Goal: Information Seeking & Learning: Learn about a topic

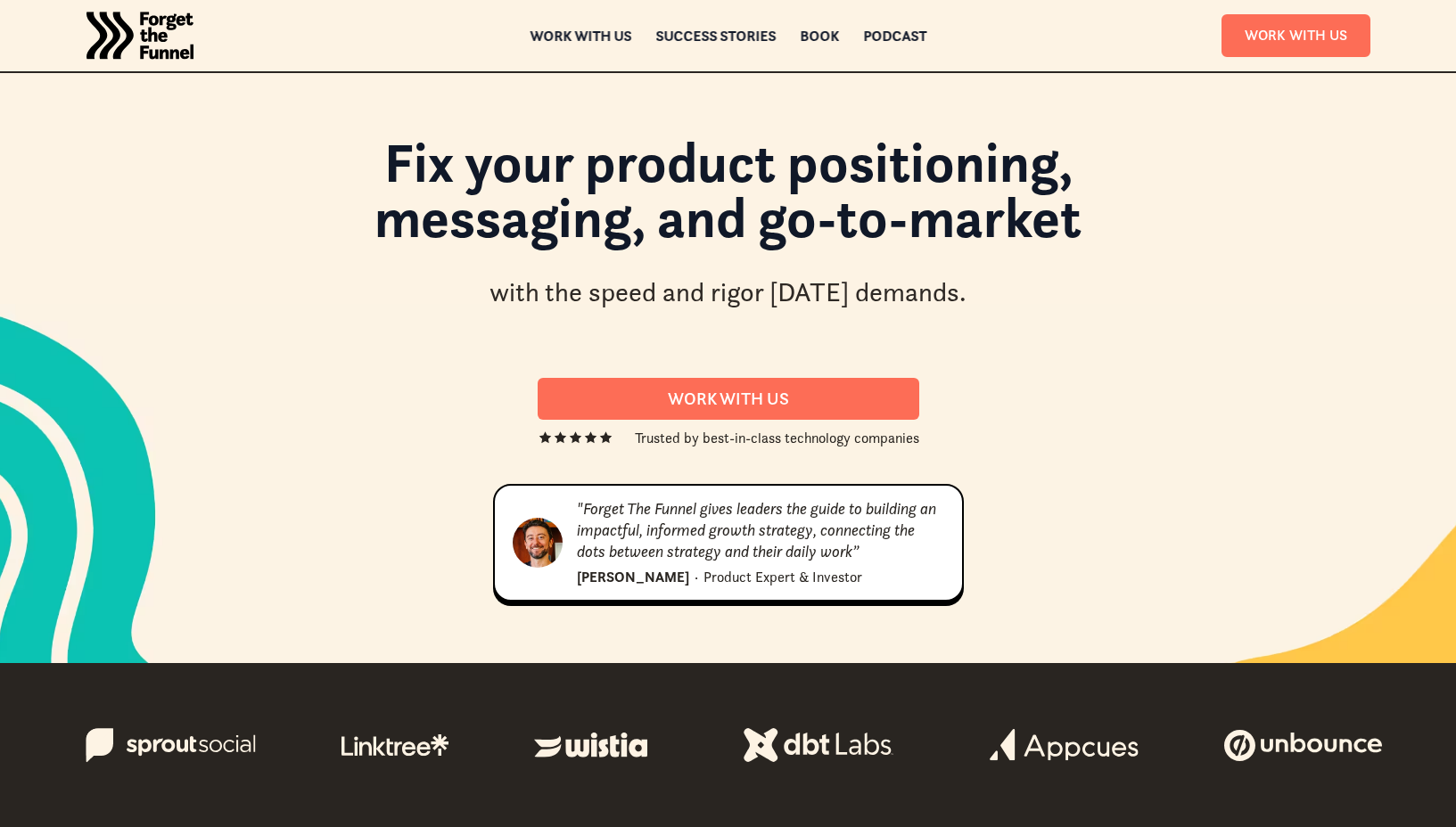
scroll to position [3434, 0]
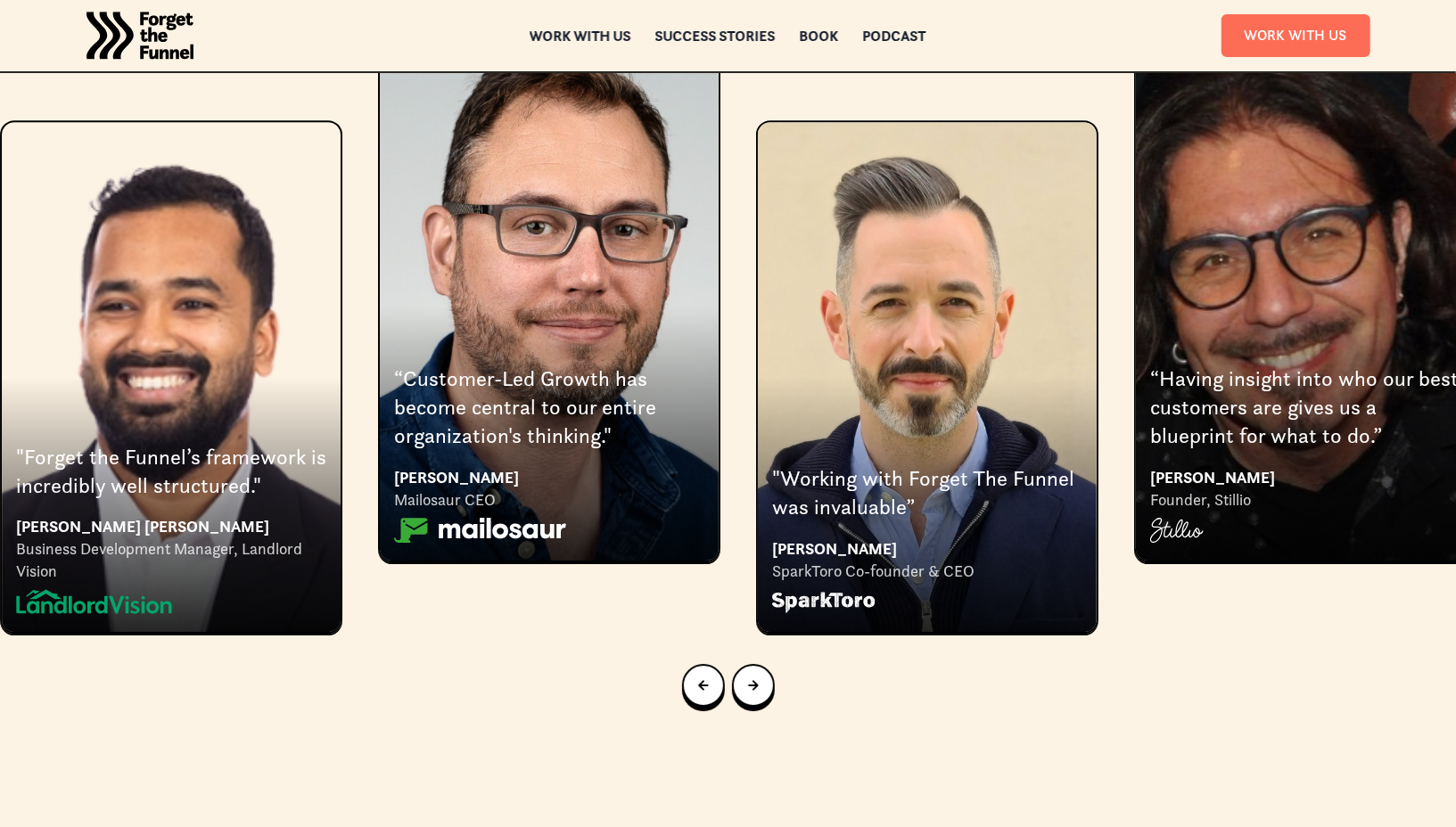
click at [771, 664] on link "Next slide" at bounding box center [753, 685] width 43 height 43
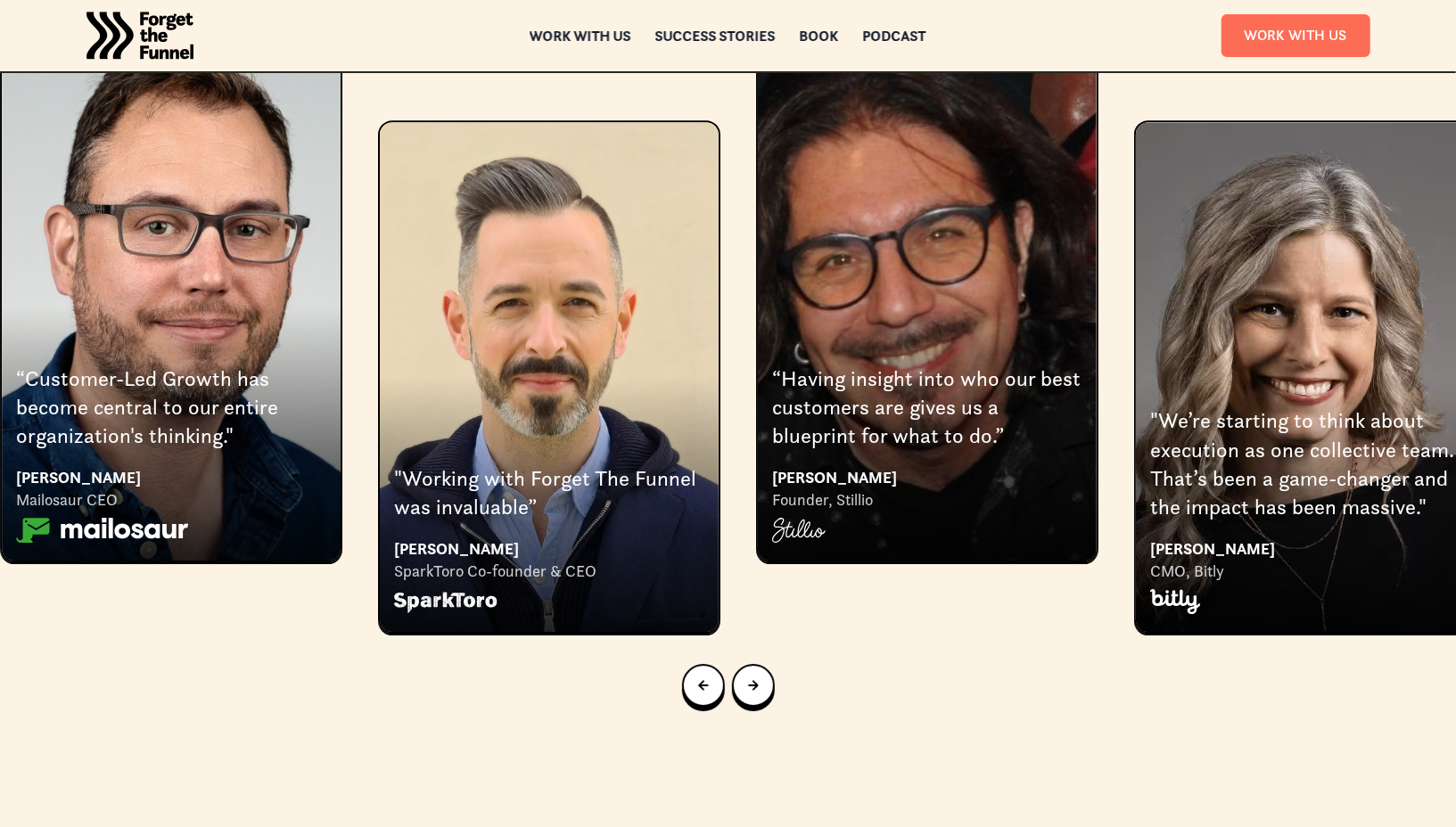
click at [771, 664] on link "Next slide" at bounding box center [753, 685] width 43 height 43
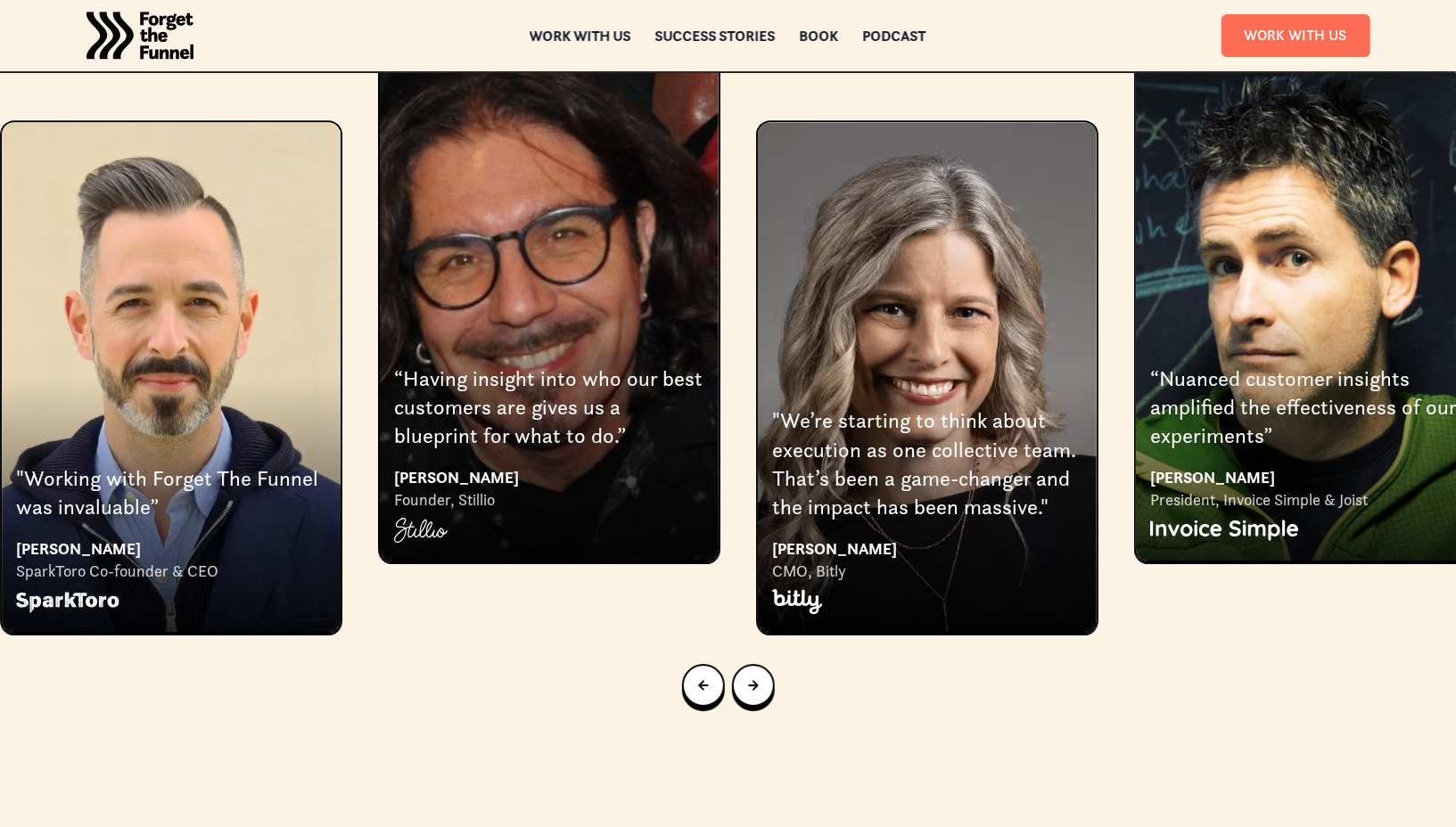
click at [771, 664] on link "Next slide" at bounding box center [753, 685] width 43 height 43
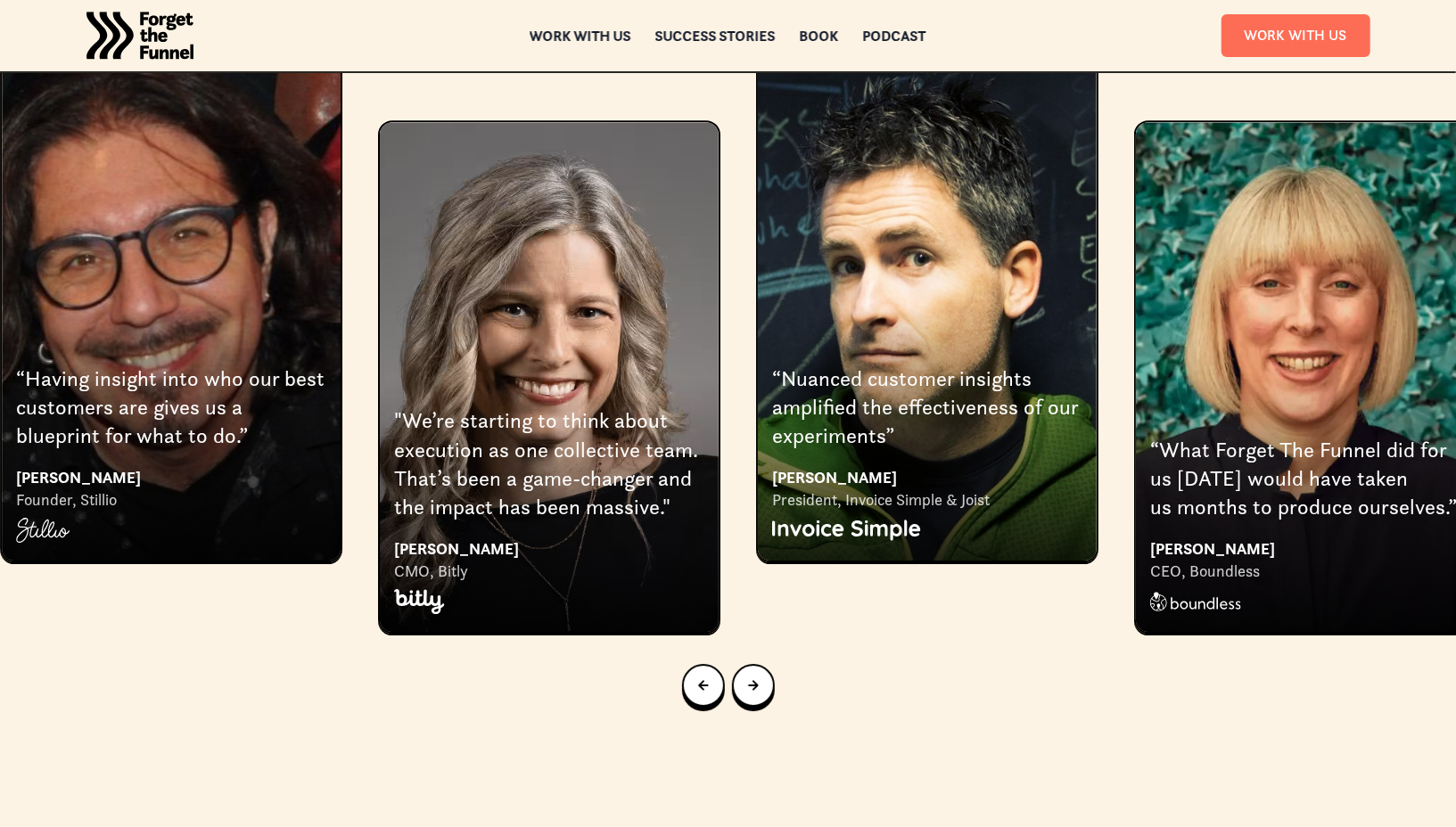
click at [771, 664] on link "Next slide" at bounding box center [753, 685] width 43 height 43
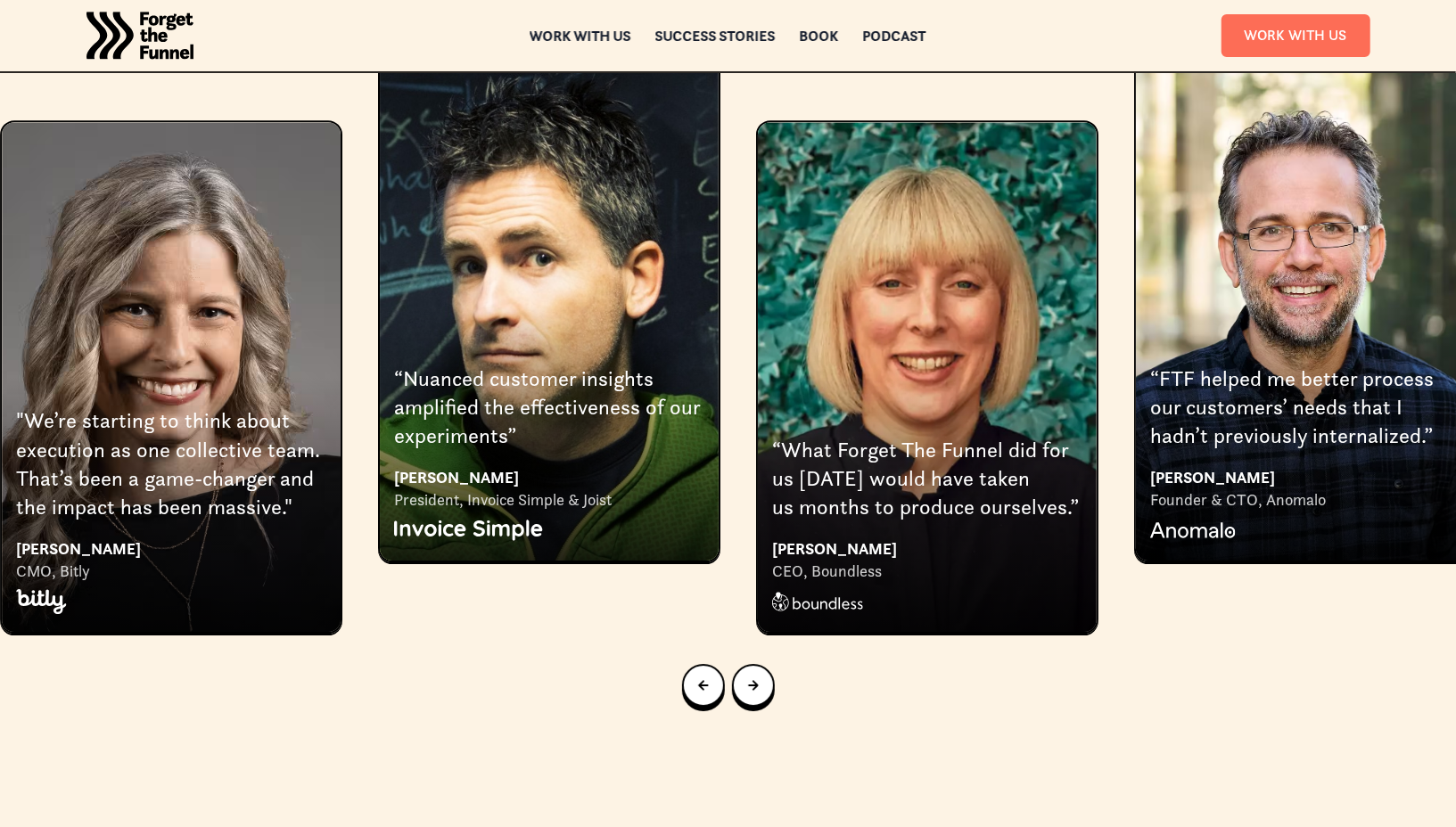
click at [771, 664] on link "Next slide" at bounding box center [753, 685] width 43 height 43
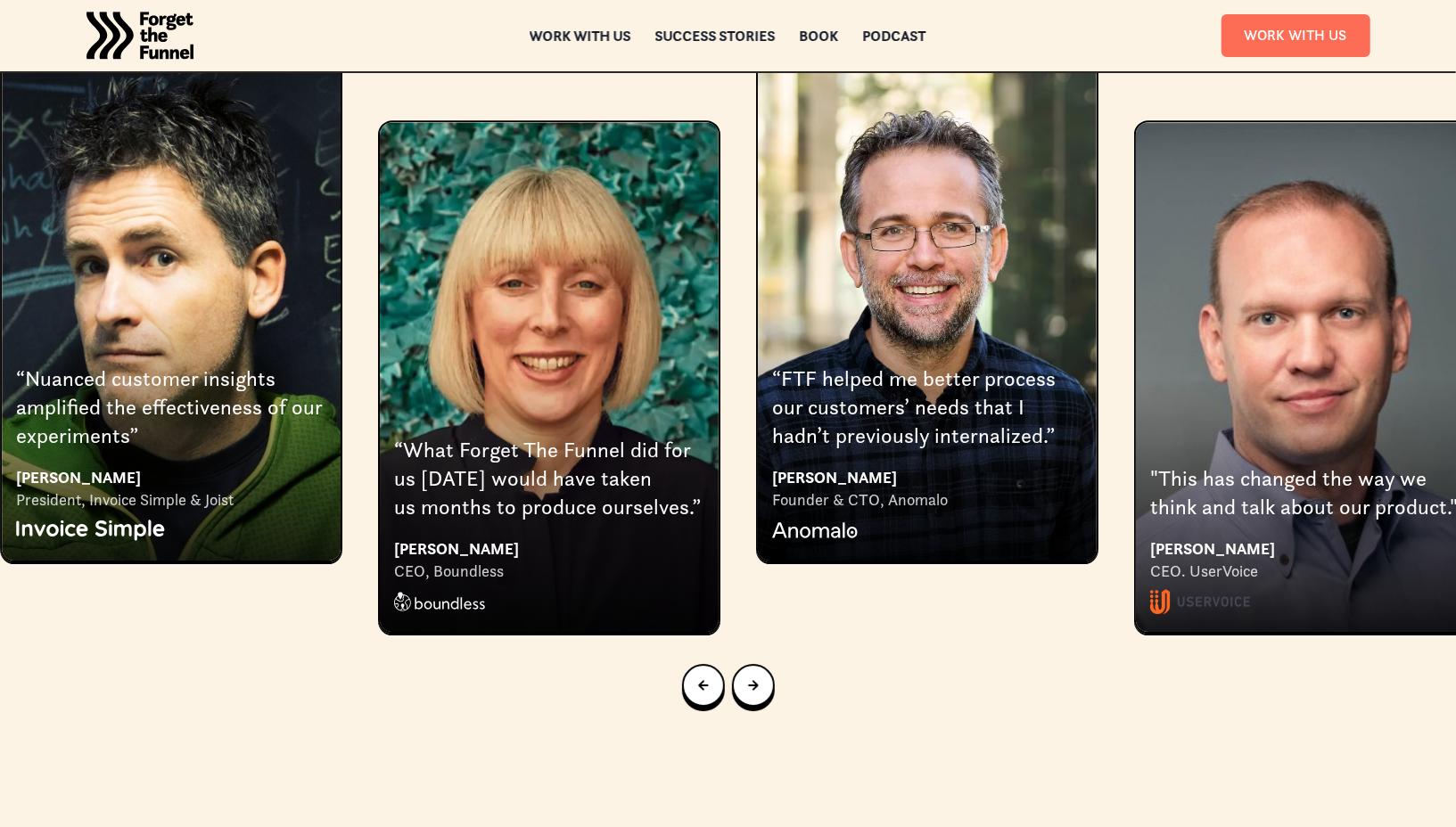
click at [771, 664] on link "Next slide" at bounding box center [753, 685] width 43 height 43
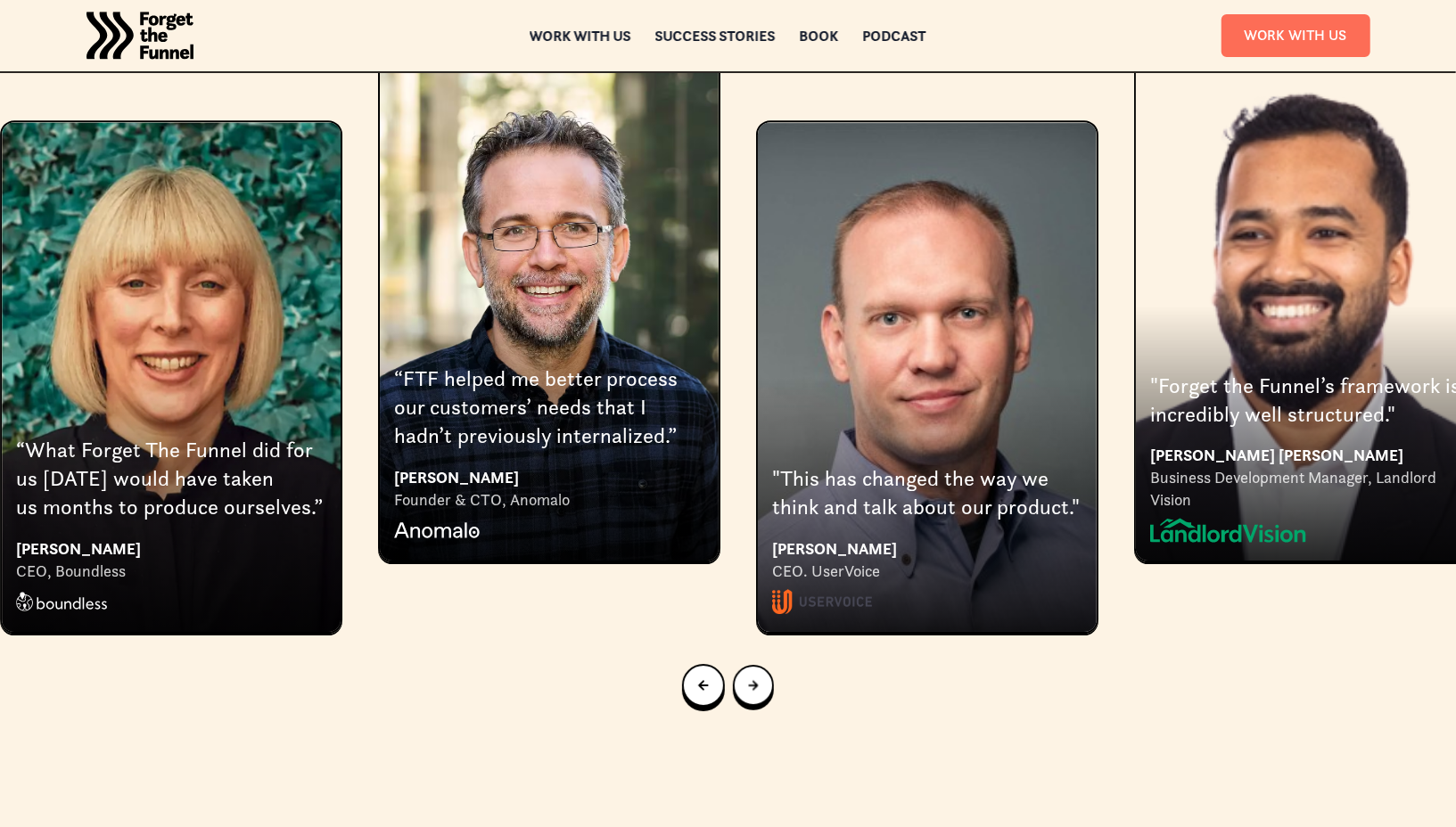
click at [771, 665] on link "Next slide" at bounding box center [753, 685] width 41 height 41
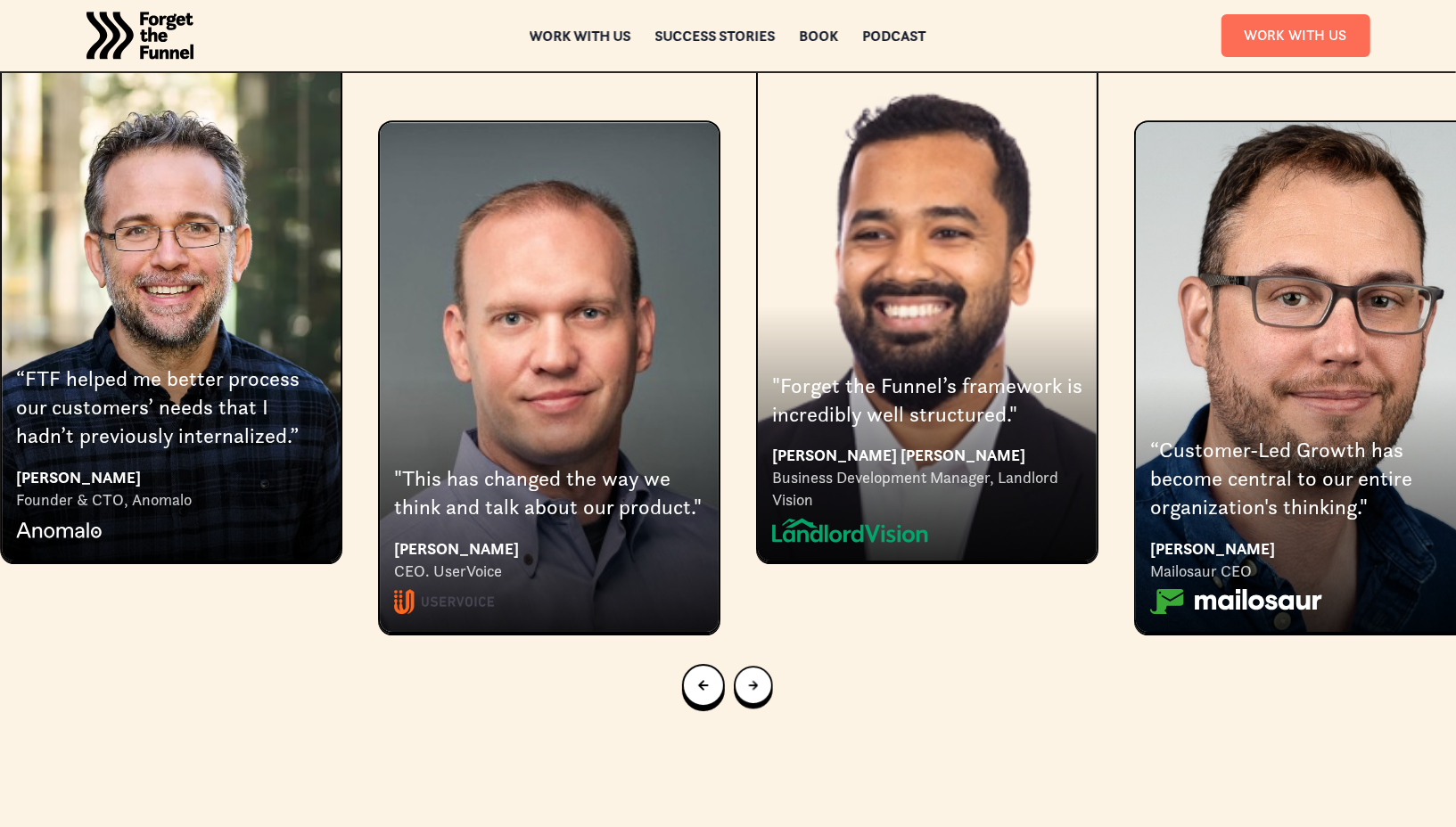
scroll to position [3433, 0]
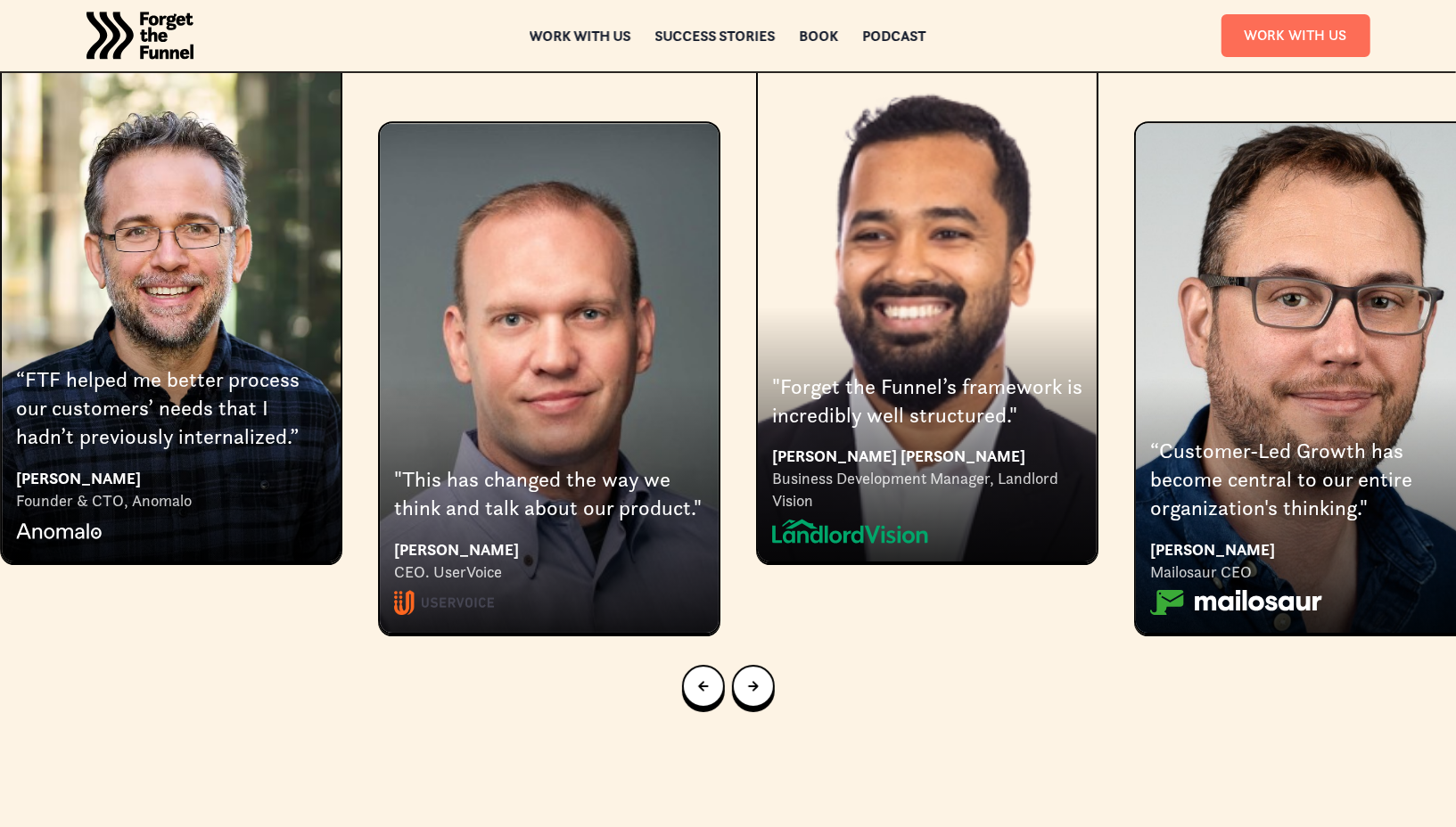
click at [771, 665] on link "Next slide" at bounding box center [753, 686] width 43 height 43
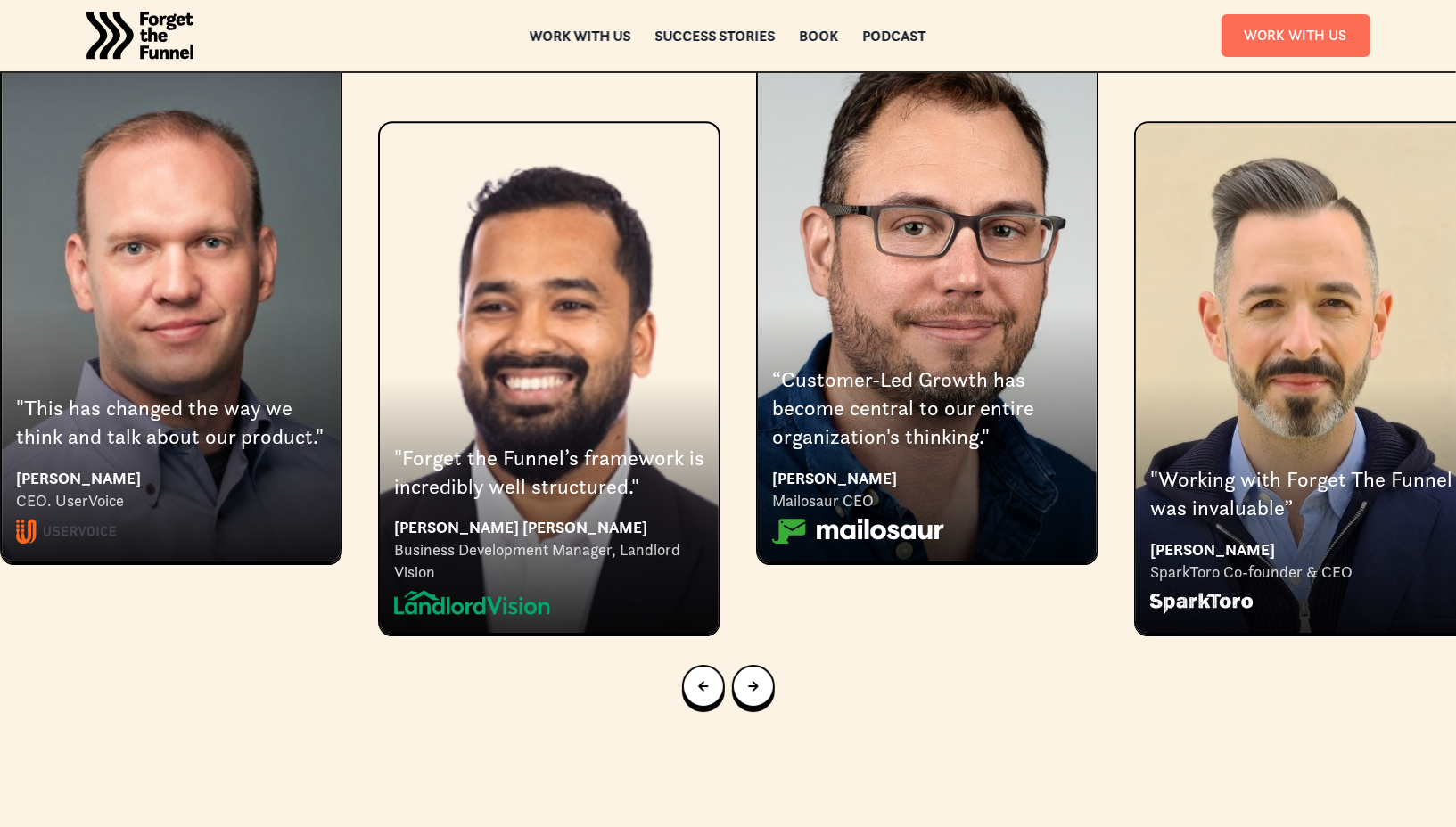
click at [771, 665] on link "Next slide" at bounding box center [753, 686] width 43 height 43
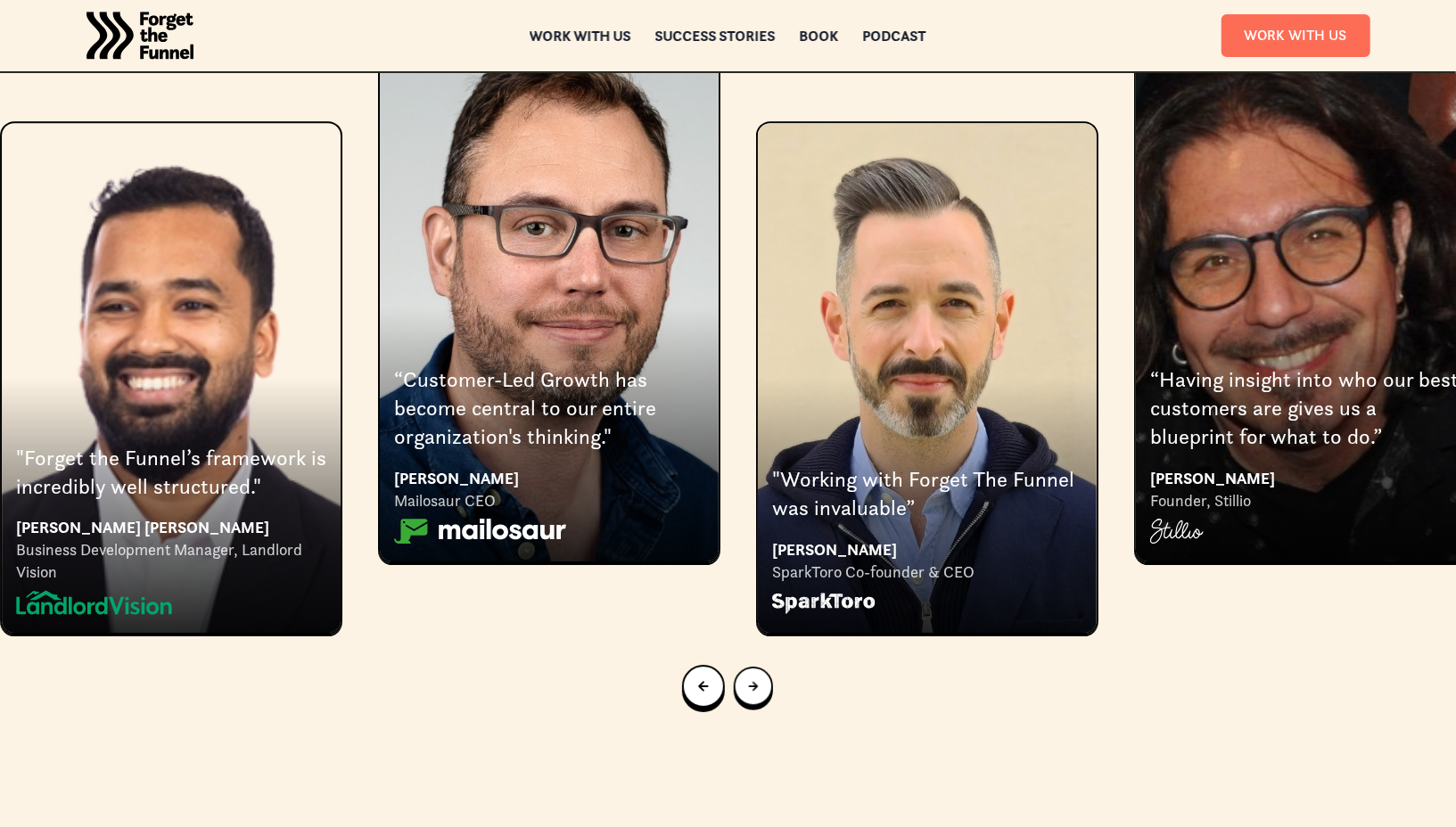
click at [771, 667] on link "Next slide" at bounding box center [752, 686] width 39 height 39
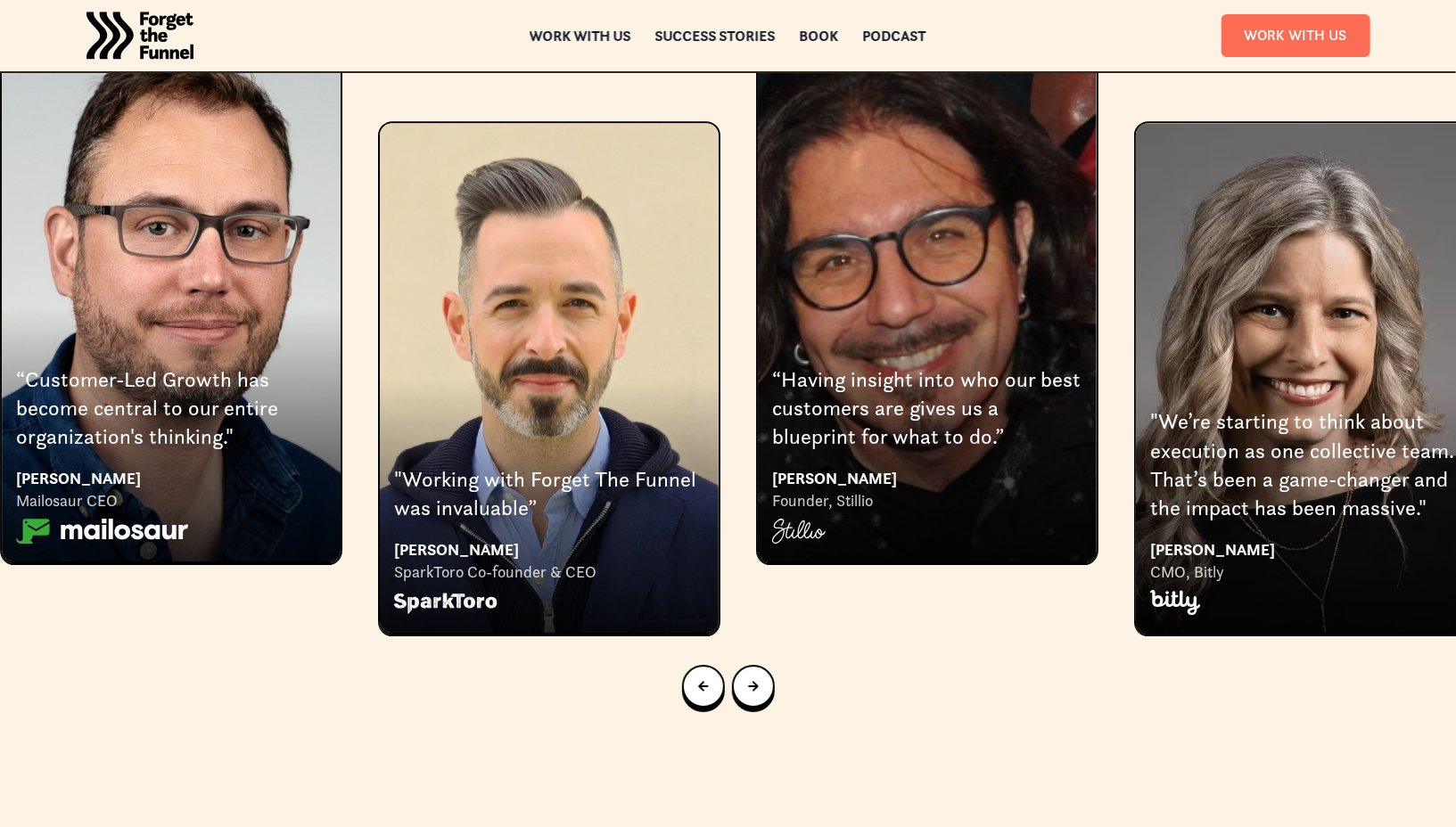
click at [771, 665] on link "Next slide" at bounding box center [753, 686] width 43 height 43
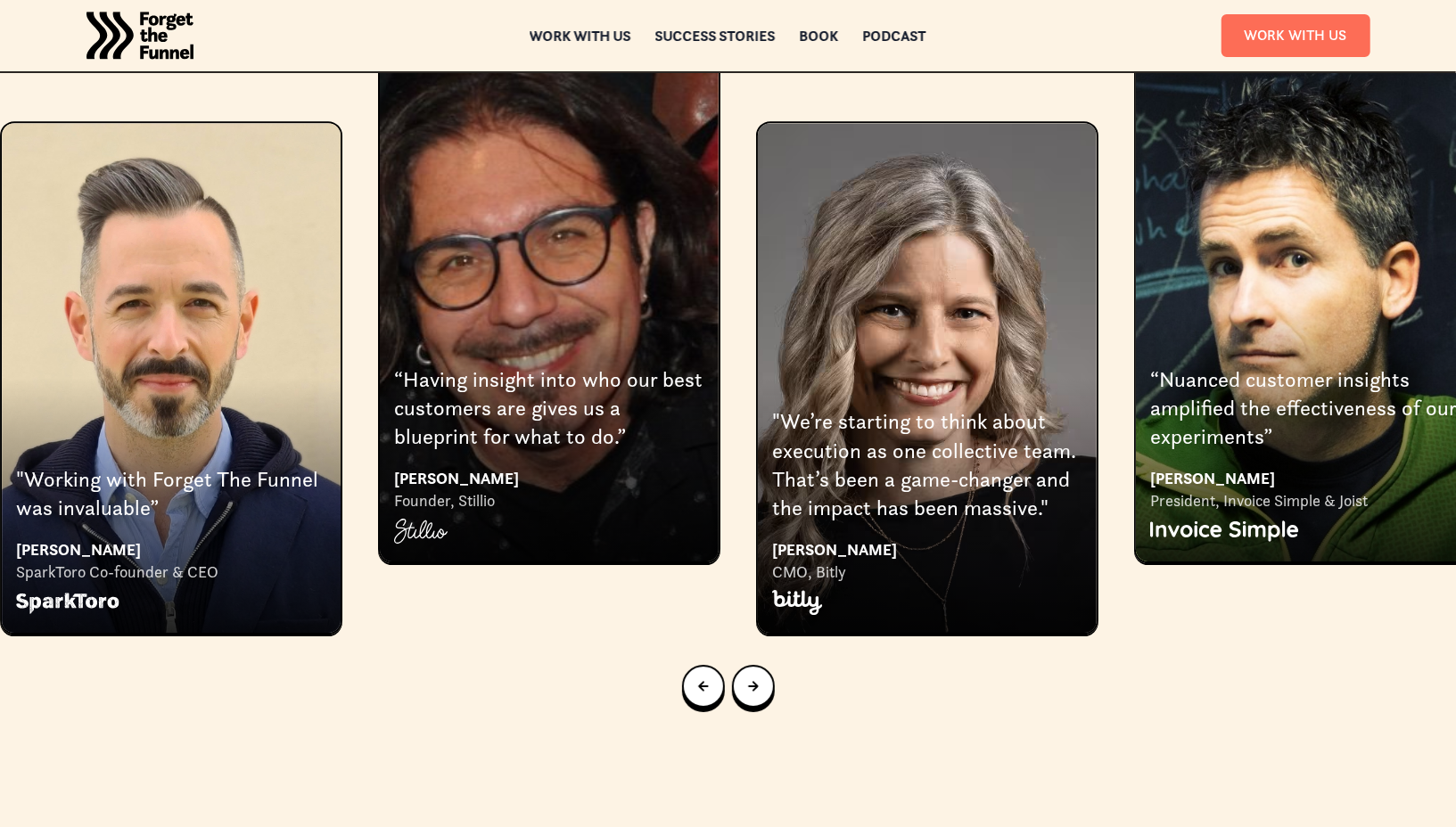
click at [771, 665] on link "Next slide" at bounding box center [753, 686] width 43 height 43
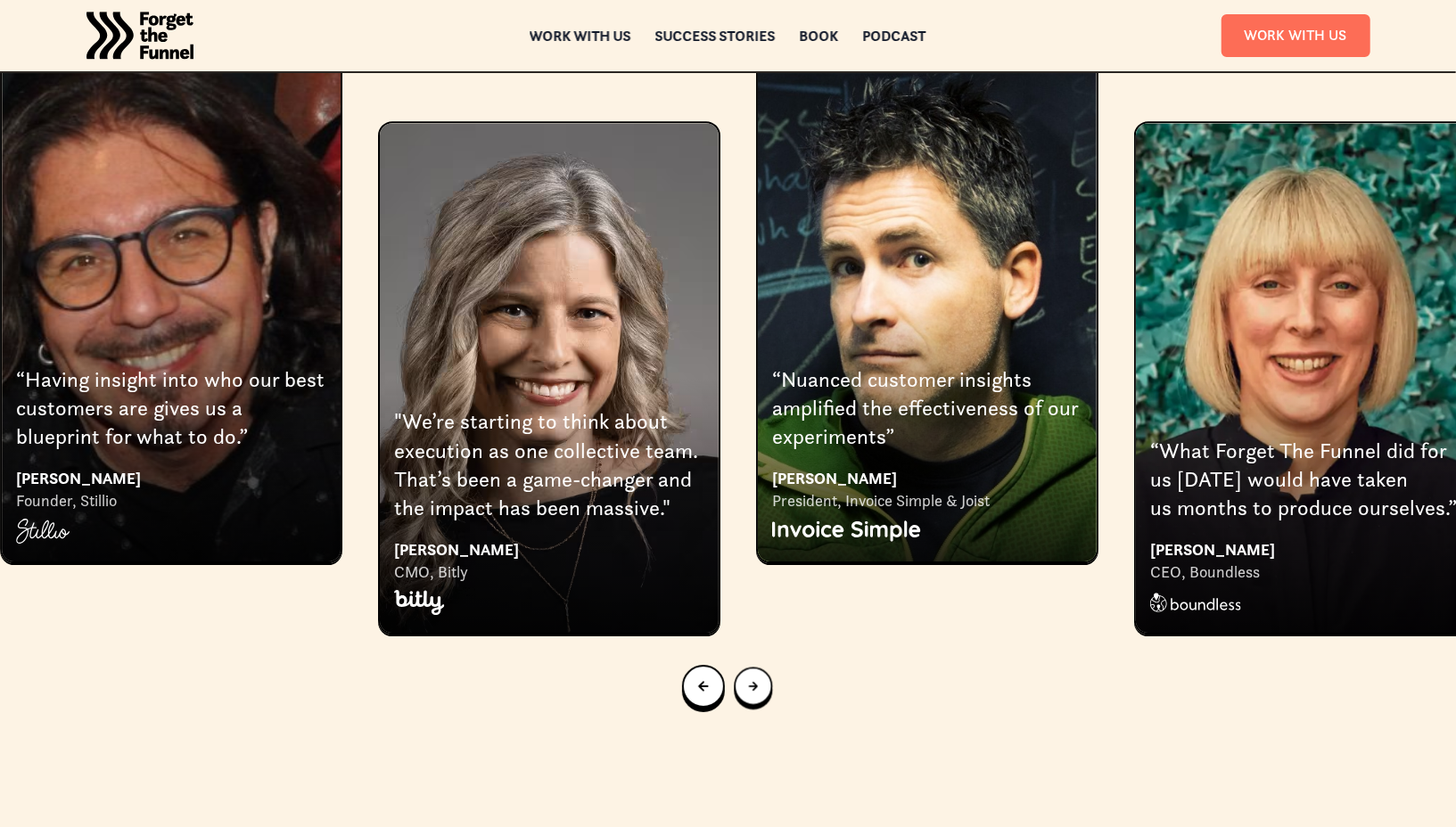
click at [771, 667] on link "Next slide" at bounding box center [752, 685] width 38 height 38
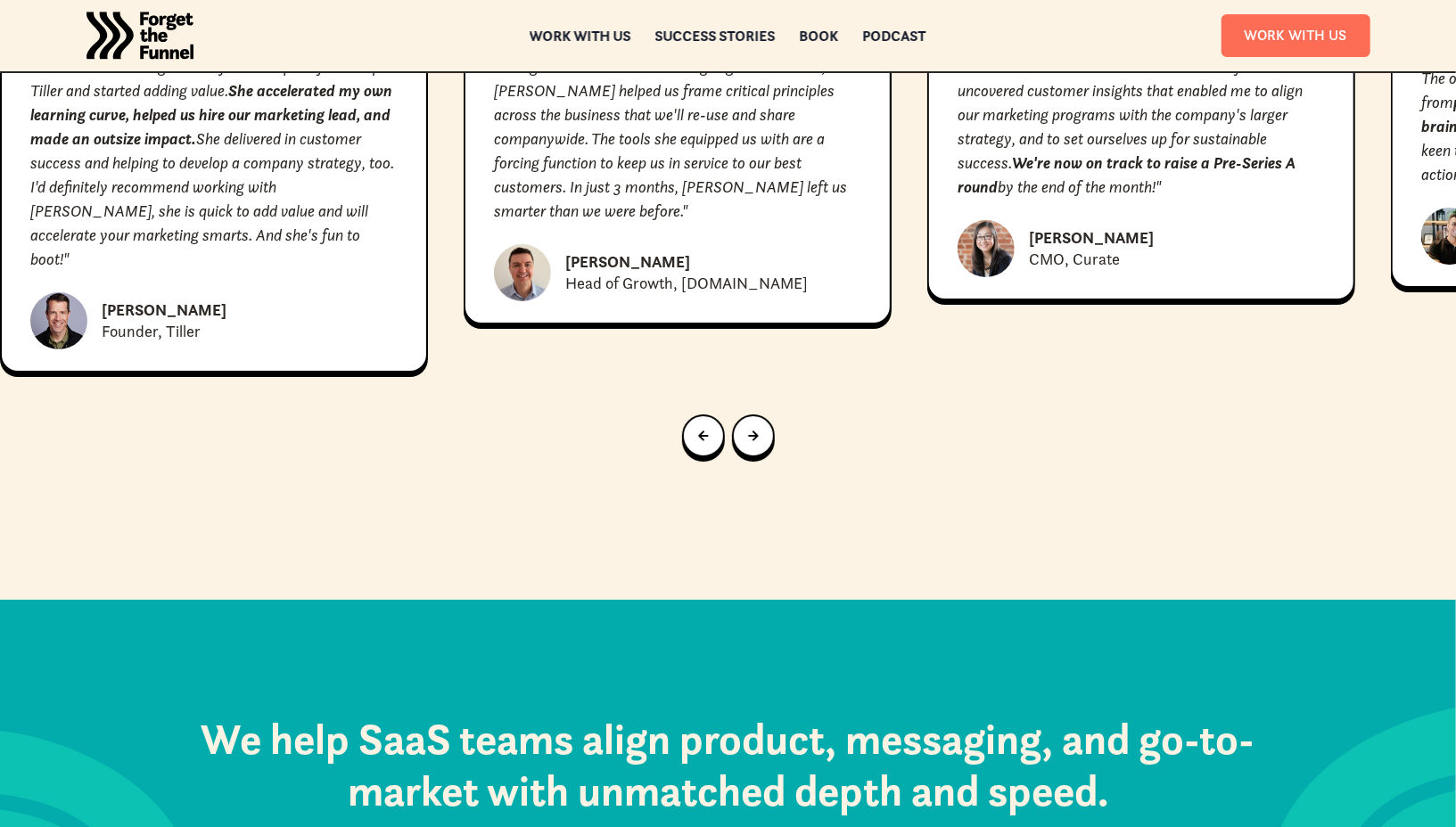
scroll to position [8252, 0]
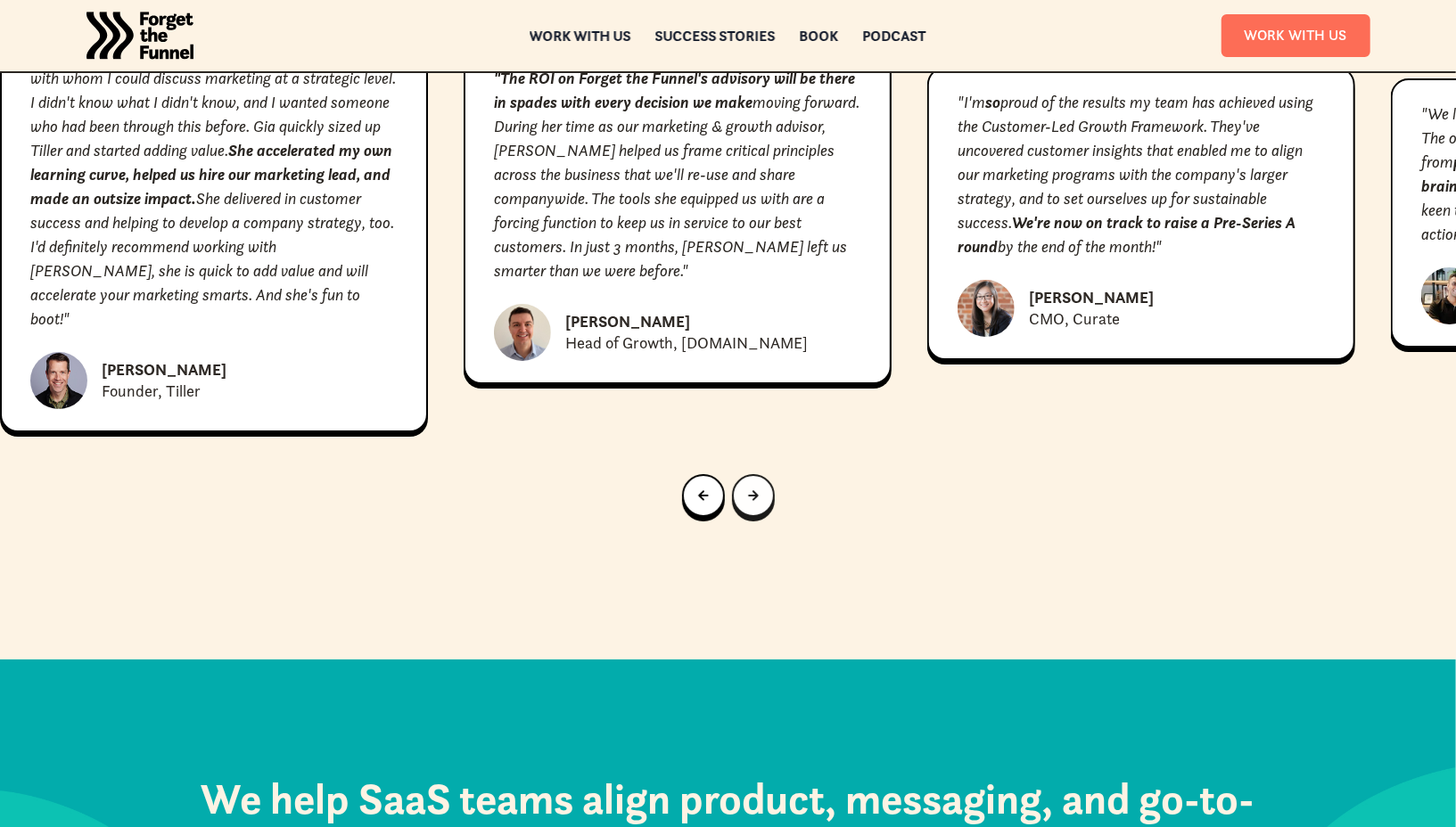
click at [765, 474] on link "Next slide" at bounding box center [753, 495] width 43 height 43
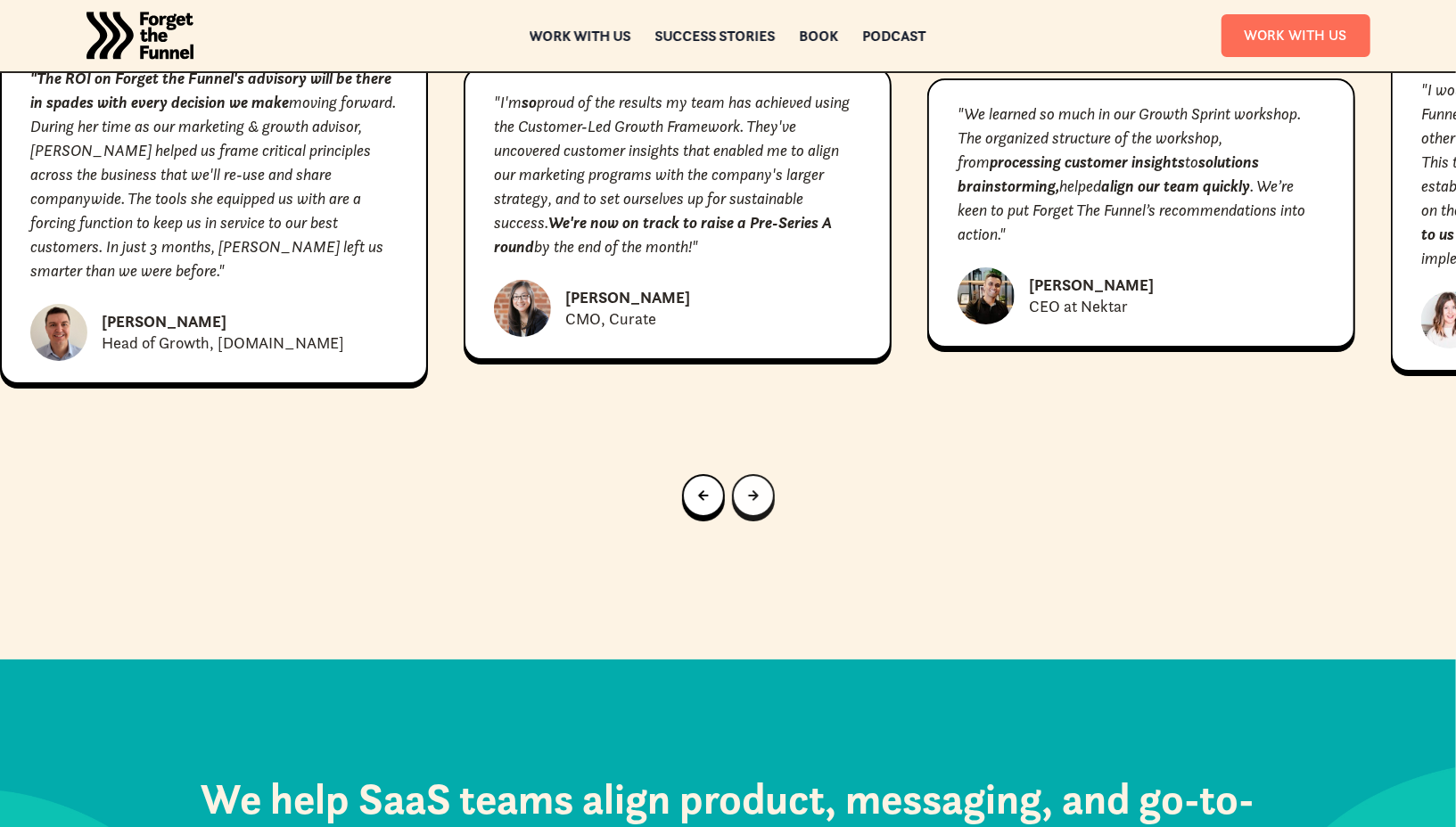
click at [765, 474] on link "Next slide" at bounding box center [753, 495] width 43 height 43
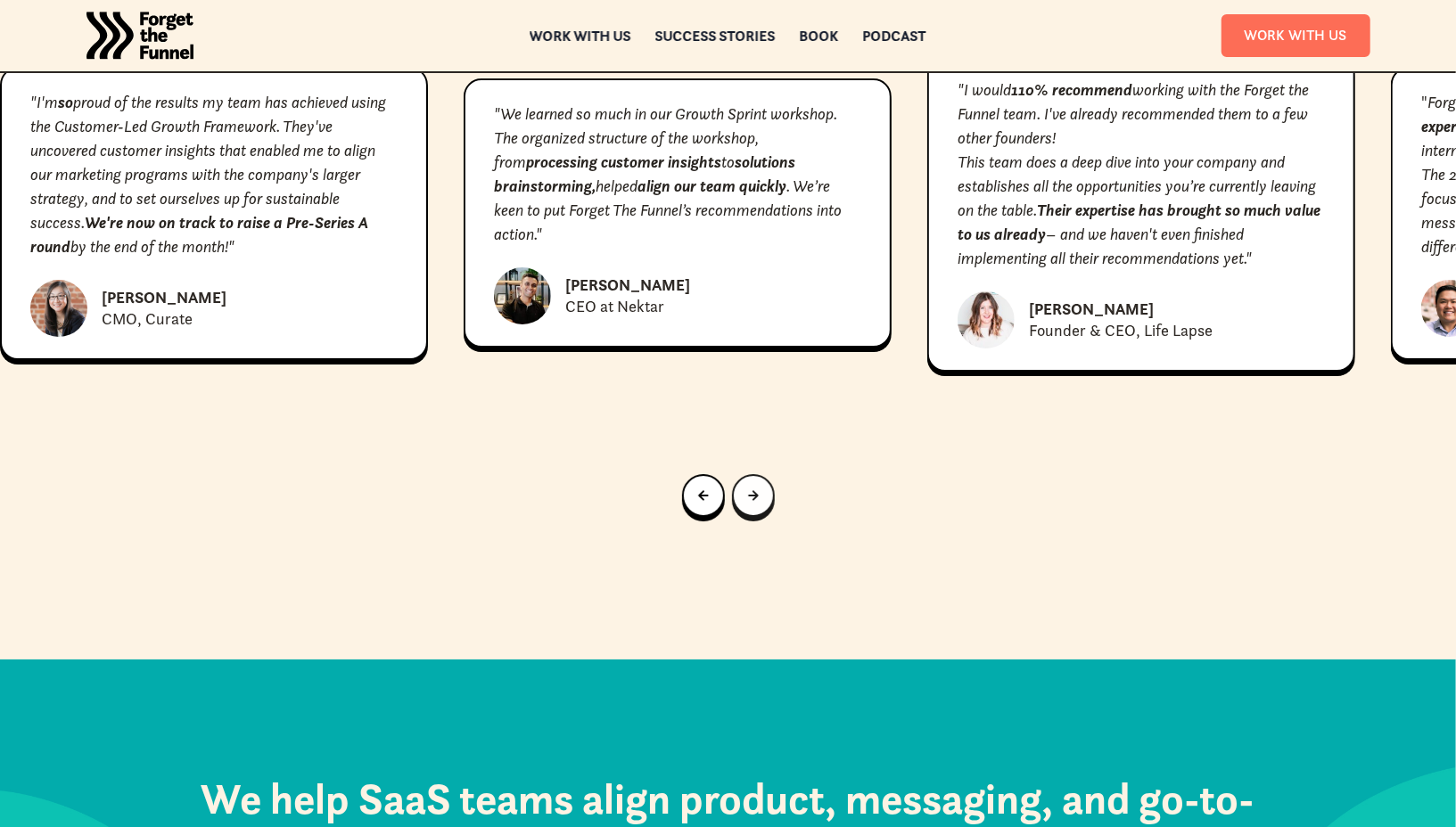
click at [765, 474] on link "Next slide" at bounding box center [753, 495] width 43 height 43
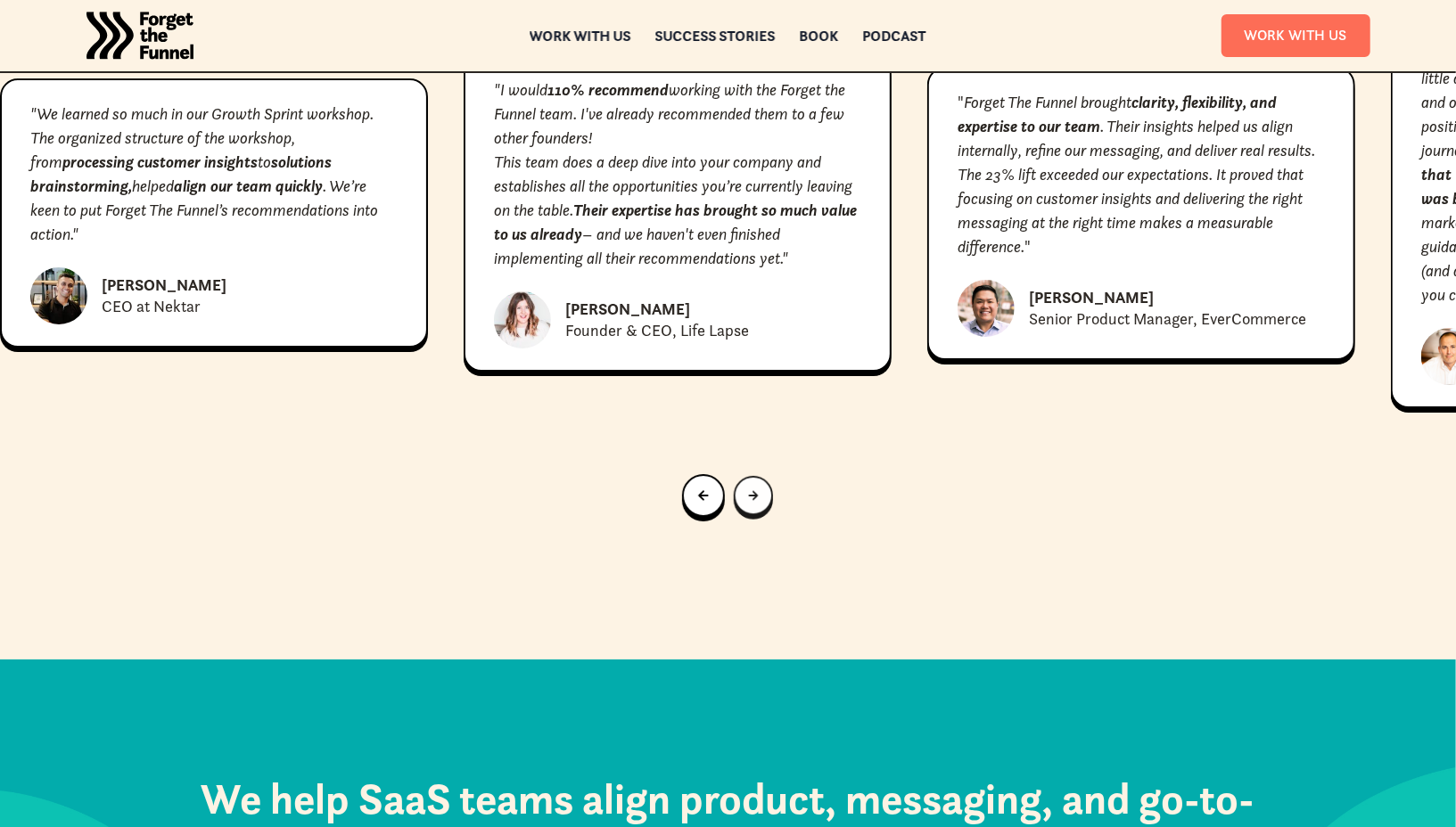
click at [765, 475] on link "Next slide" at bounding box center [752, 495] width 39 height 39
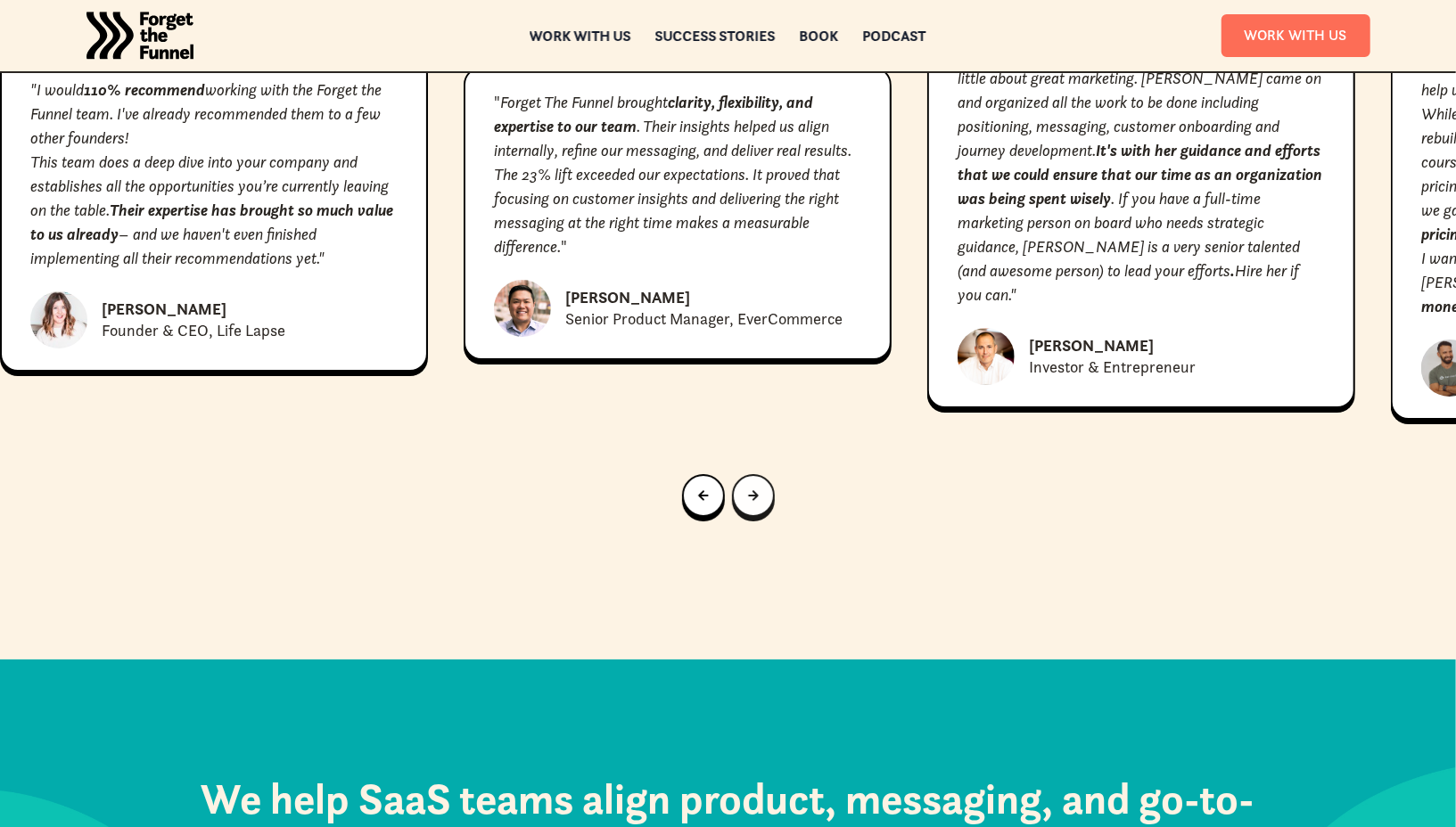
click at [765, 474] on link "Next slide" at bounding box center [753, 495] width 43 height 43
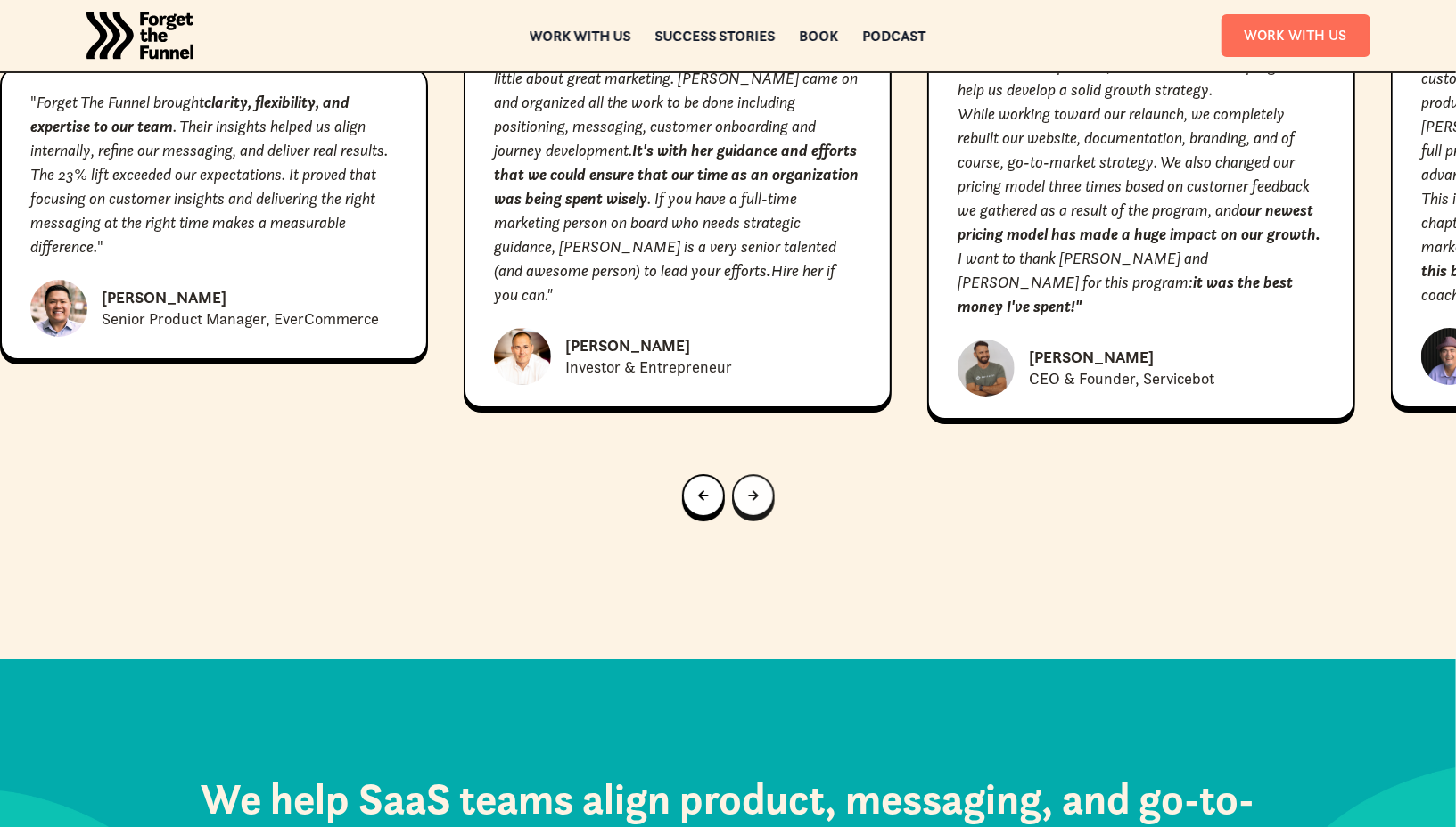
click at [765, 474] on link "Next slide" at bounding box center [753, 495] width 43 height 43
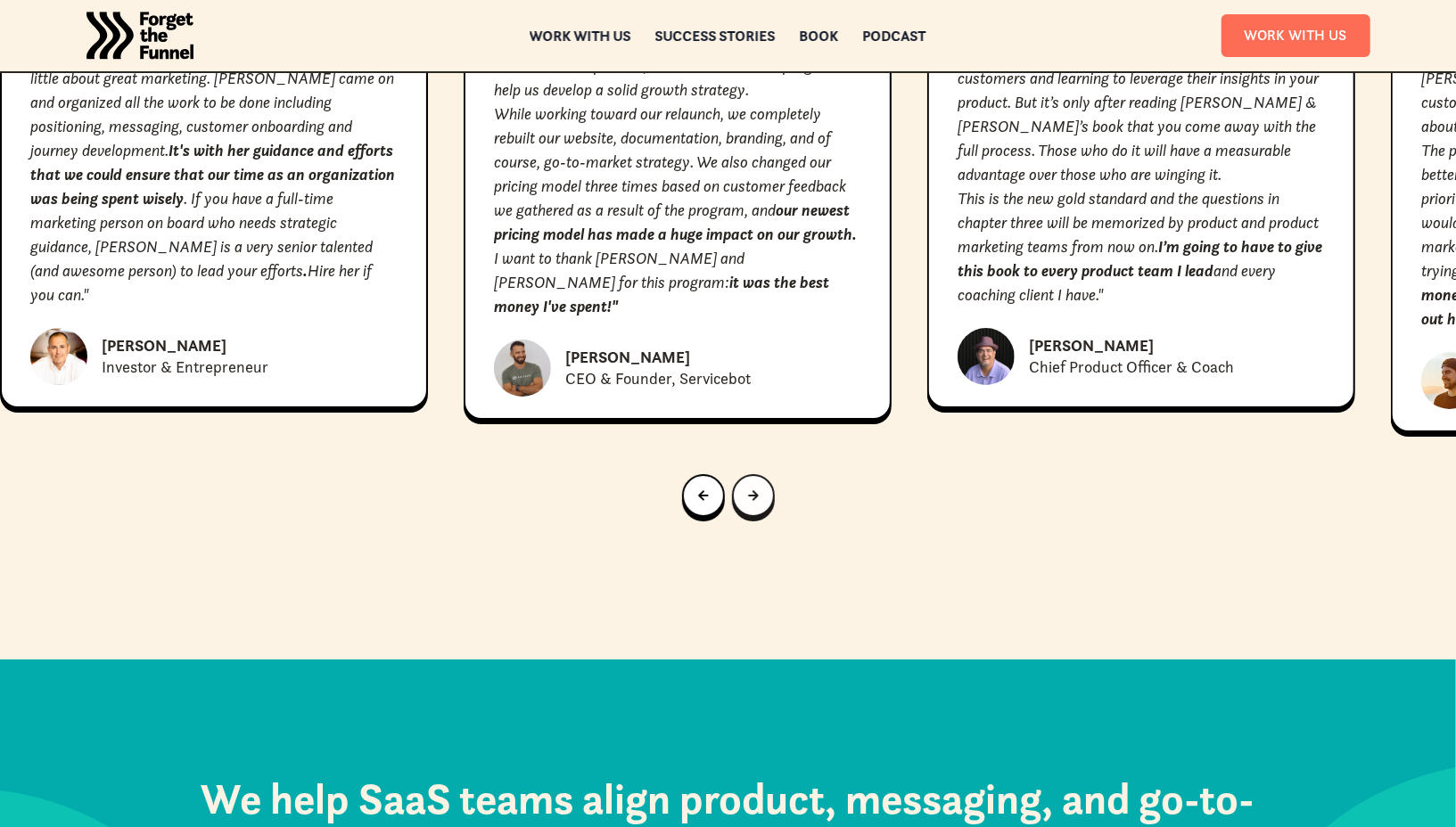
click at [765, 474] on link "Next slide" at bounding box center [753, 495] width 43 height 43
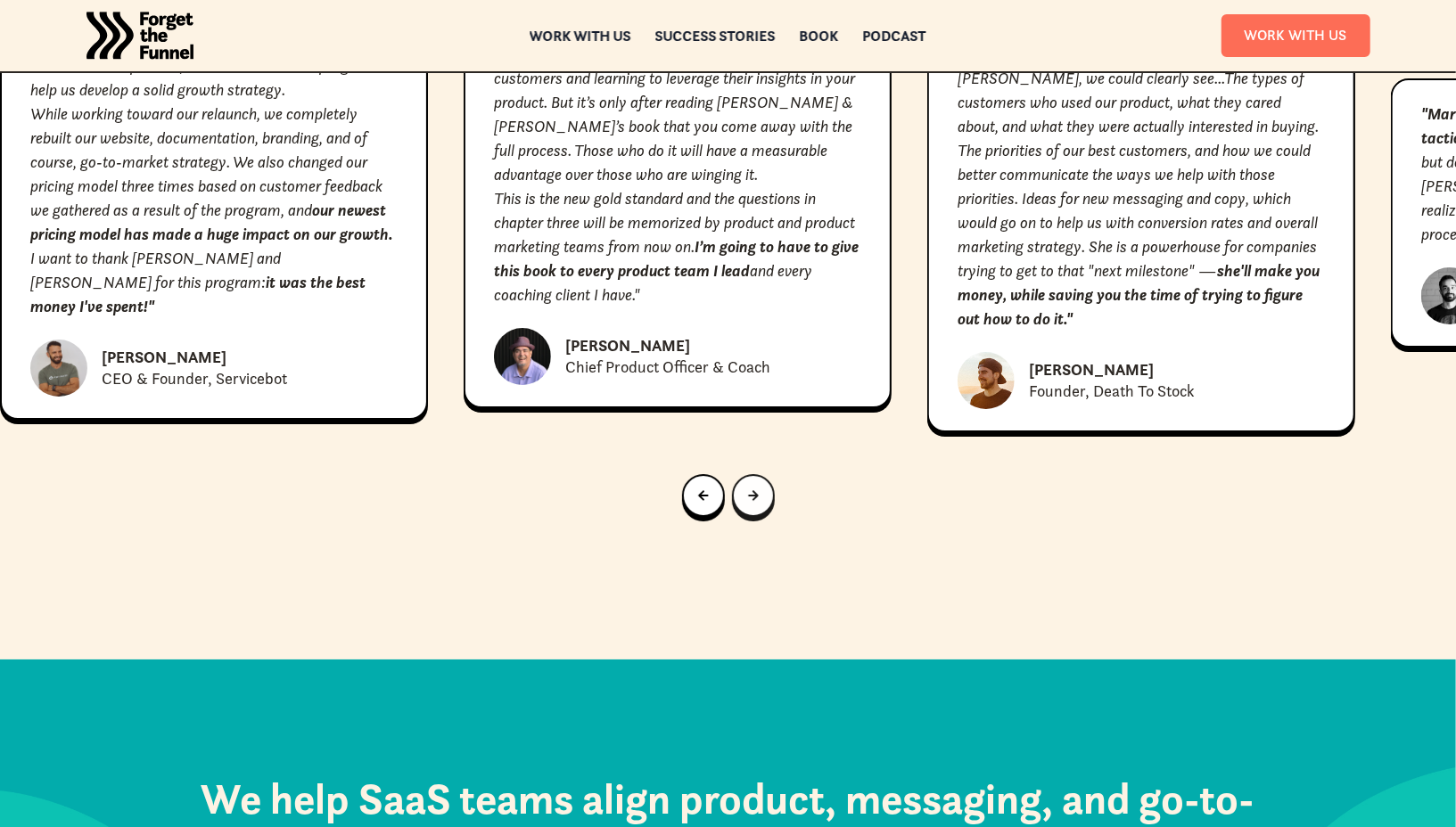
click at [765, 474] on link "Next slide" at bounding box center [753, 495] width 43 height 43
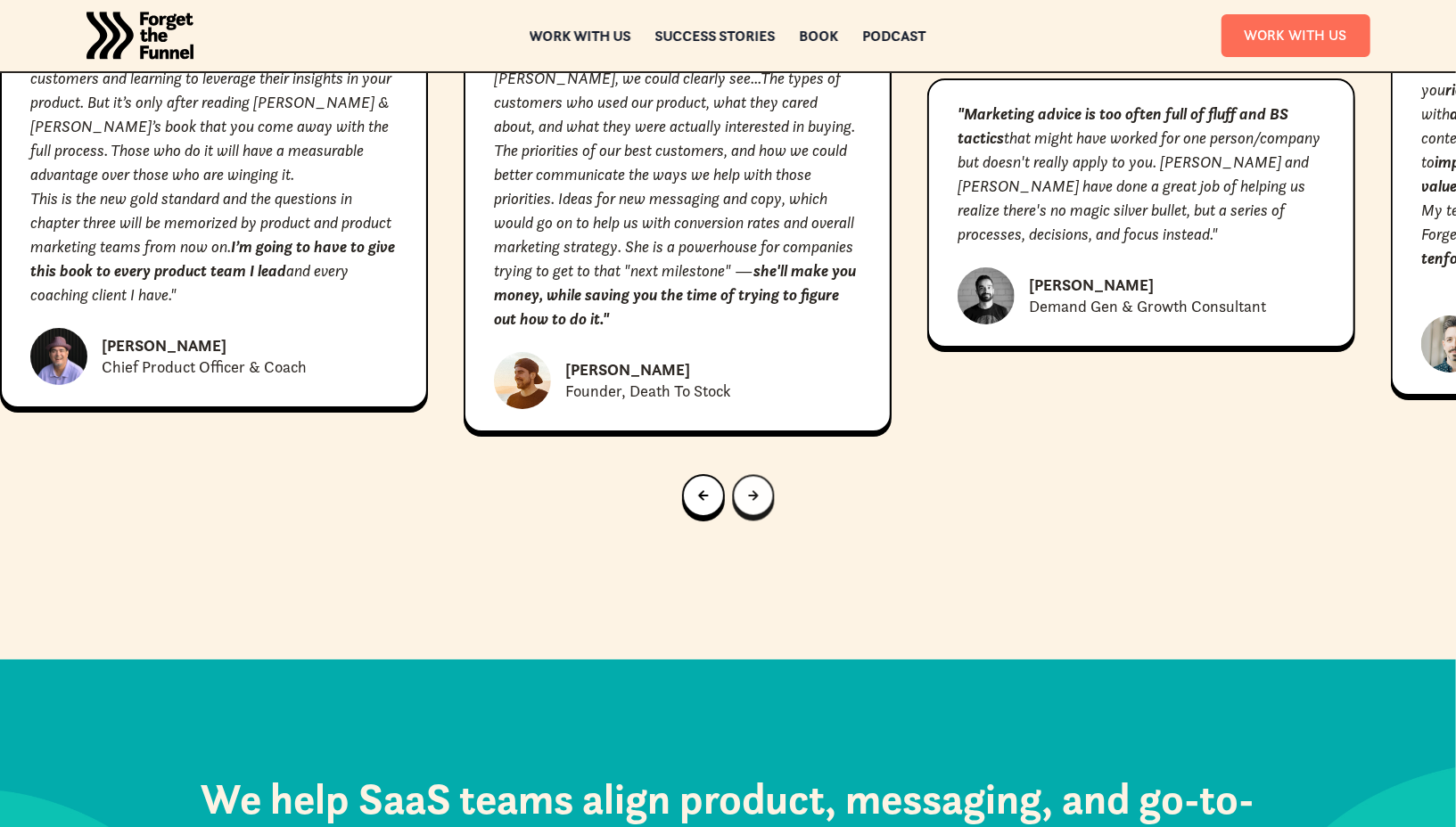
click at [765, 474] on link "Next slide" at bounding box center [752, 495] width 42 height 42
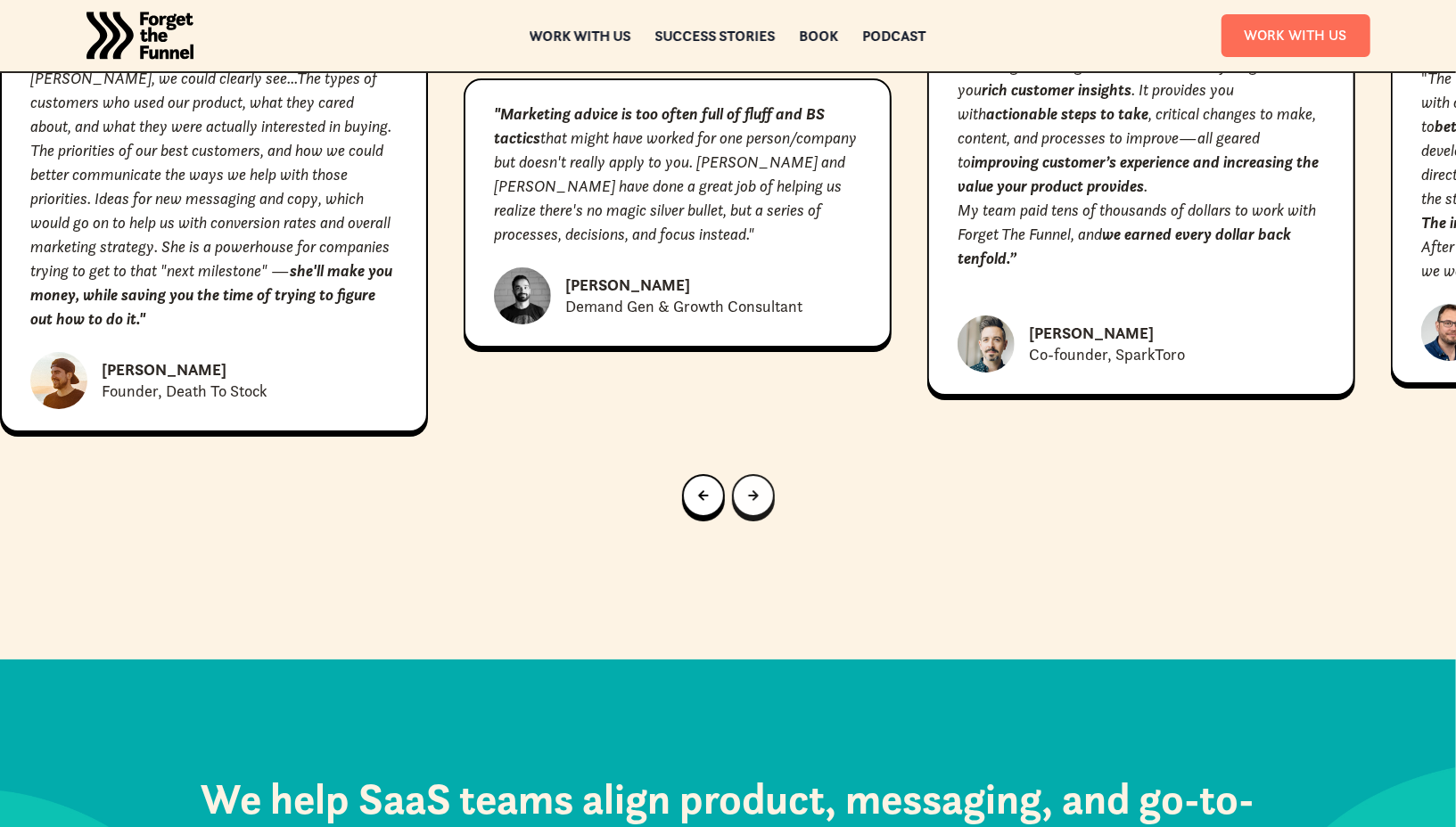
click at [765, 474] on link "Next slide" at bounding box center [753, 495] width 43 height 43
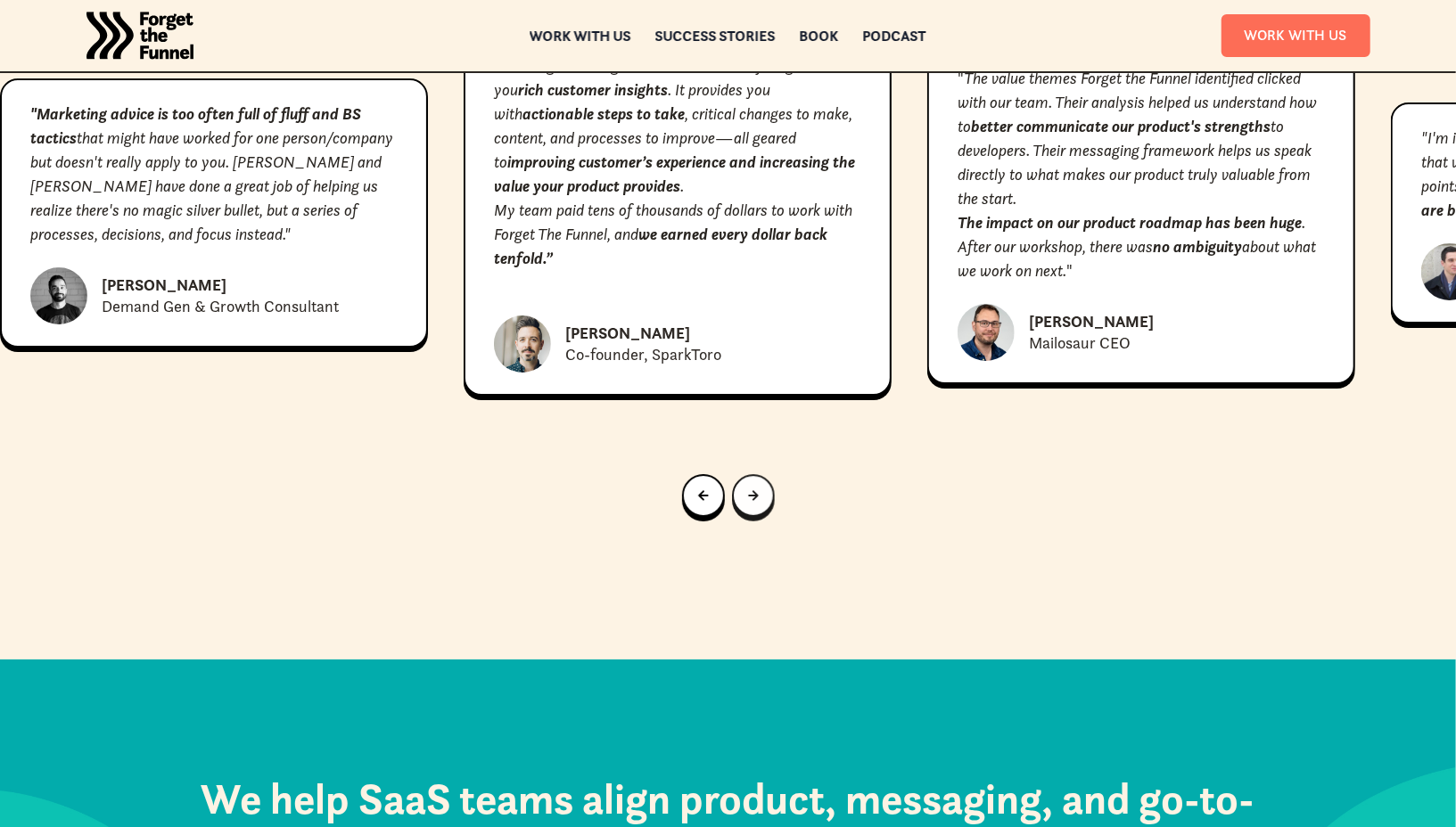
click at [765, 474] on link "Next slide" at bounding box center [753, 495] width 43 height 43
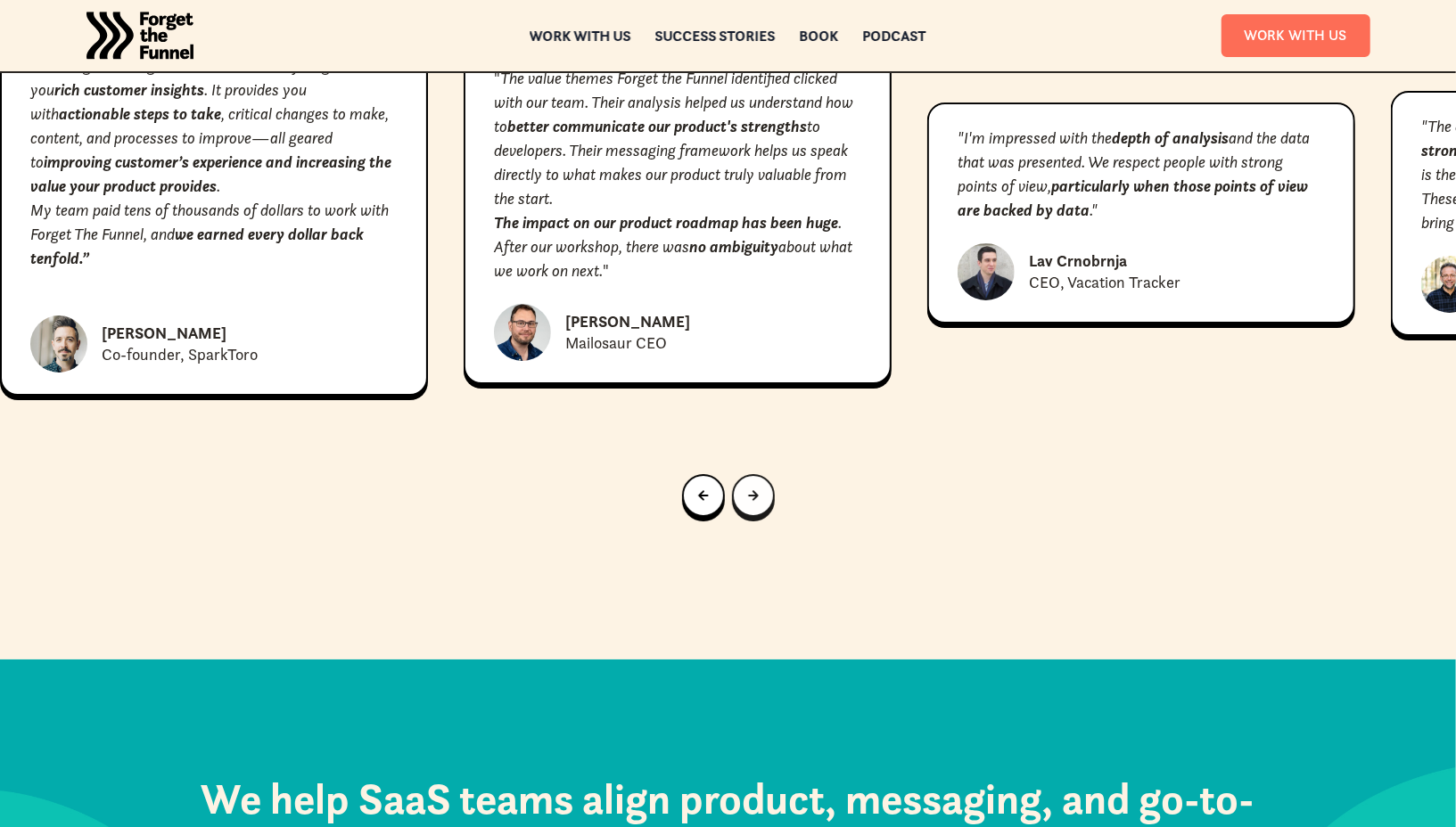
click at [765, 474] on link "Next slide" at bounding box center [753, 495] width 43 height 43
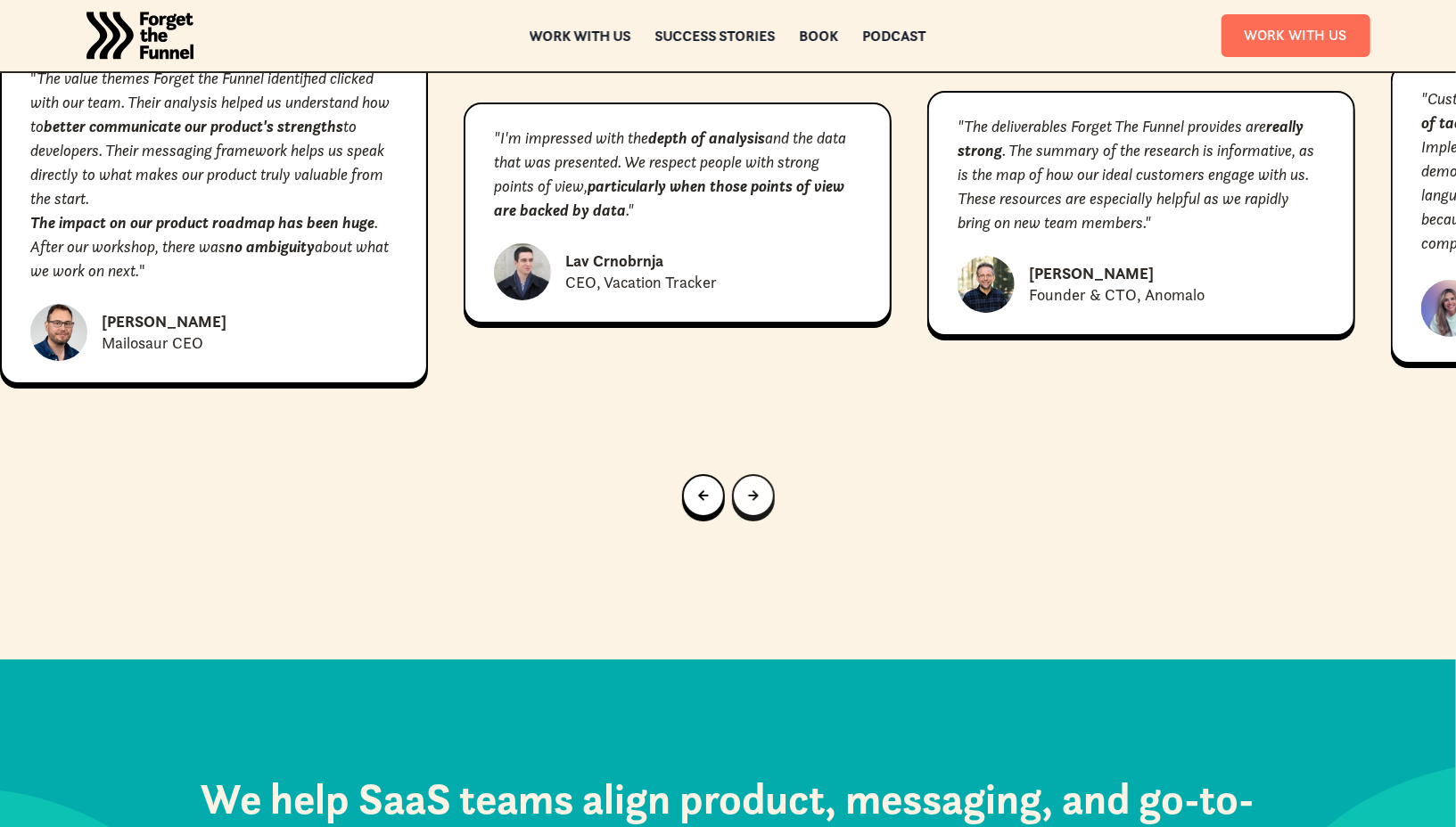
click at [765, 474] on link "Next slide" at bounding box center [753, 495] width 43 height 43
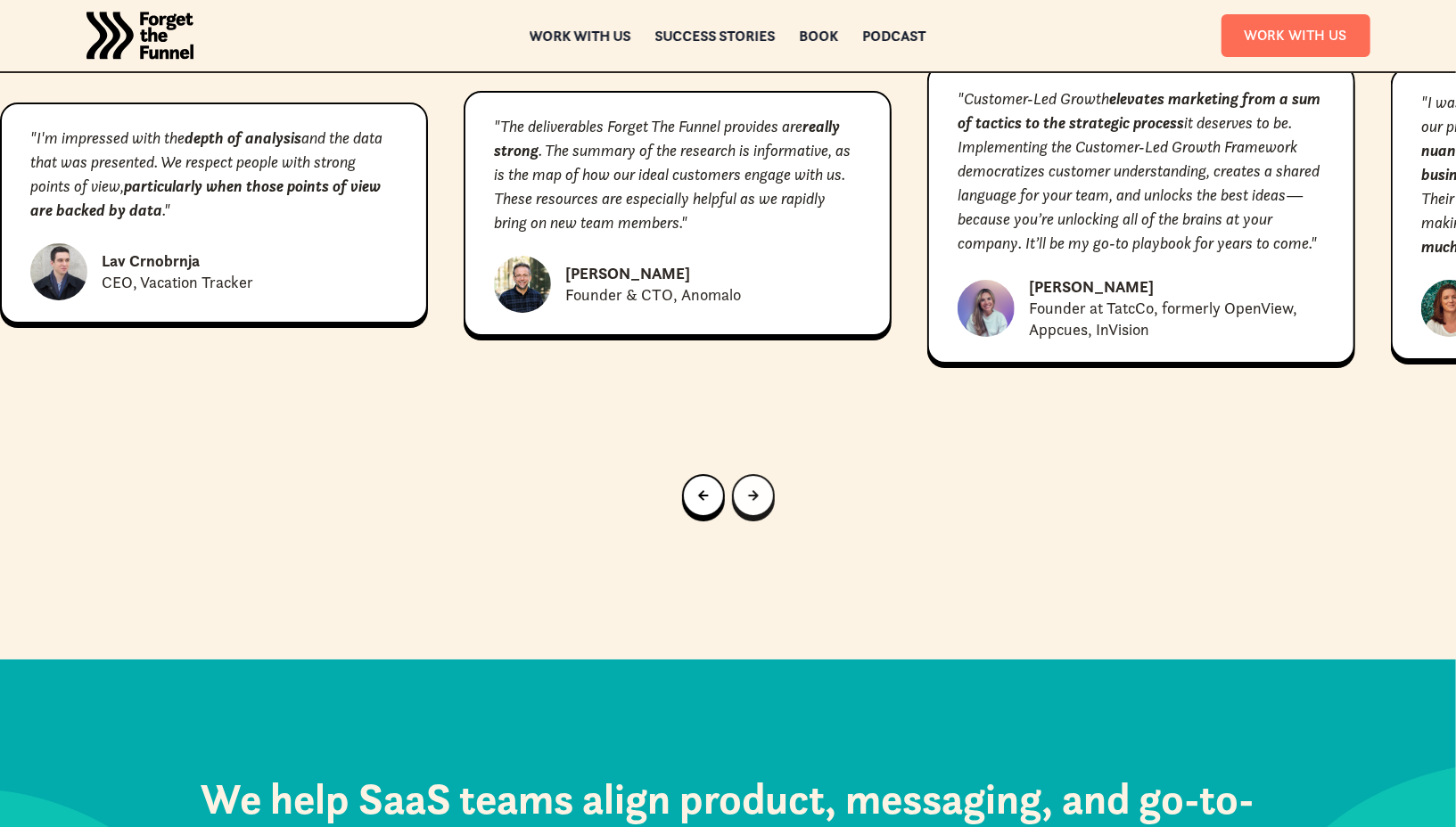
click at [765, 474] on link "Next slide" at bounding box center [753, 495] width 43 height 43
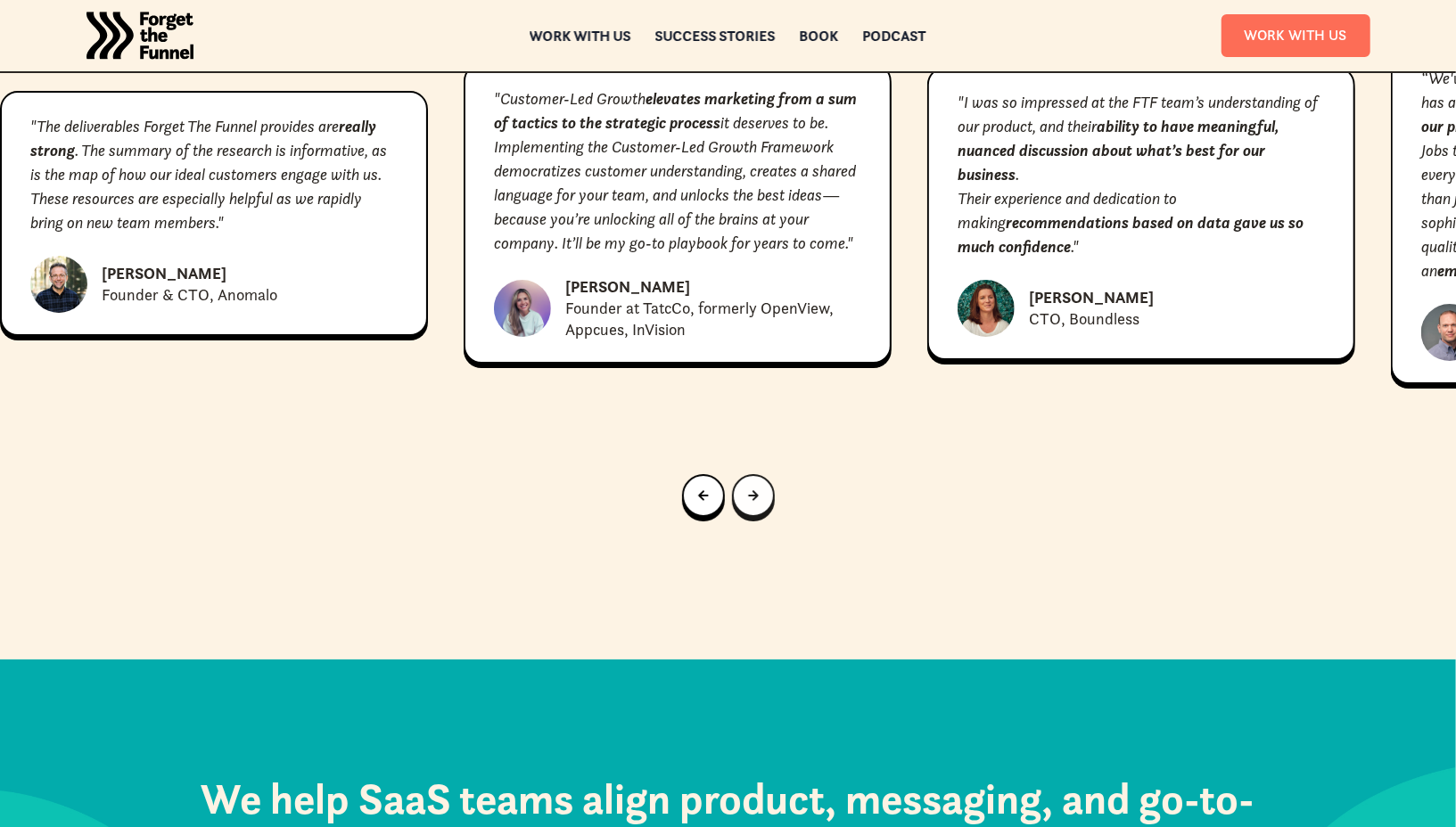
click at [765, 474] on link "Next slide" at bounding box center [753, 495] width 43 height 43
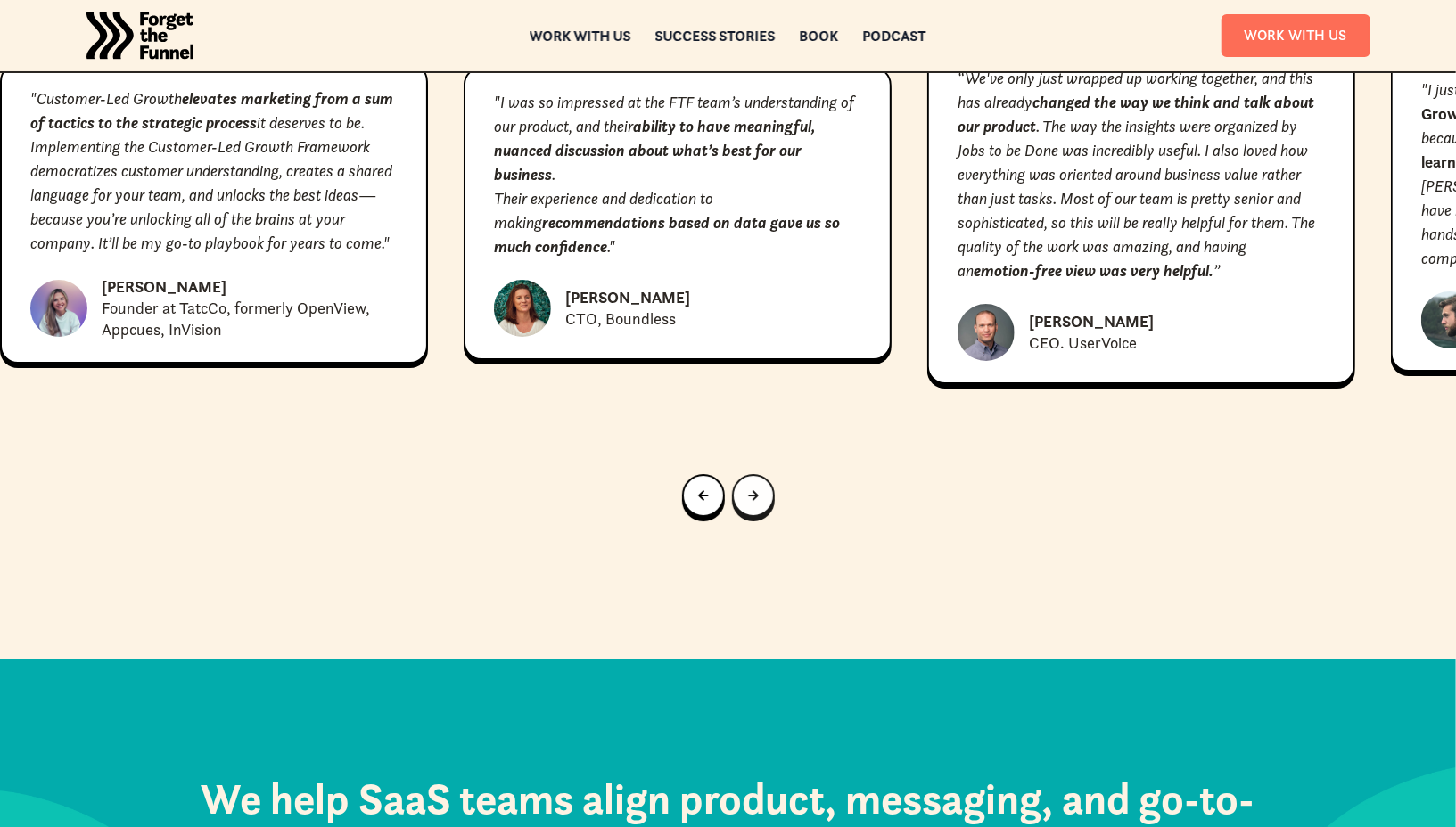
click at [765, 474] on link "Next slide" at bounding box center [753, 495] width 43 height 43
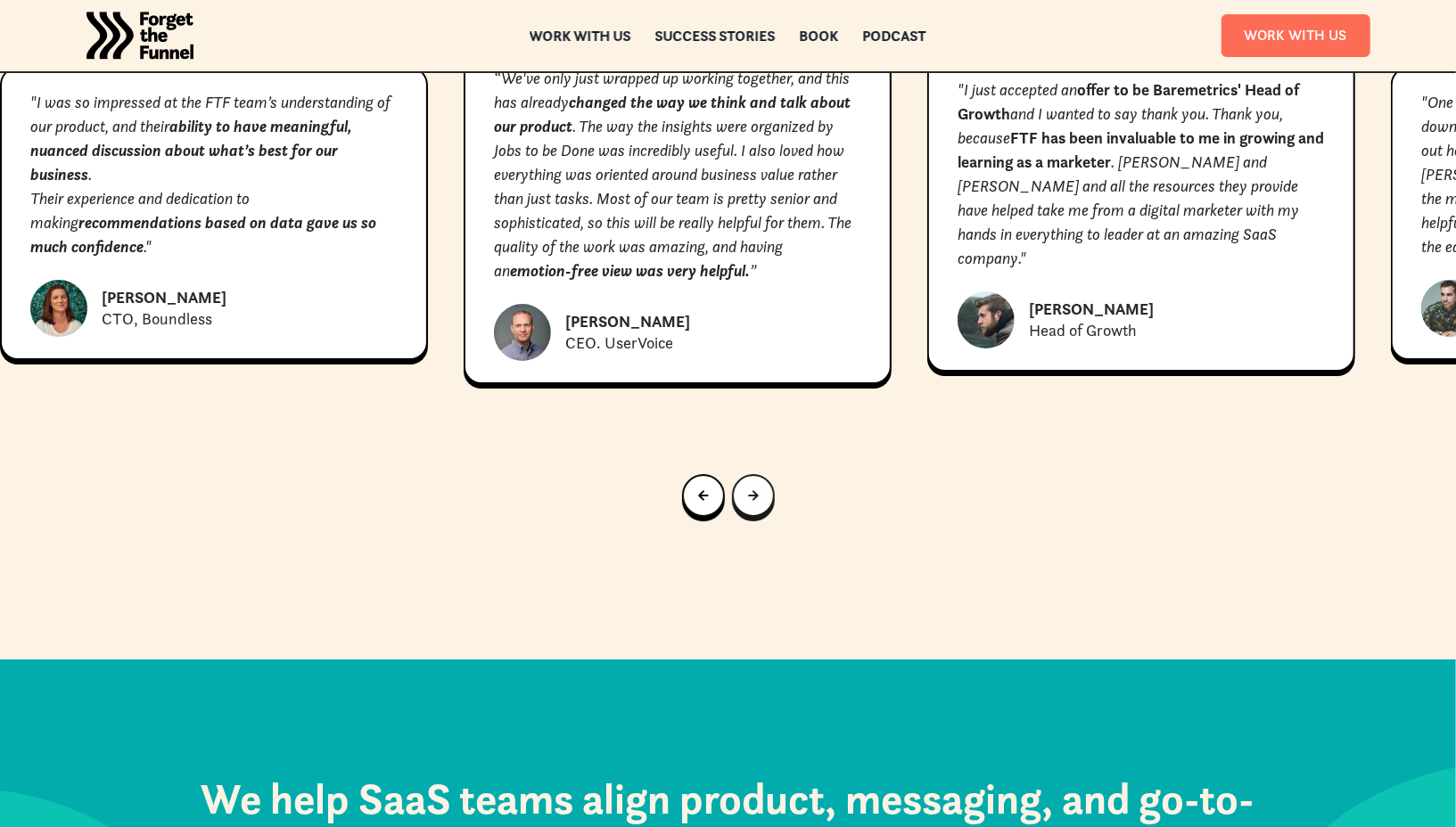
click at [765, 474] on link "Next slide" at bounding box center [753, 495] width 43 height 43
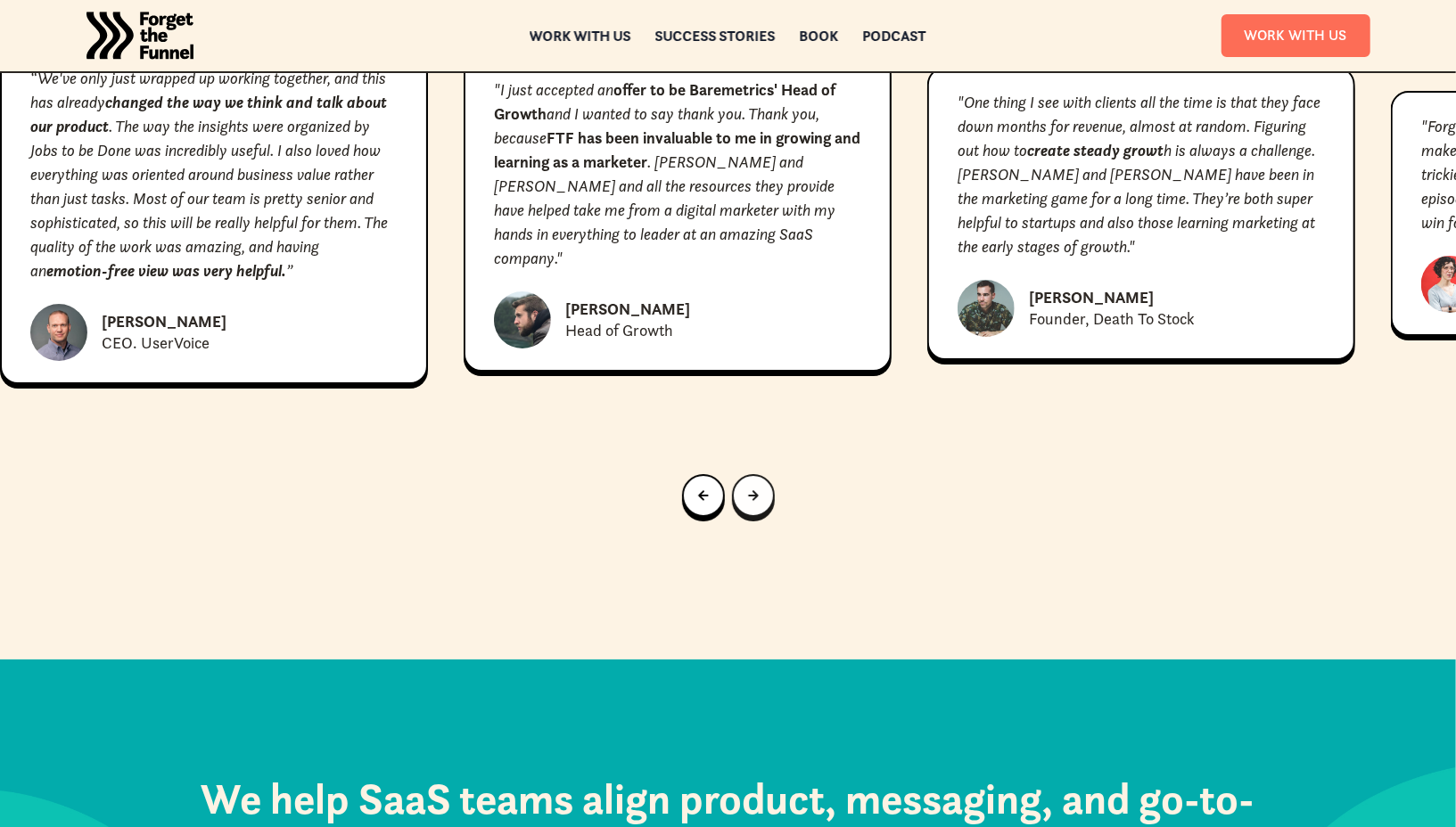
click at [765, 474] on link "Next slide" at bounding box center [753, 495] width 43 height 43
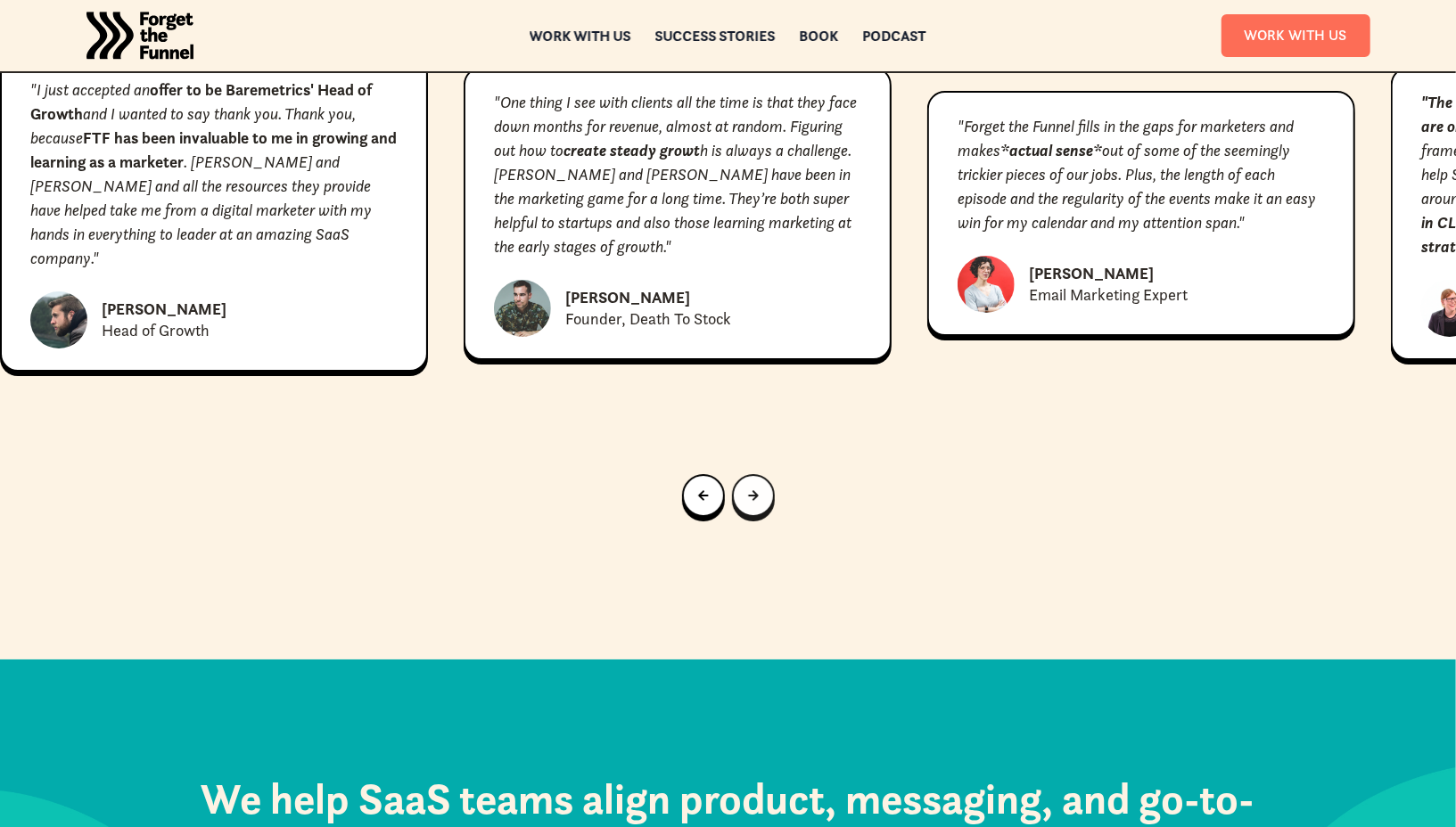
click at [765, 474] on link "Next slide" at bounding box center [753, 495] width 43 height 43
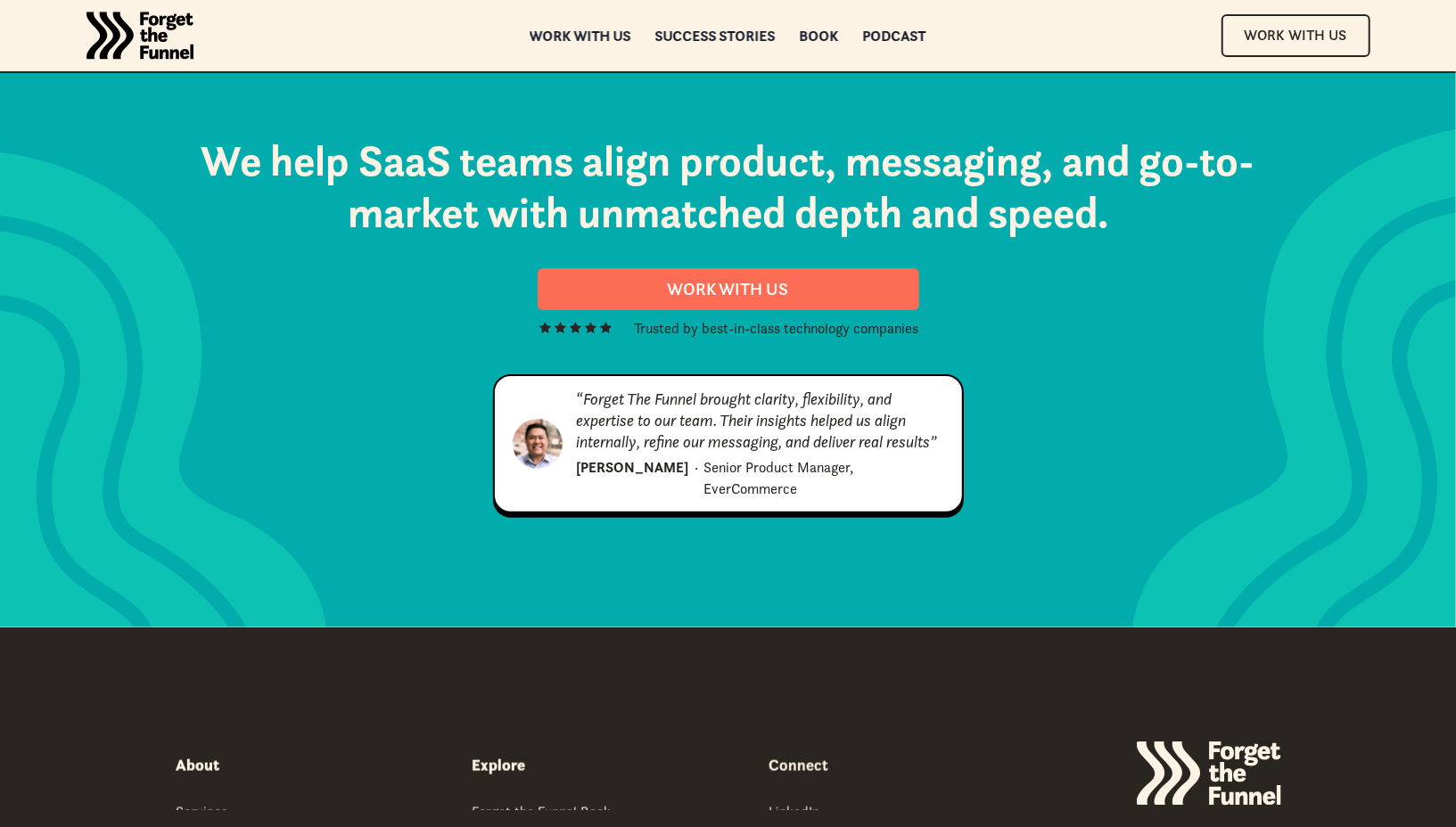
scroll to position [9105, 0]
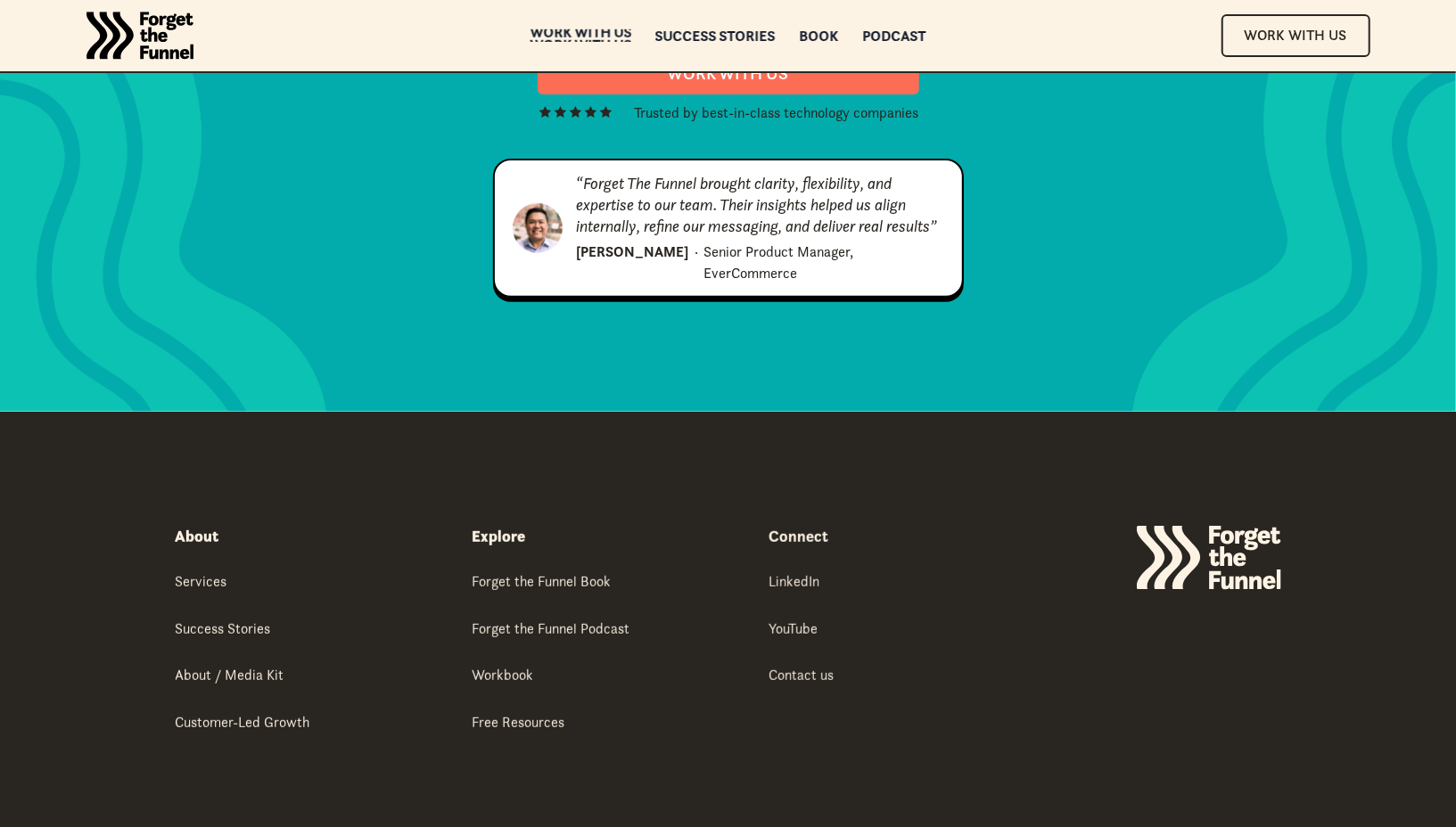
click at [616, 38] on div "Work with us" at bounding box center [580, 44] width 101 height 12
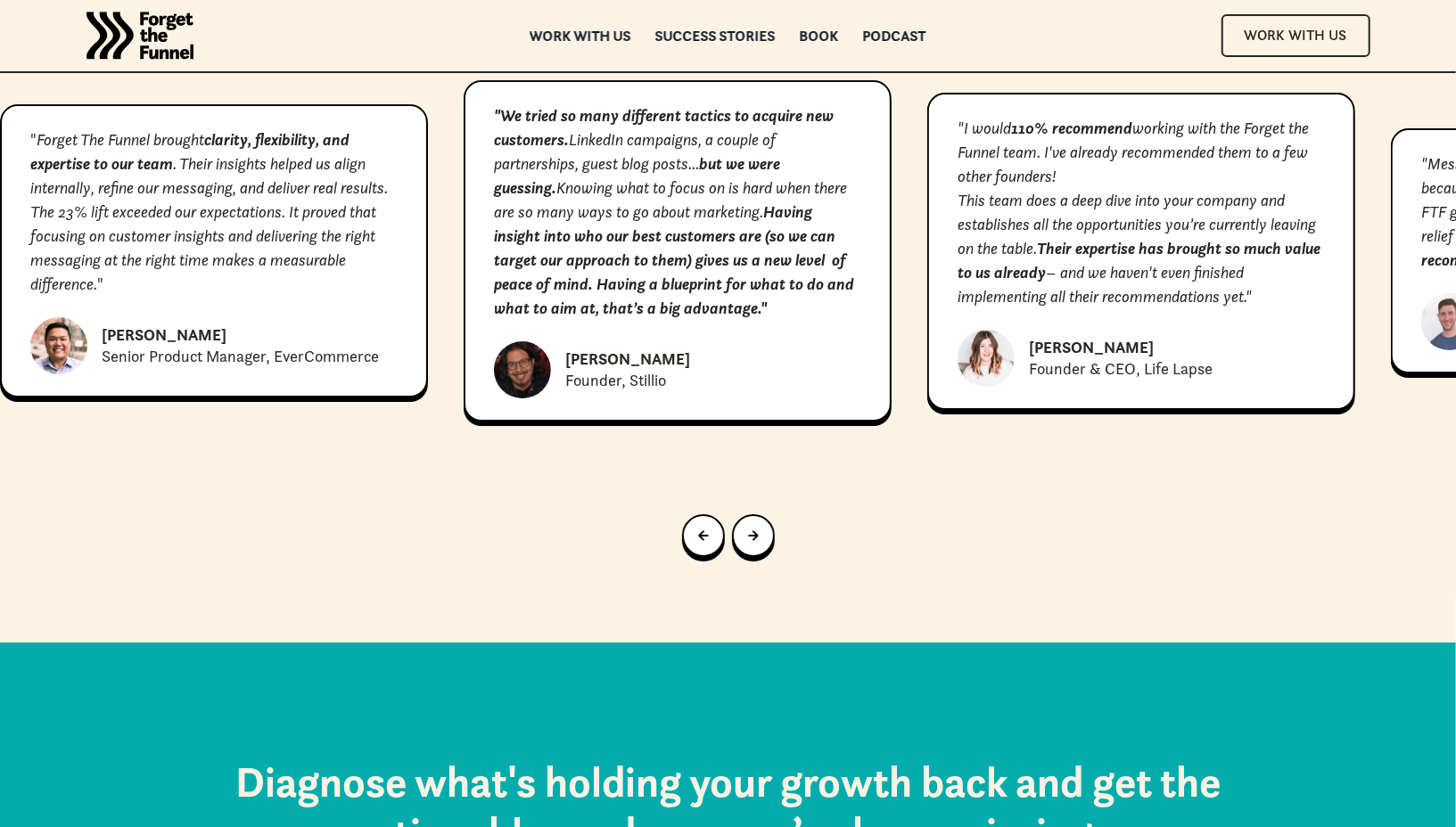
scroll to position [8217, 0]
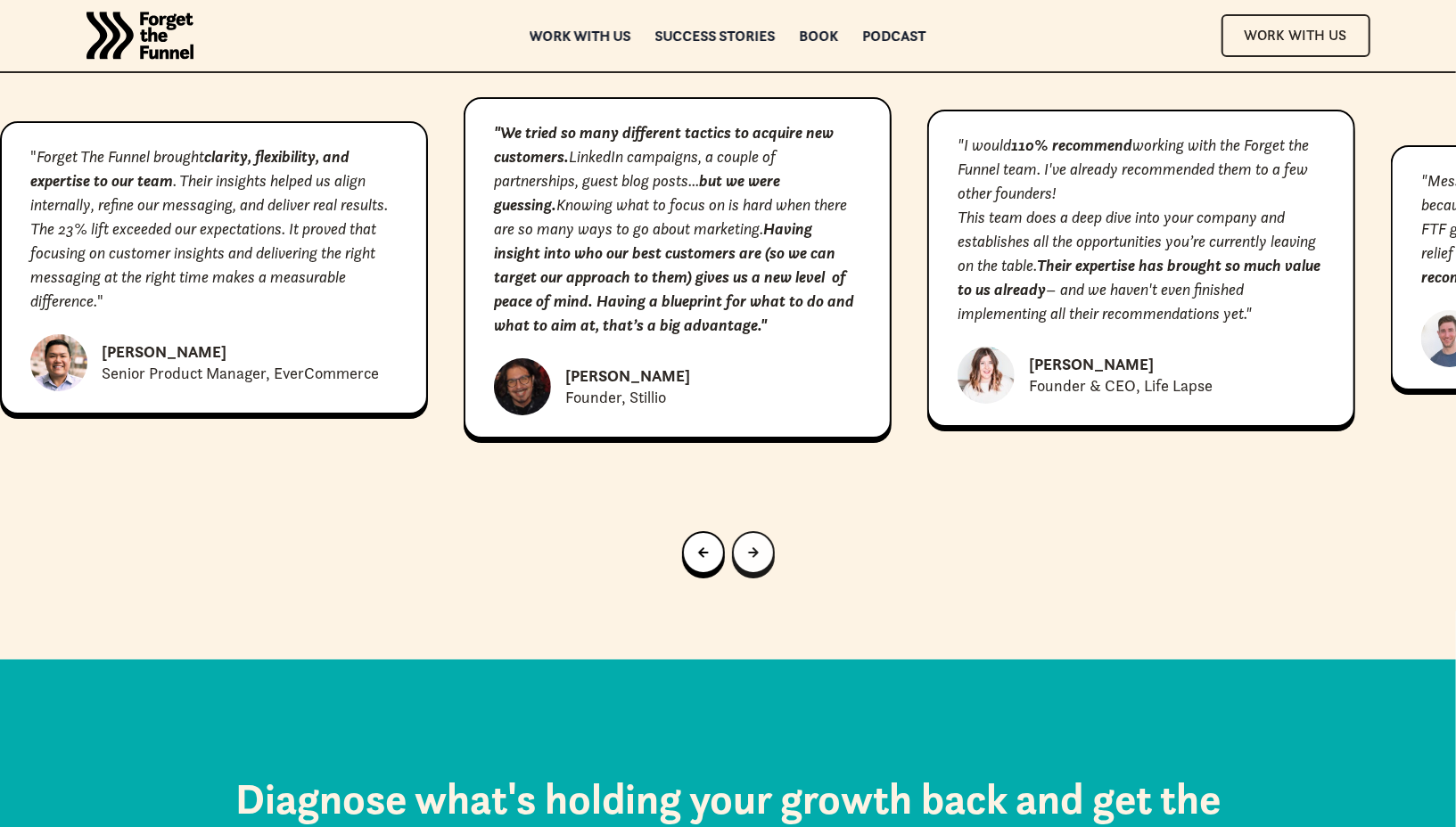
click at [750, 547] on icon "Next slide" at bounding box center [752, 551] width 9 height 9
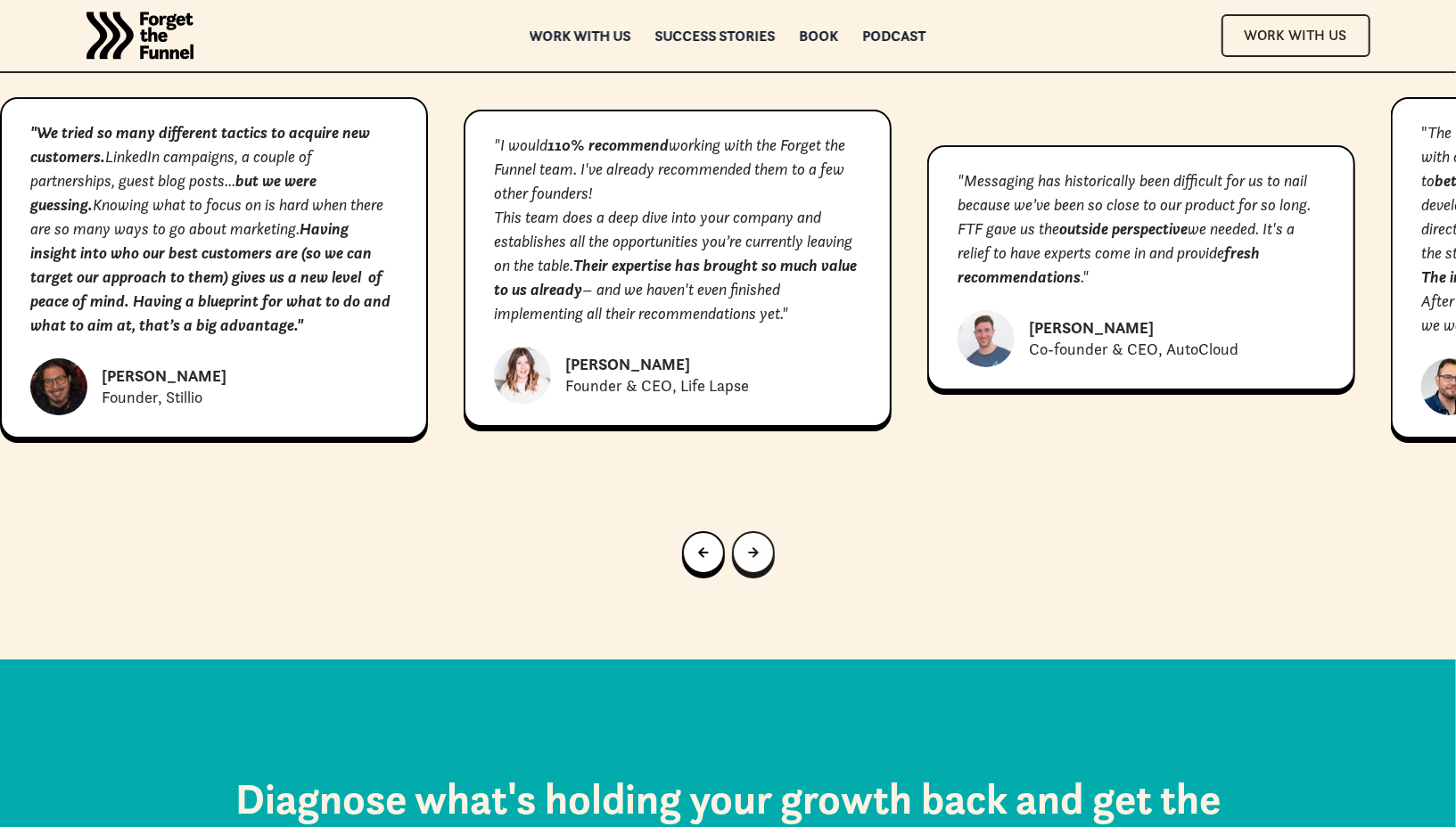
click at [750, 547] on icon "Next slide" at bounding box center [752, 551] width 9 height 9
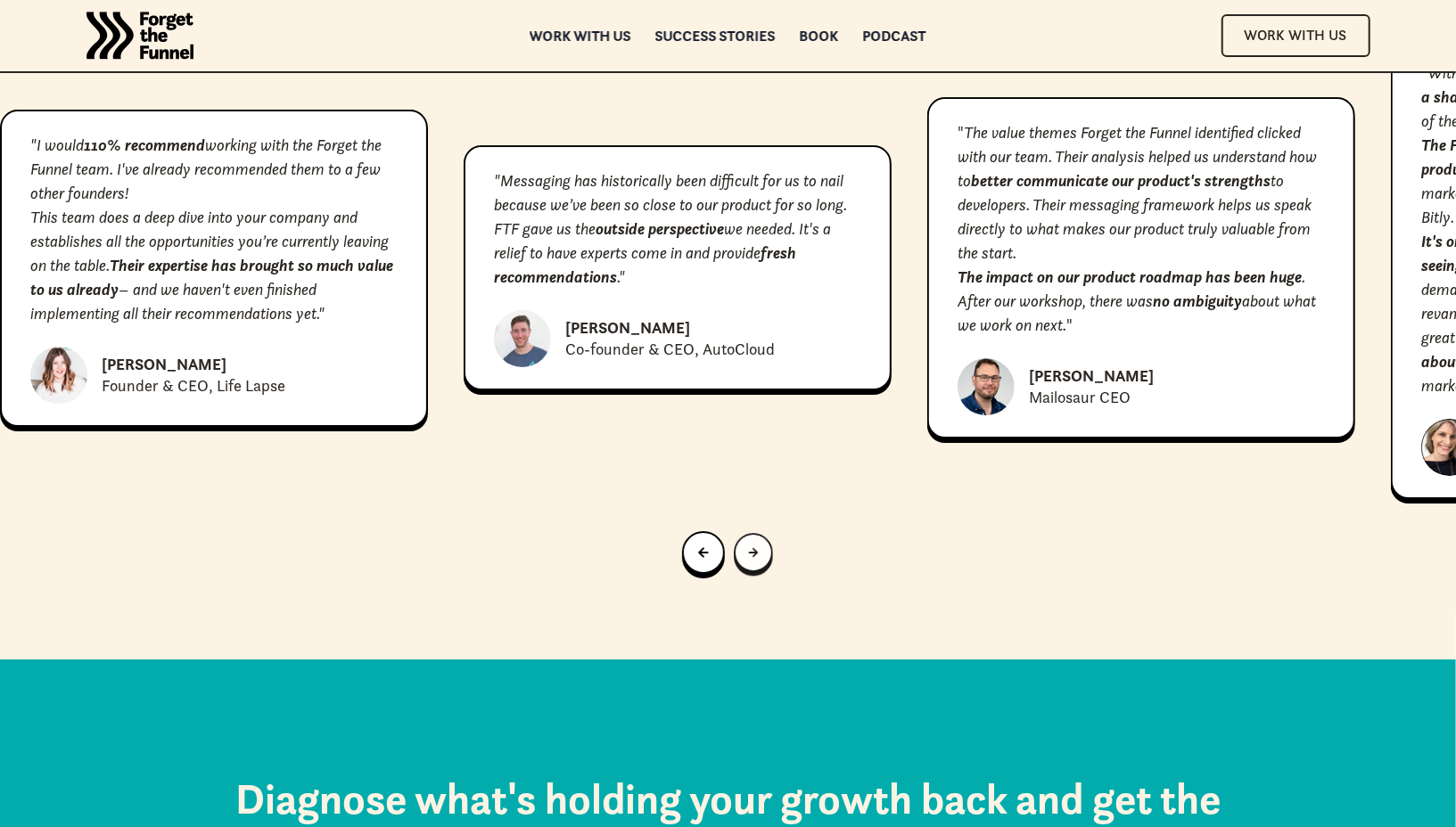
click at [750, 548] on icon "Next slide" at bounding box center [752, 552] width 9 height 9
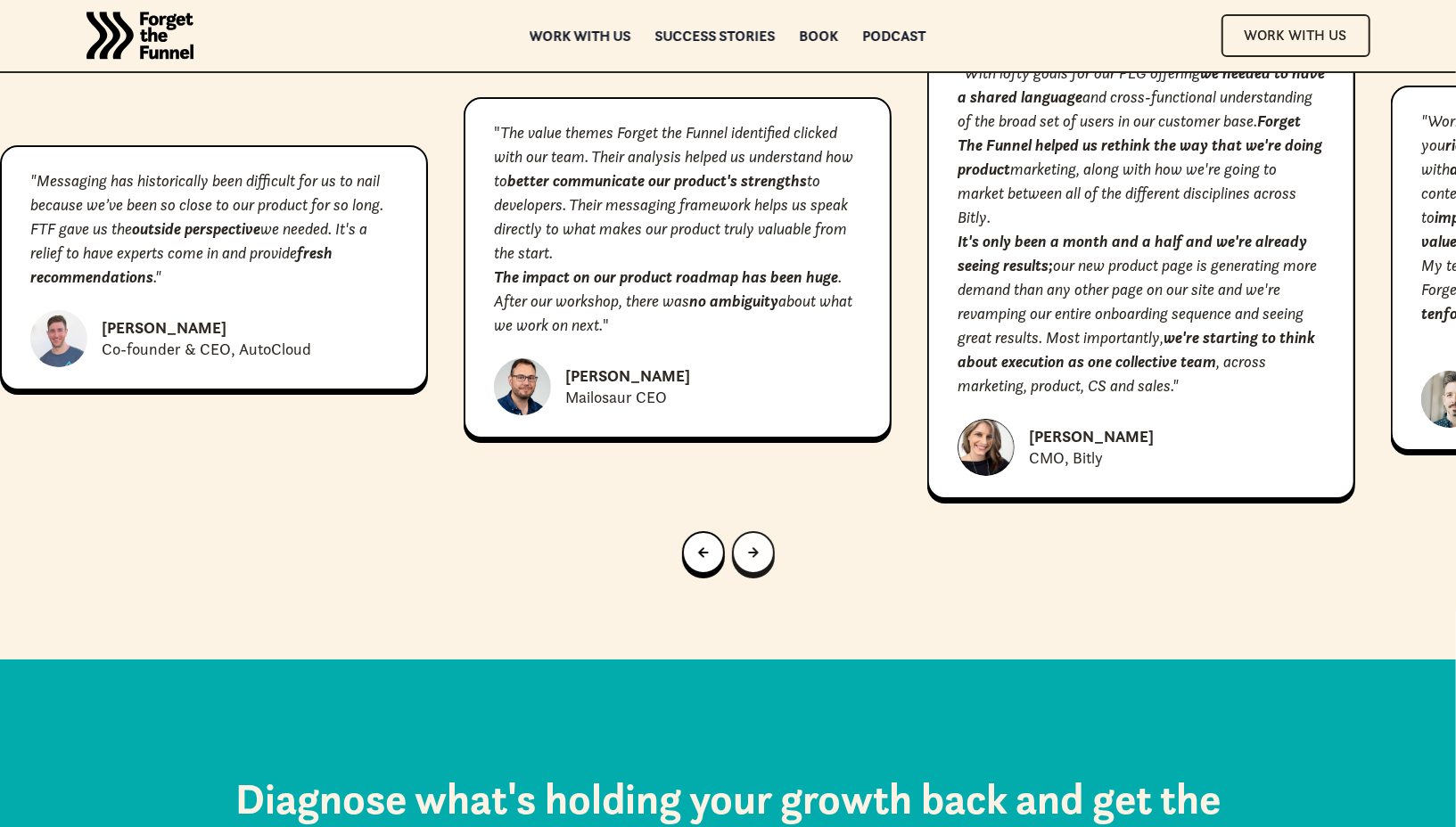
click at [750, 547] on icon "Next slide" at bounding box center [752, 551] width 9 height 9
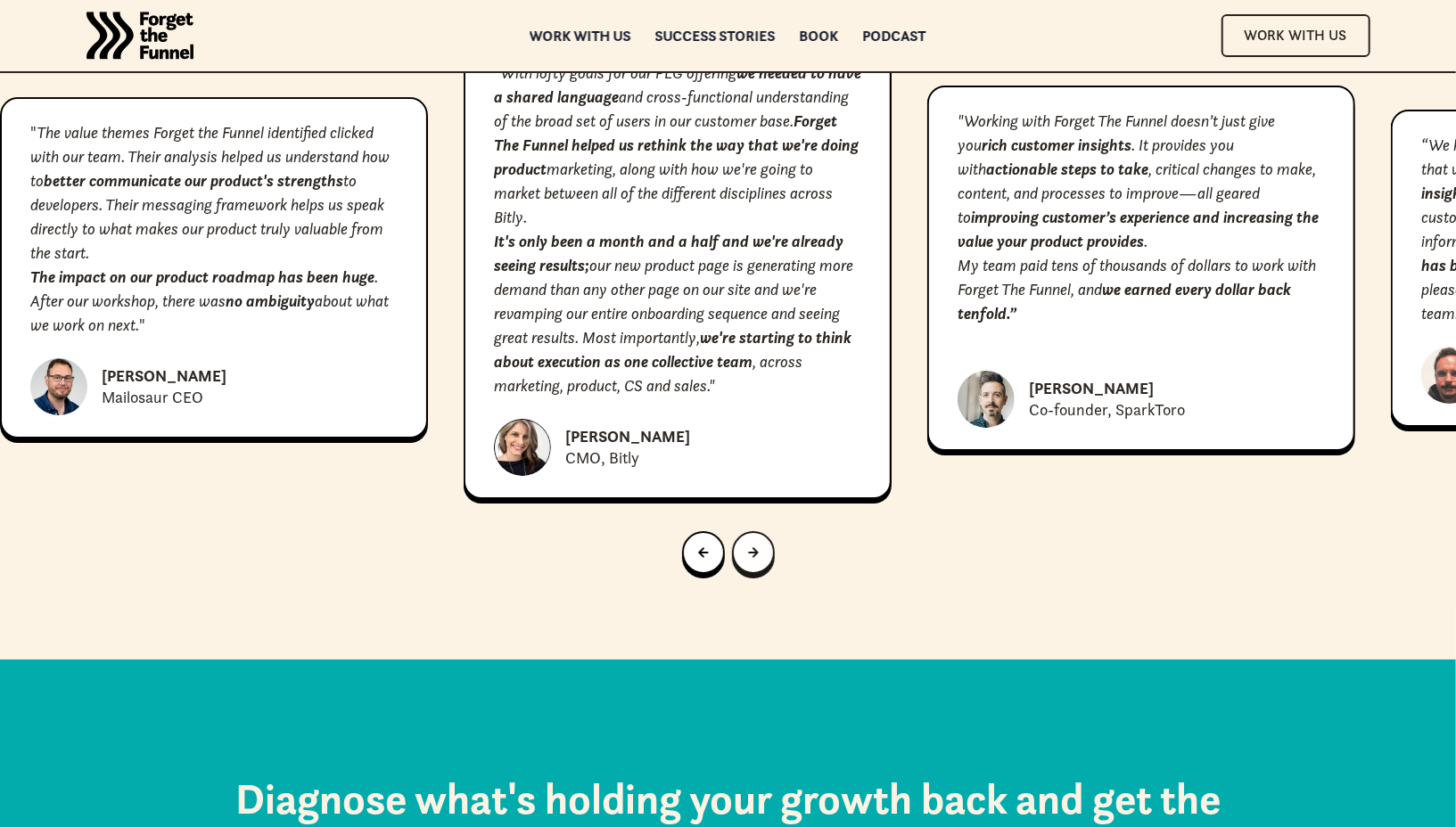
click at [750, 547] on icon "Next slide" at bounding box center [752, 551] width 9 height 9
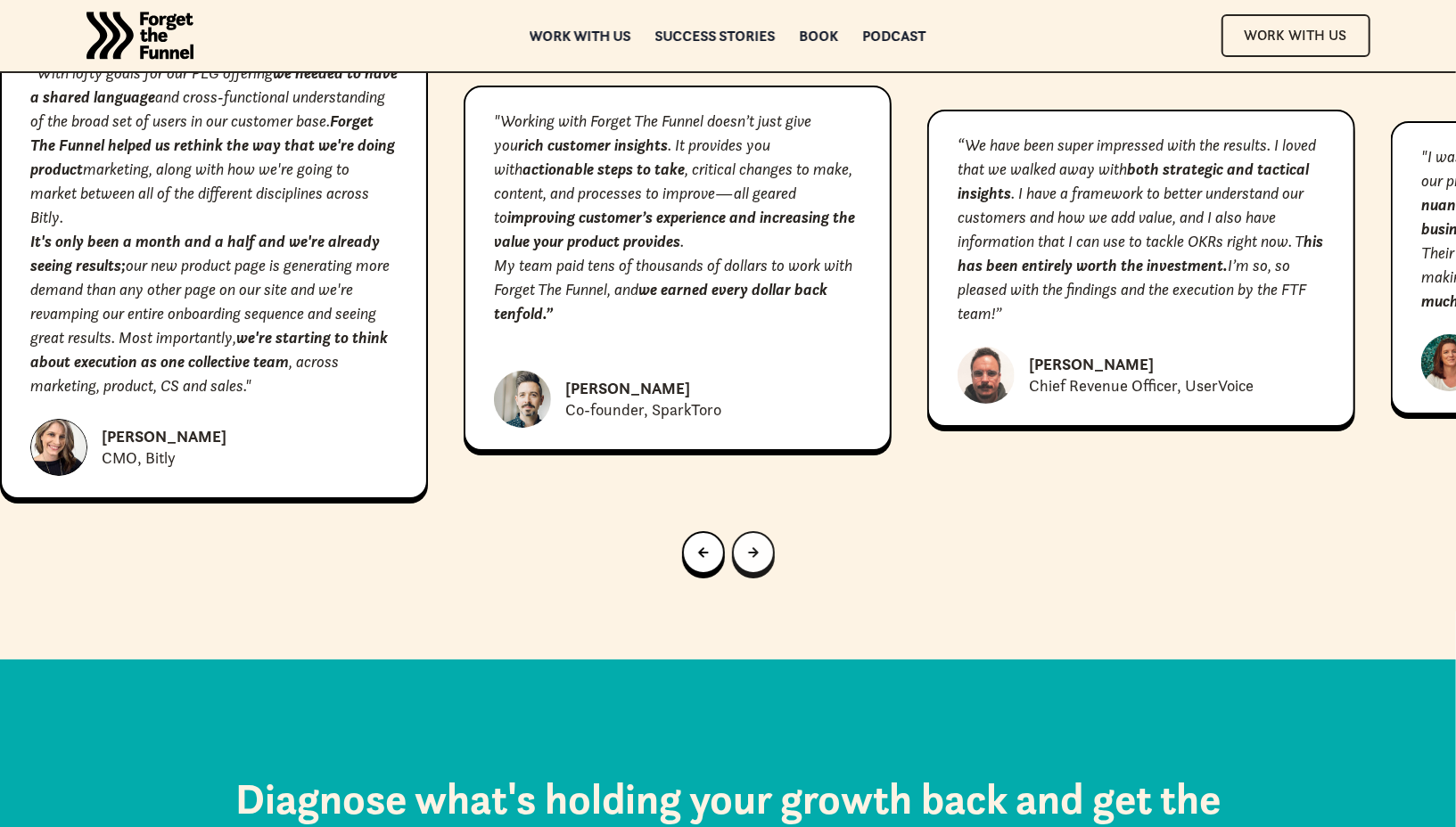
click at [750, 547] on icon "Next slide" at bounding box center [752, 551] width 9 height 9
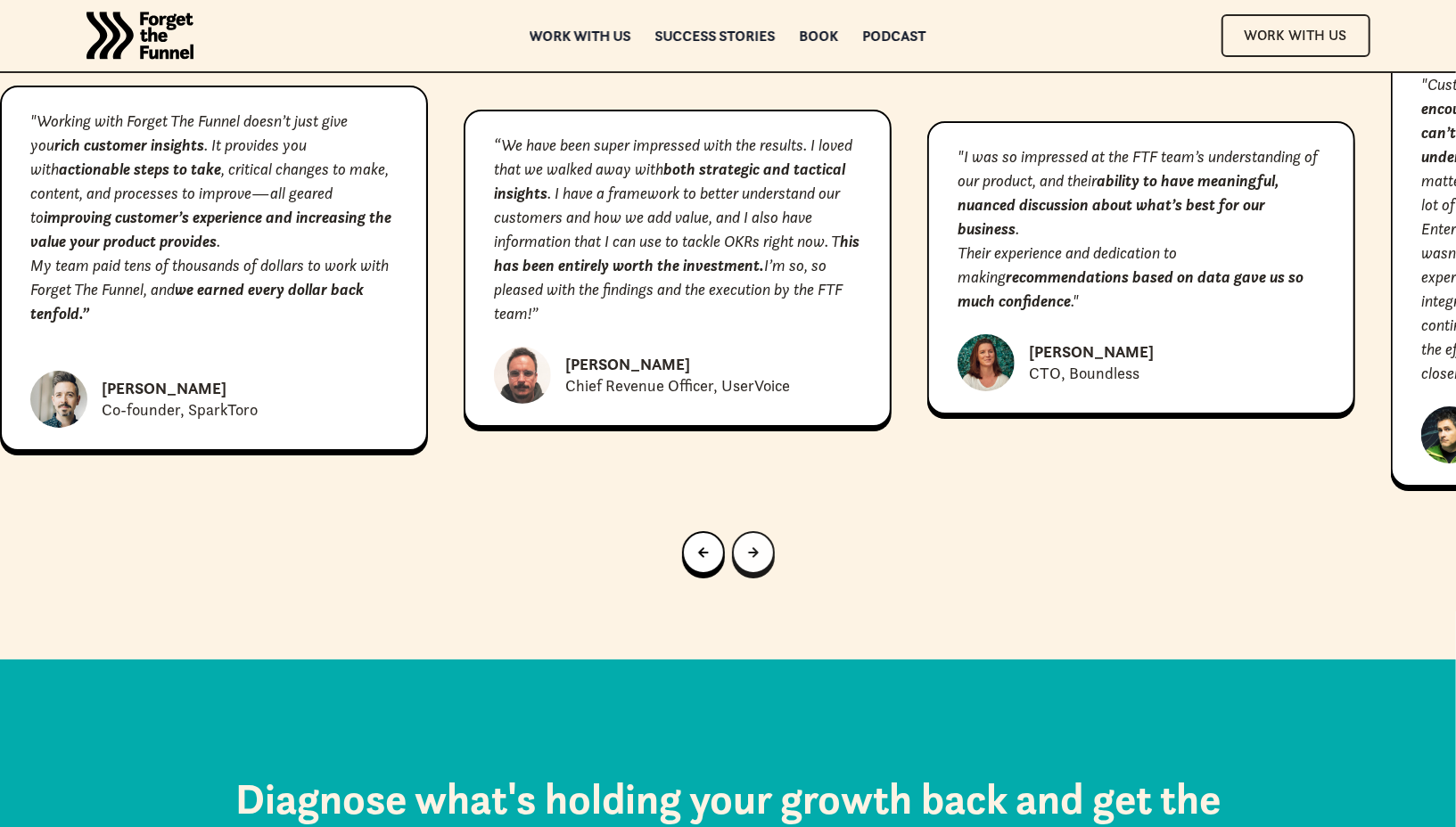
click at [763, 531] on link "Next slide" at bounding box center [753, 552] width 43 height 43
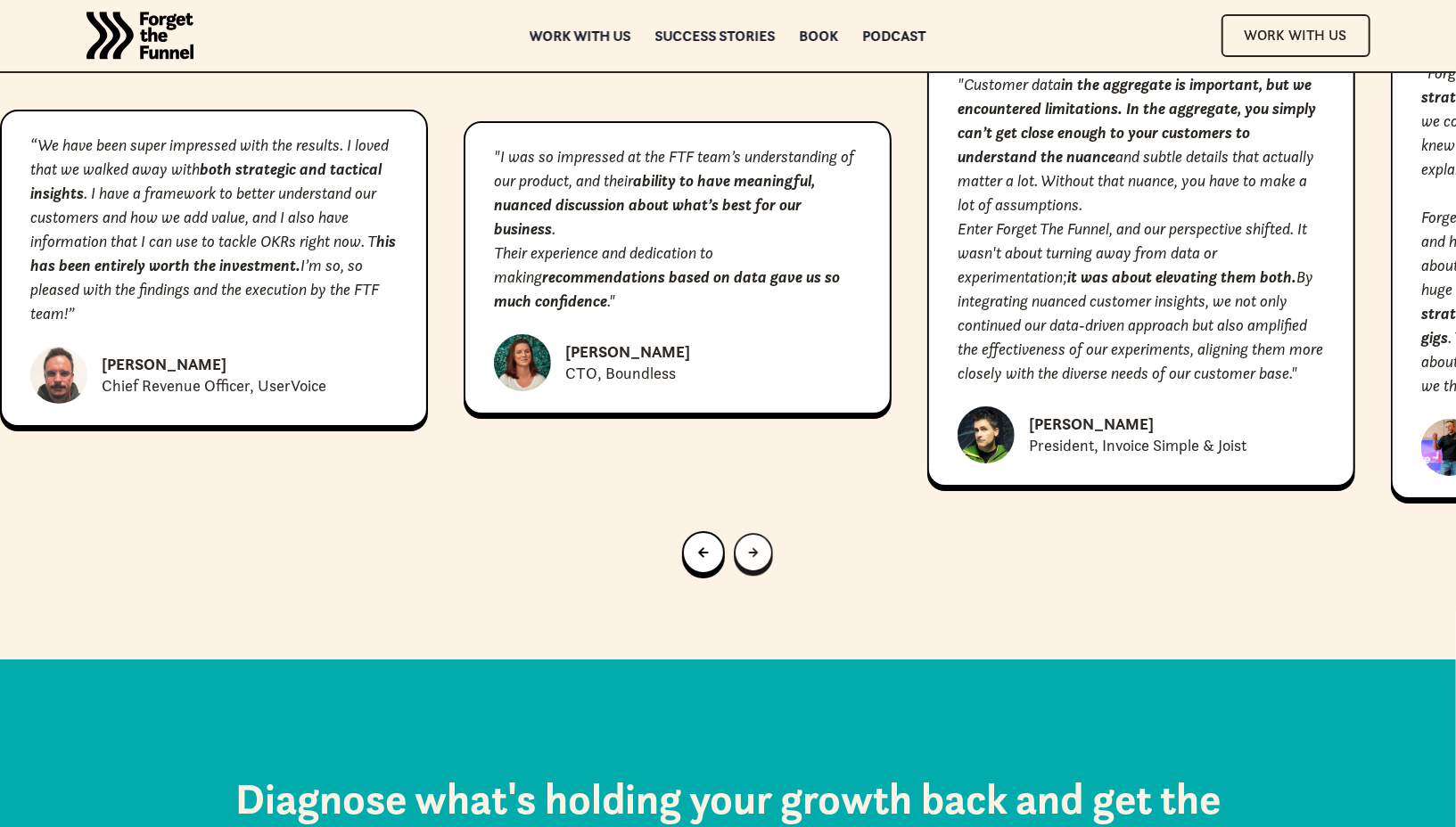
click at [763, 533] on link "Next slide" at bounding box center [753, 552] width 39 height 39
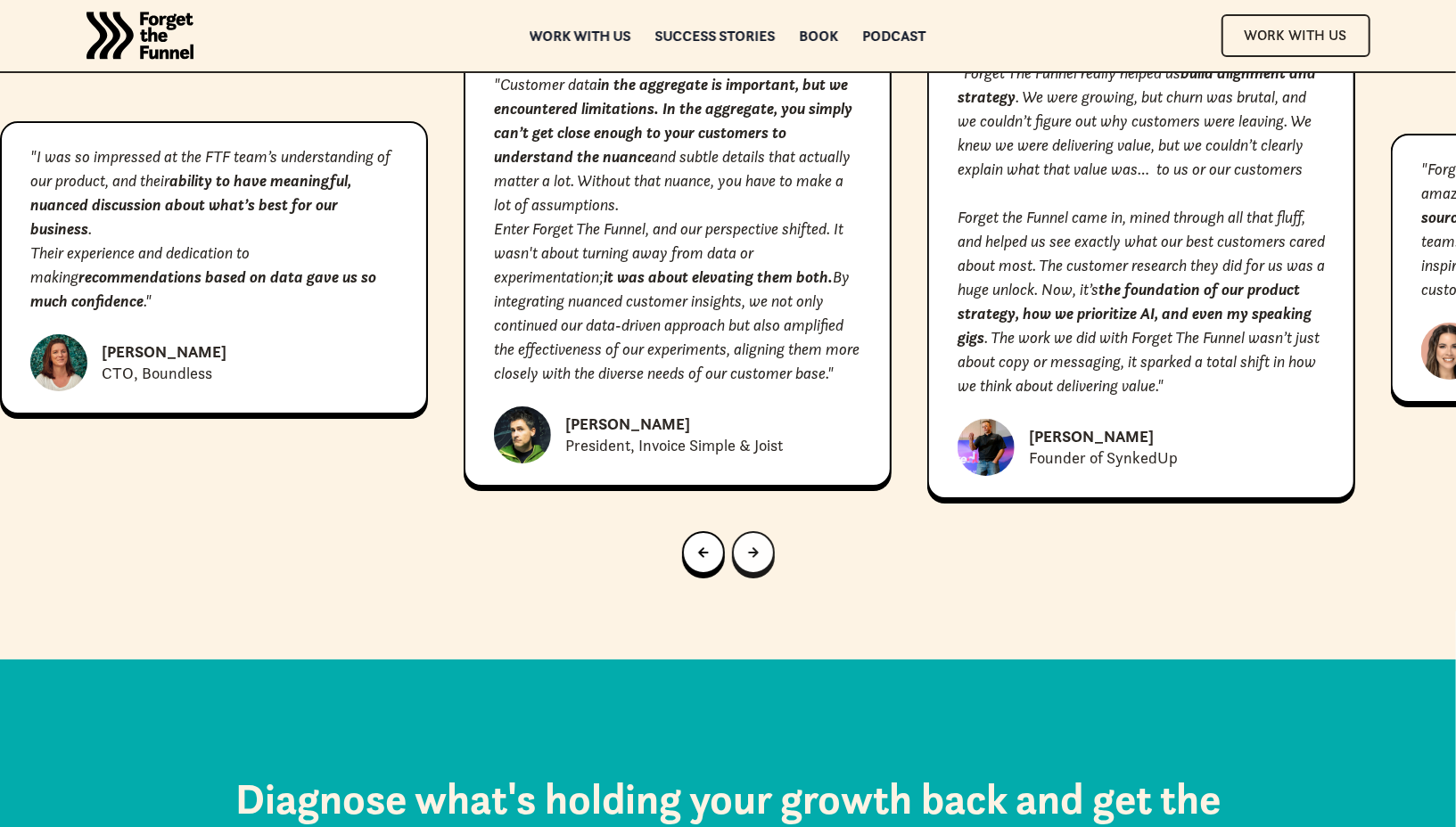
click at [763, 531] on link "Next slide" at bounding box center [753, 552] width 43 height 43
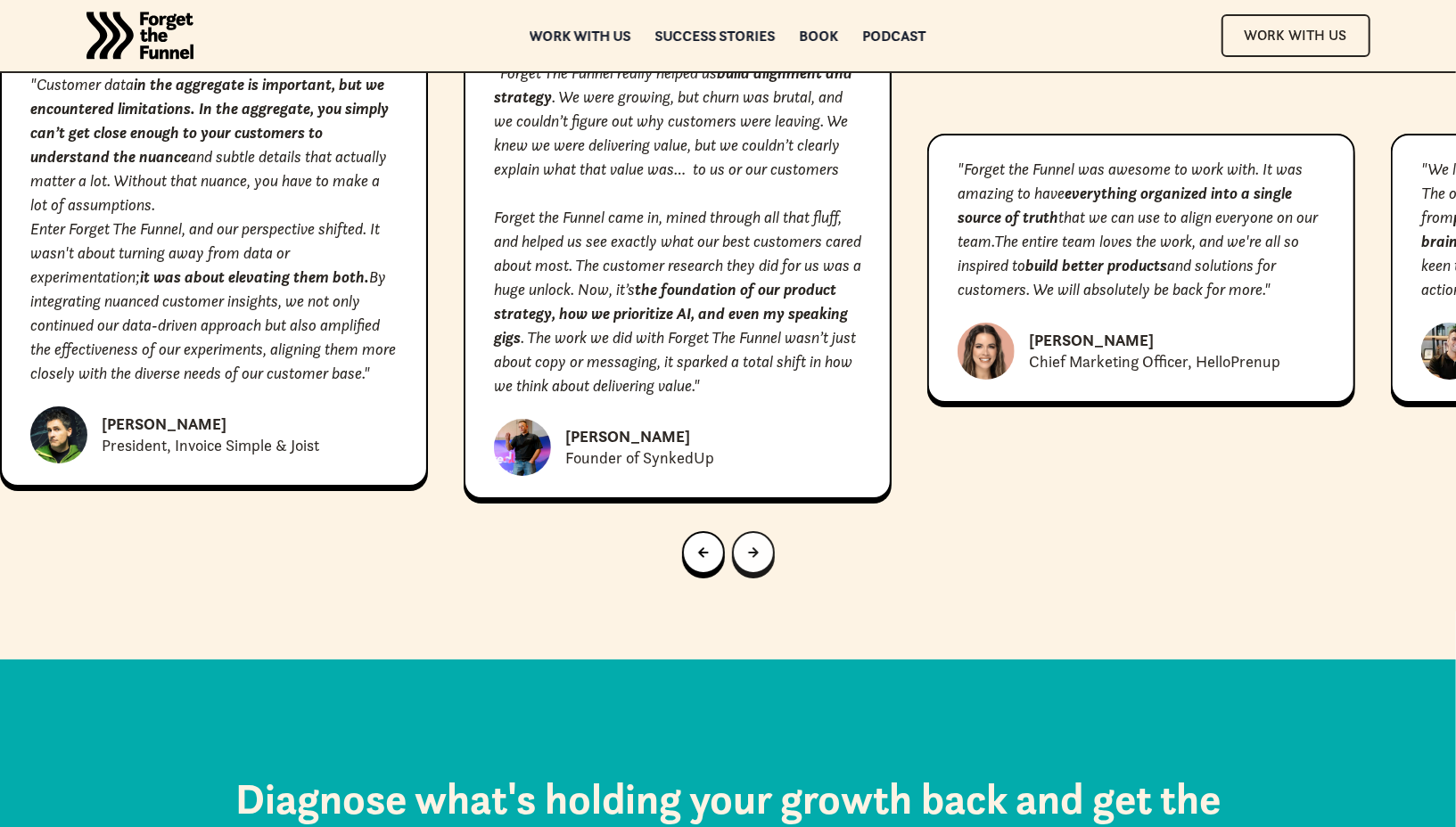
click at [763, 531] on link "Next slide" at bounding box center [753, 552] width 43 height 43
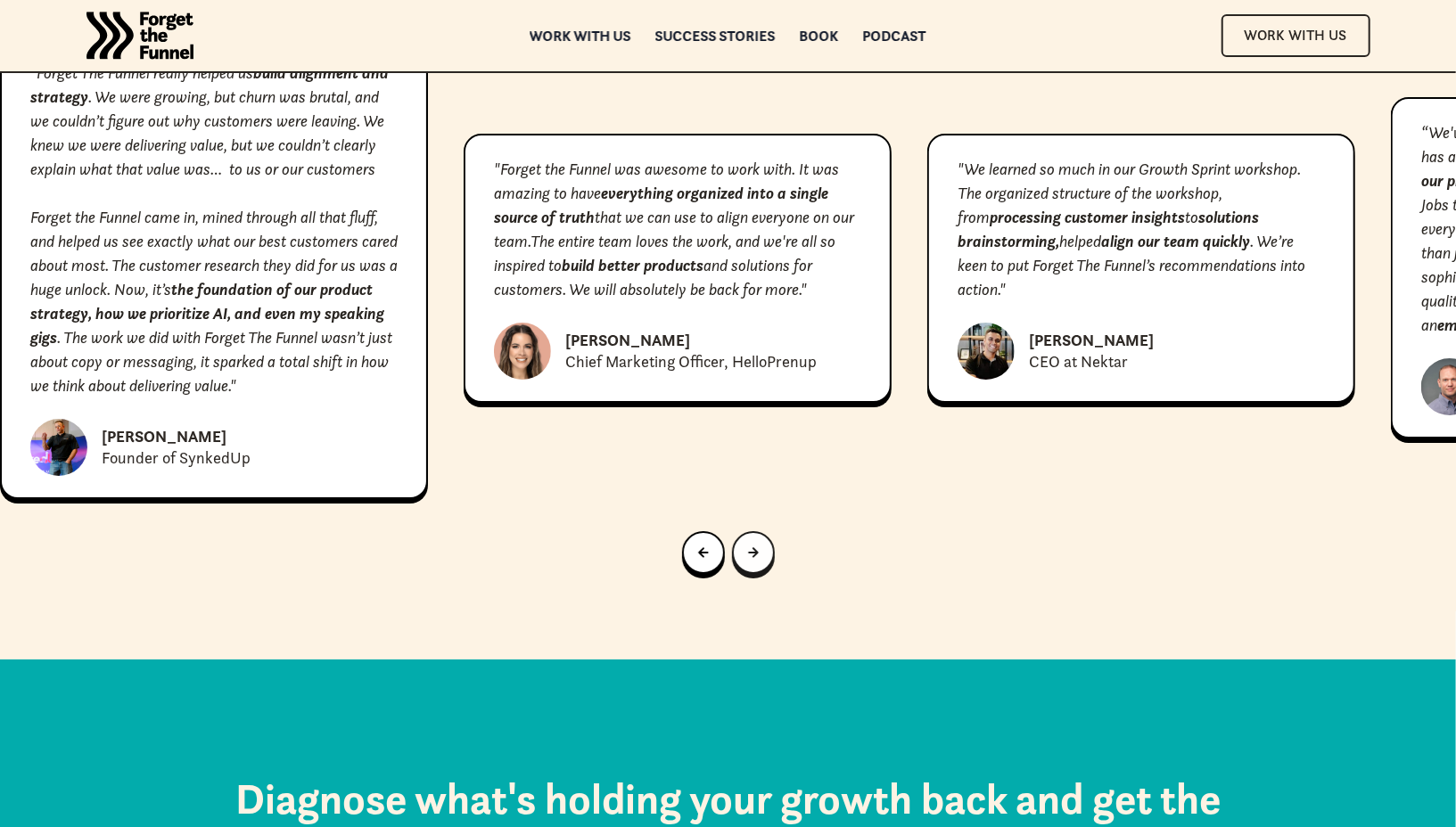
click at [763, 531] on link "Next slide" at bounding box center [753, 552] width 43 height 43
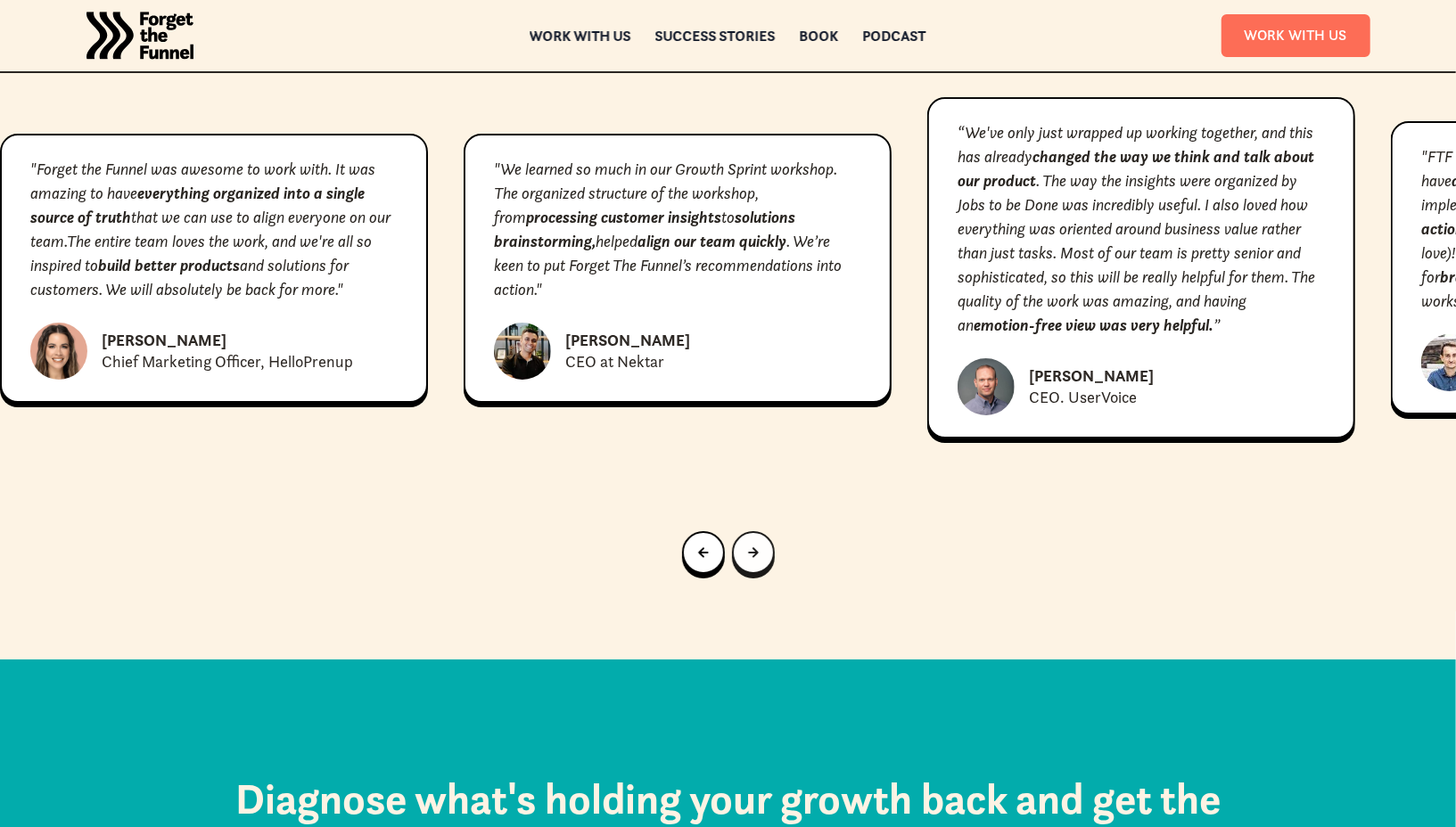
click at [749, 543] on div "Next slide" at bounding box center [752, 552] width 10 height 20
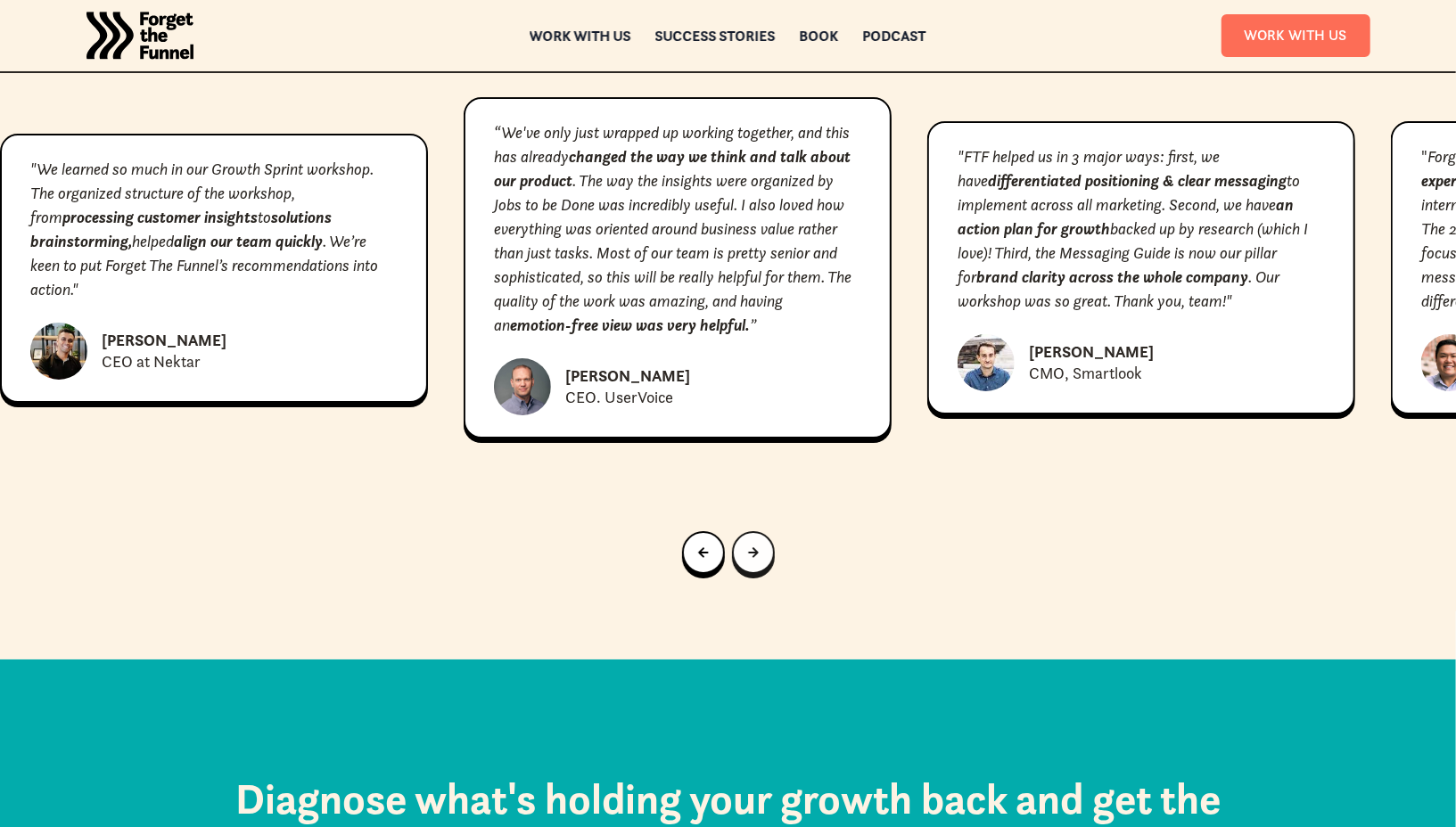
click at [749, 543] on div "Next slide" at bounding box center [752, 552] width 10 height 20
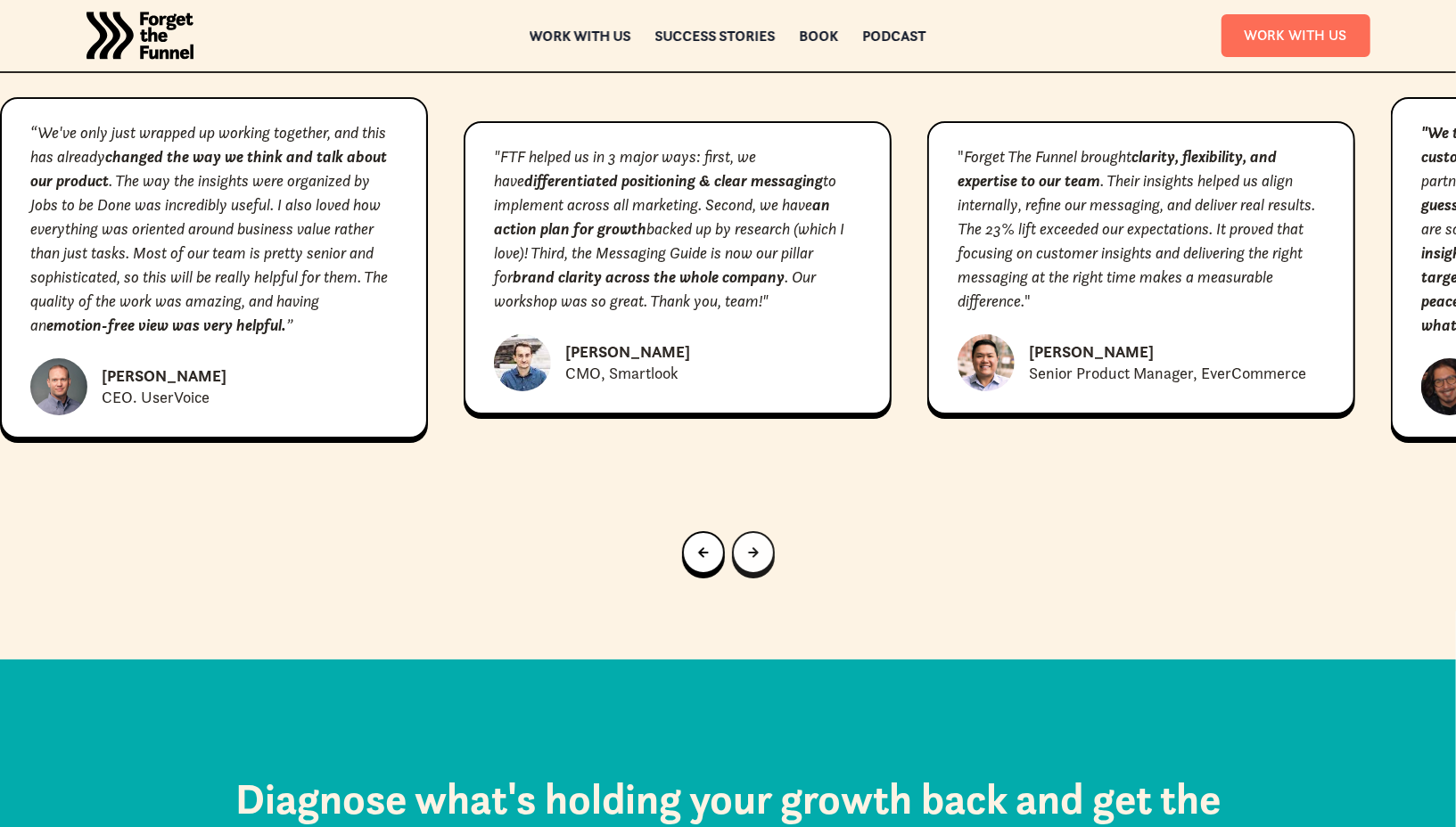
click at [749, 543] on div "Next slide" at bounding box center [752, 552] width 10 height 20
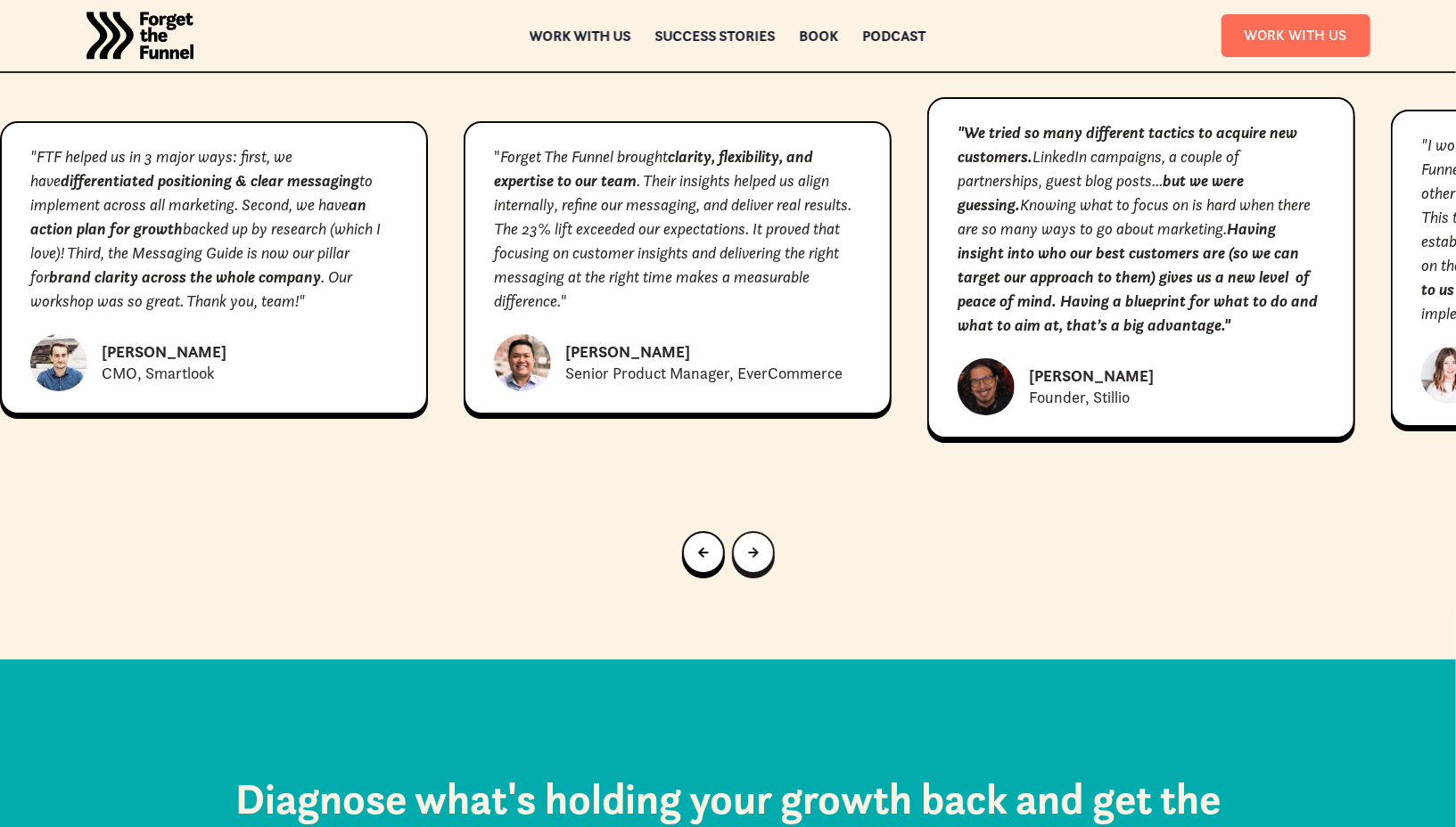
click at [749, 543] on div "Go to first slide" at bounding box center [752, 552] width 10 height 20
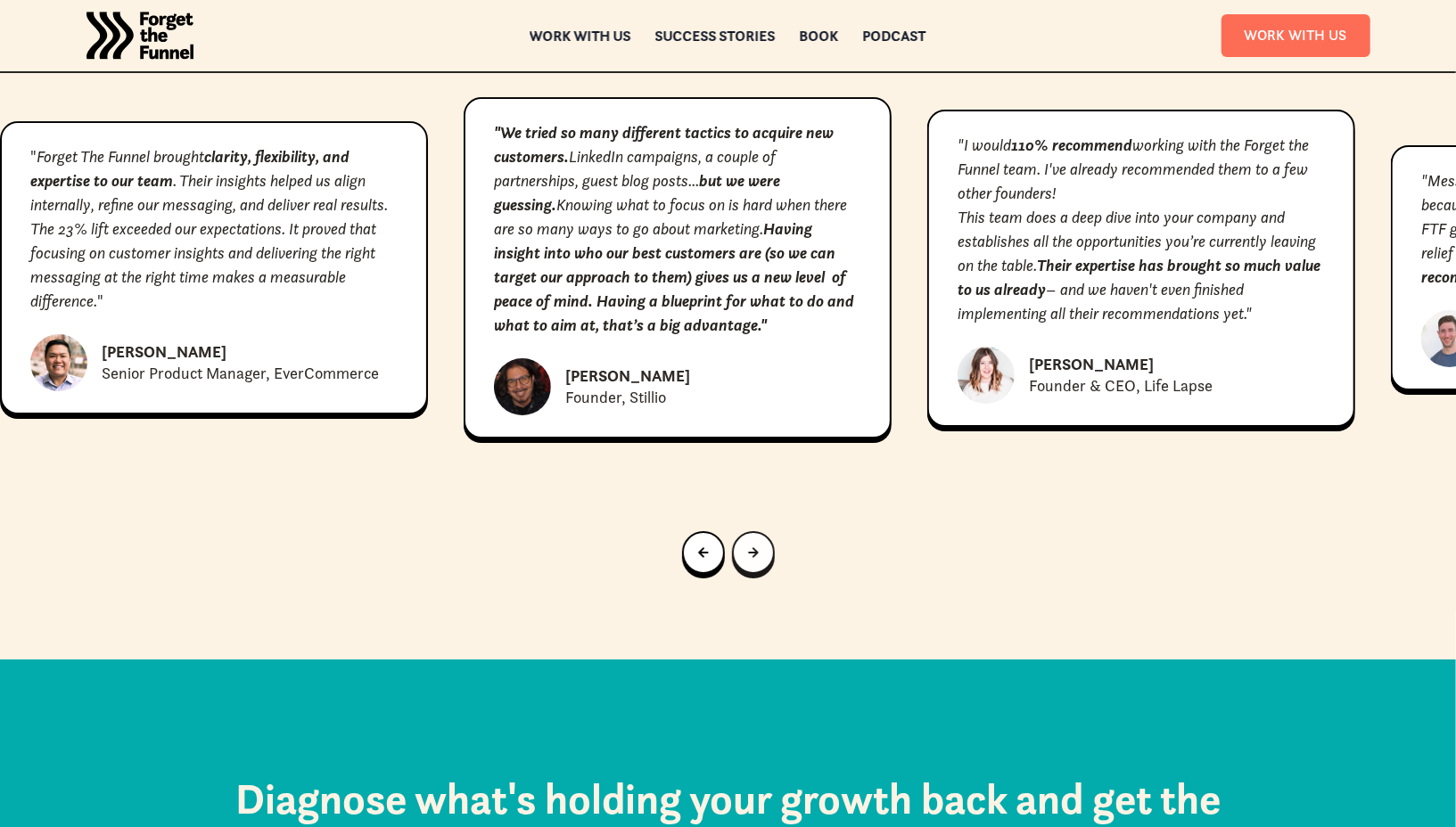
click at [749, 543] on div "Go to first slide" at bounding box center [752, 552] width 10 height 20
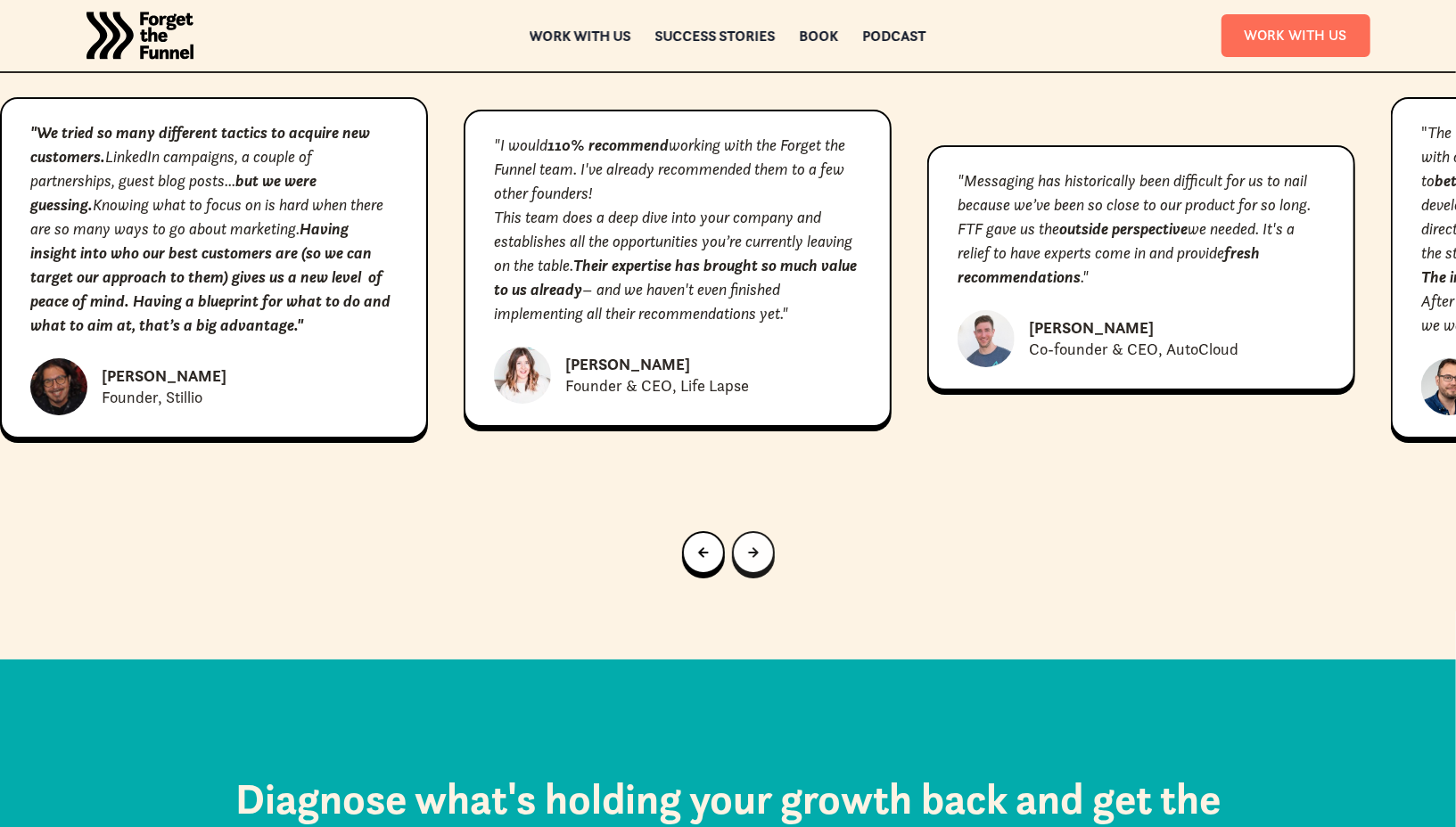
click at [749, 543] on div "Next slide" at bounding box center [752, 552] width 10 height 20
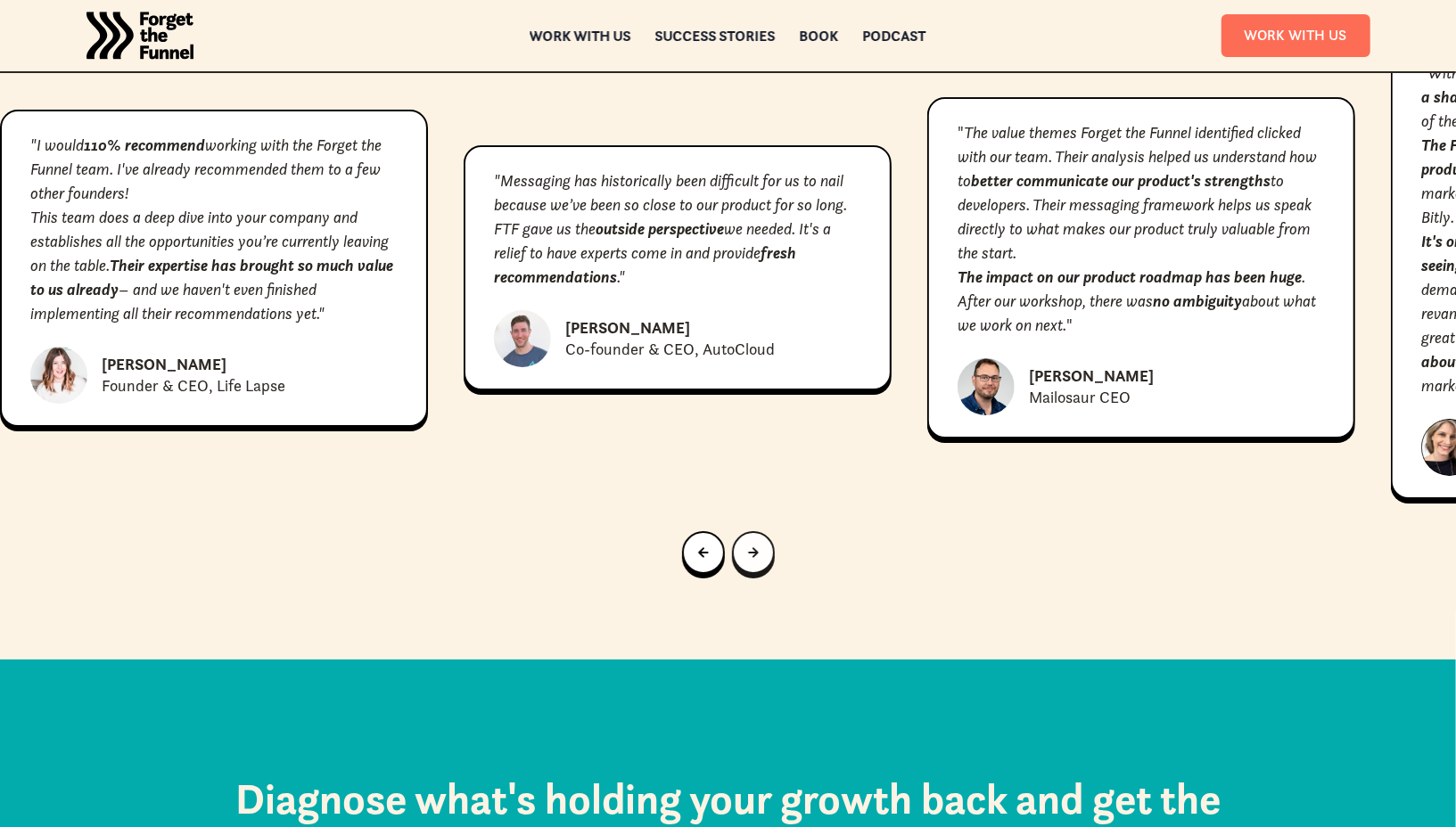
click at [749, 543] on div "Next slide" at bounding box center [752, 552] width 10 height 20
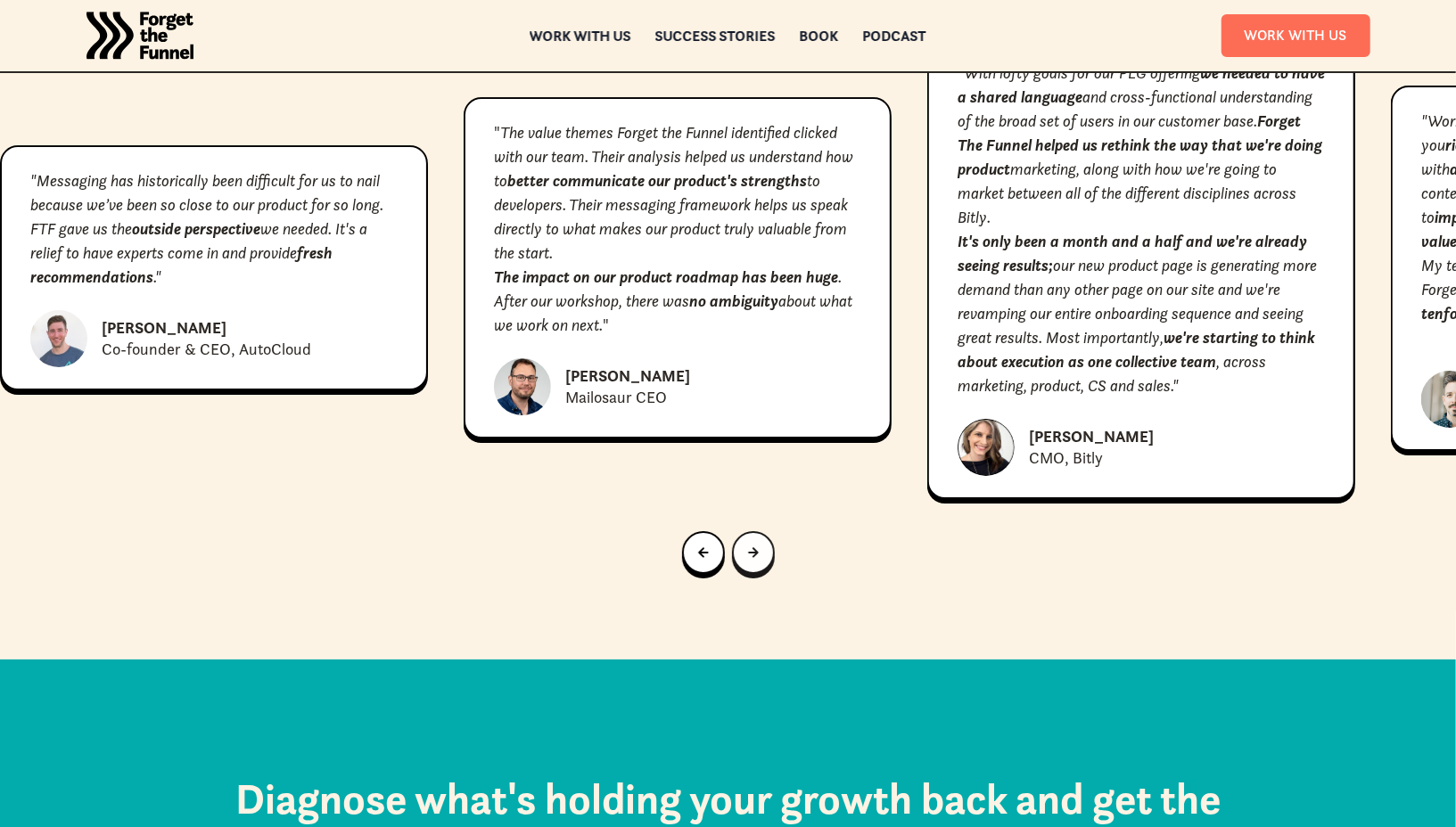
click at [749, 543] on div "Next slide" at bounding box center [752, 552] width 10 height 20
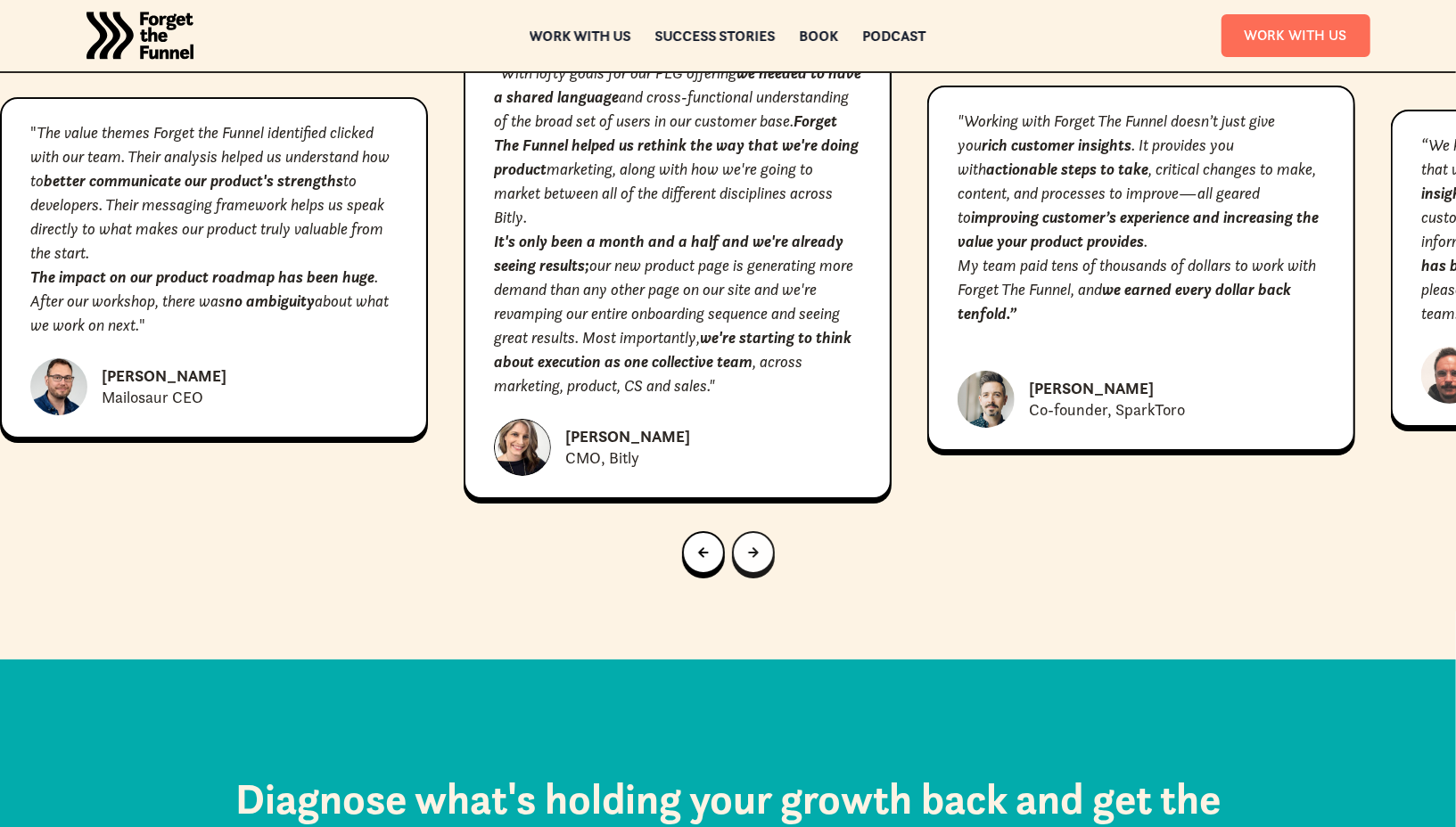
click at [749, 543] on div "Next slide" at bounding box center [752, 552] width 10 height 20
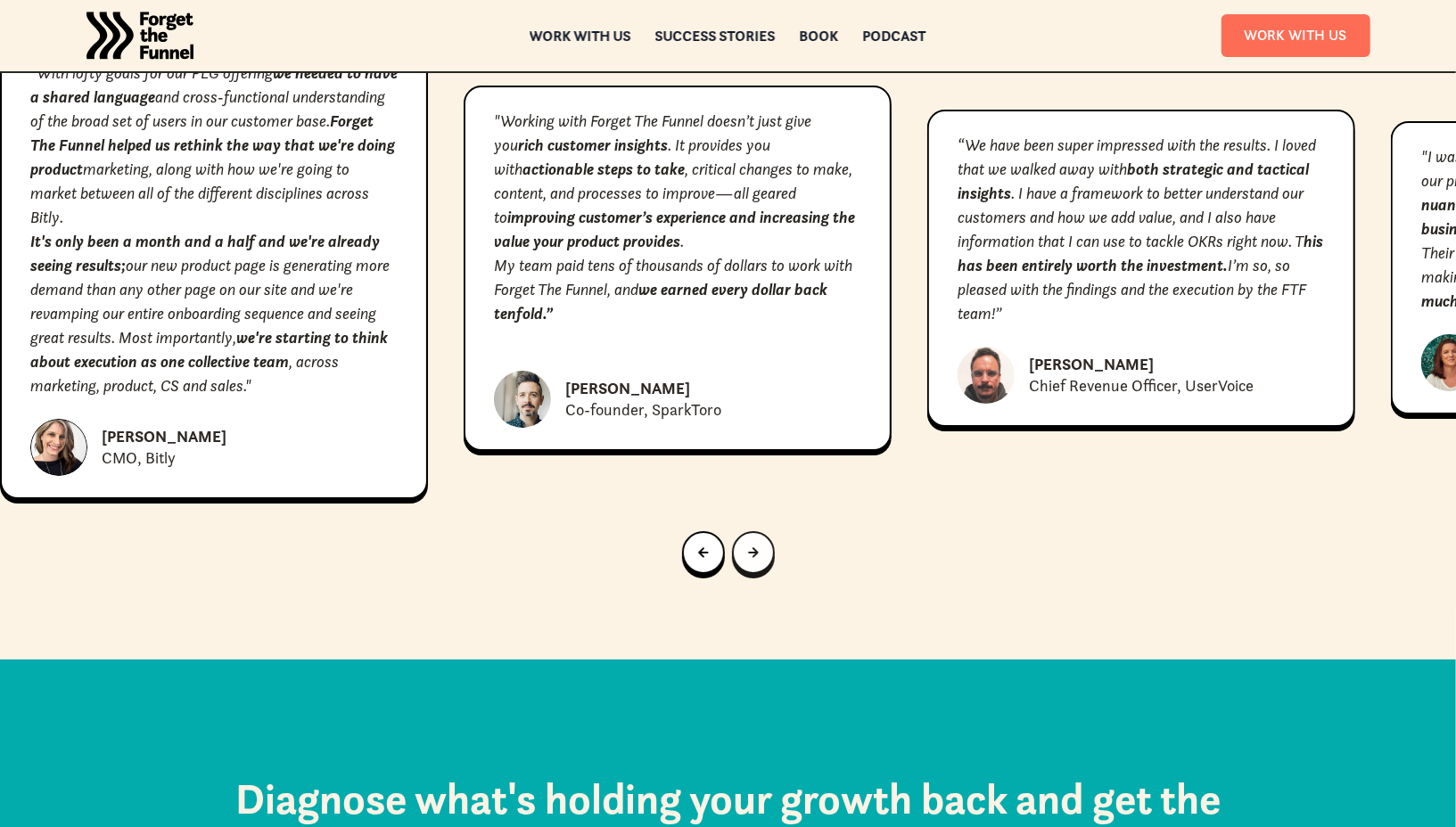
click at [749, 543] on div "Next slide" at bounding box center [752, 552] width 10 height 20
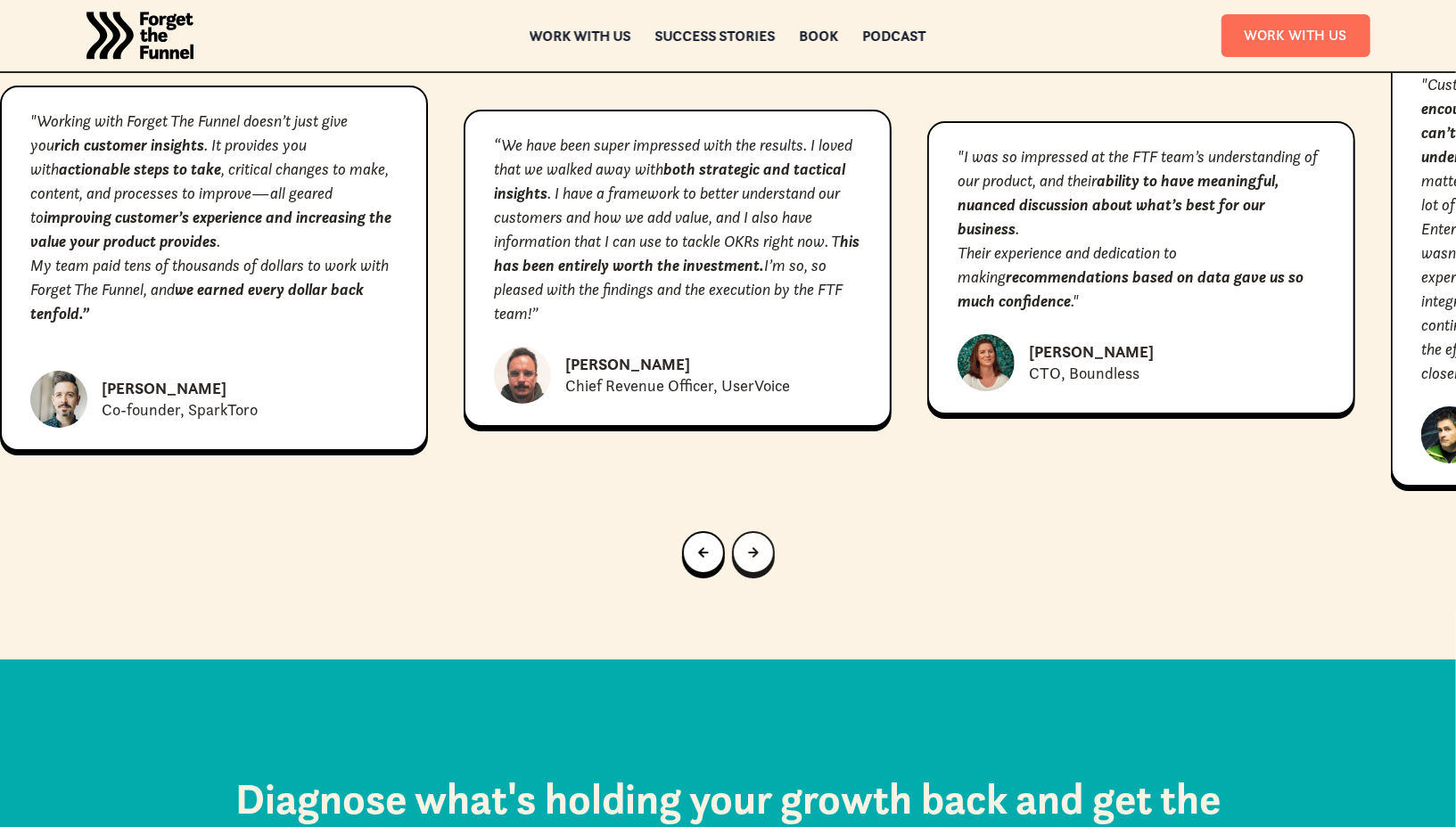
click at [749, 543] on div "Next slide" at bounding box center [752, 552] width 10 height 20
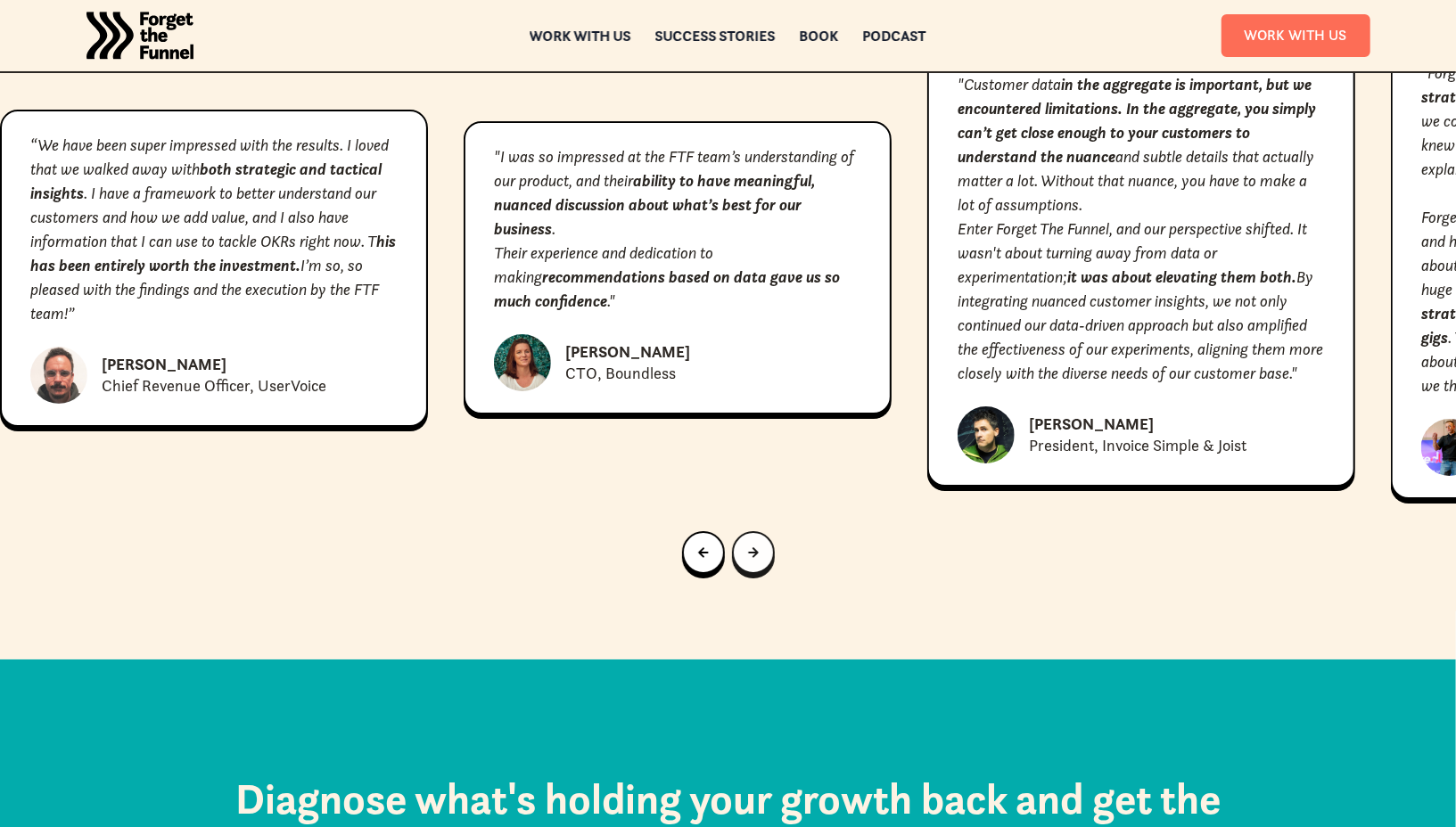
click at [749, 543] on div "Next slide" at bounding box center [752, 552] width 10 height 20
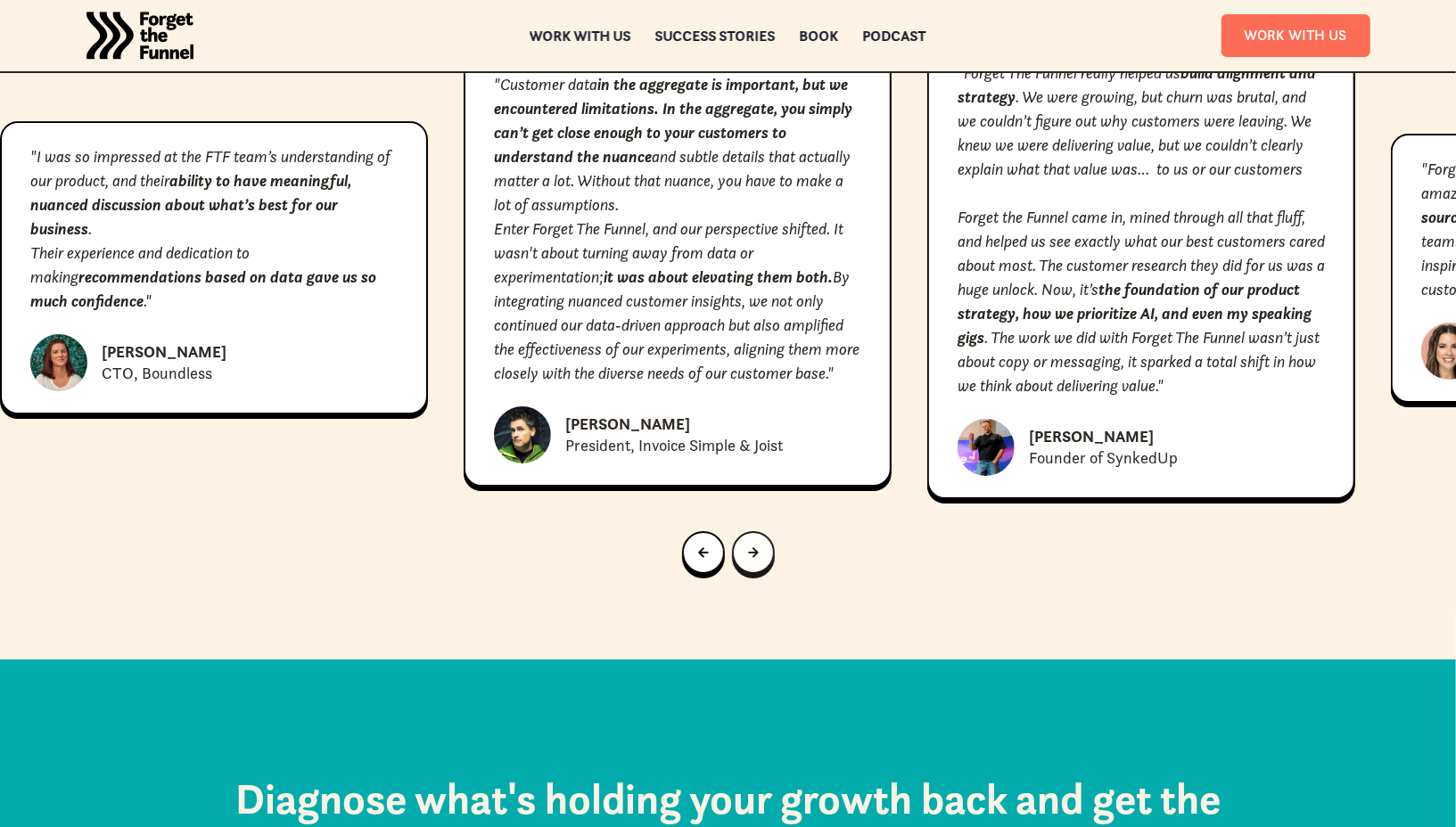
click at [749, 543] on div "Next slide" at bounding box center [752, 552] width 10 height 20
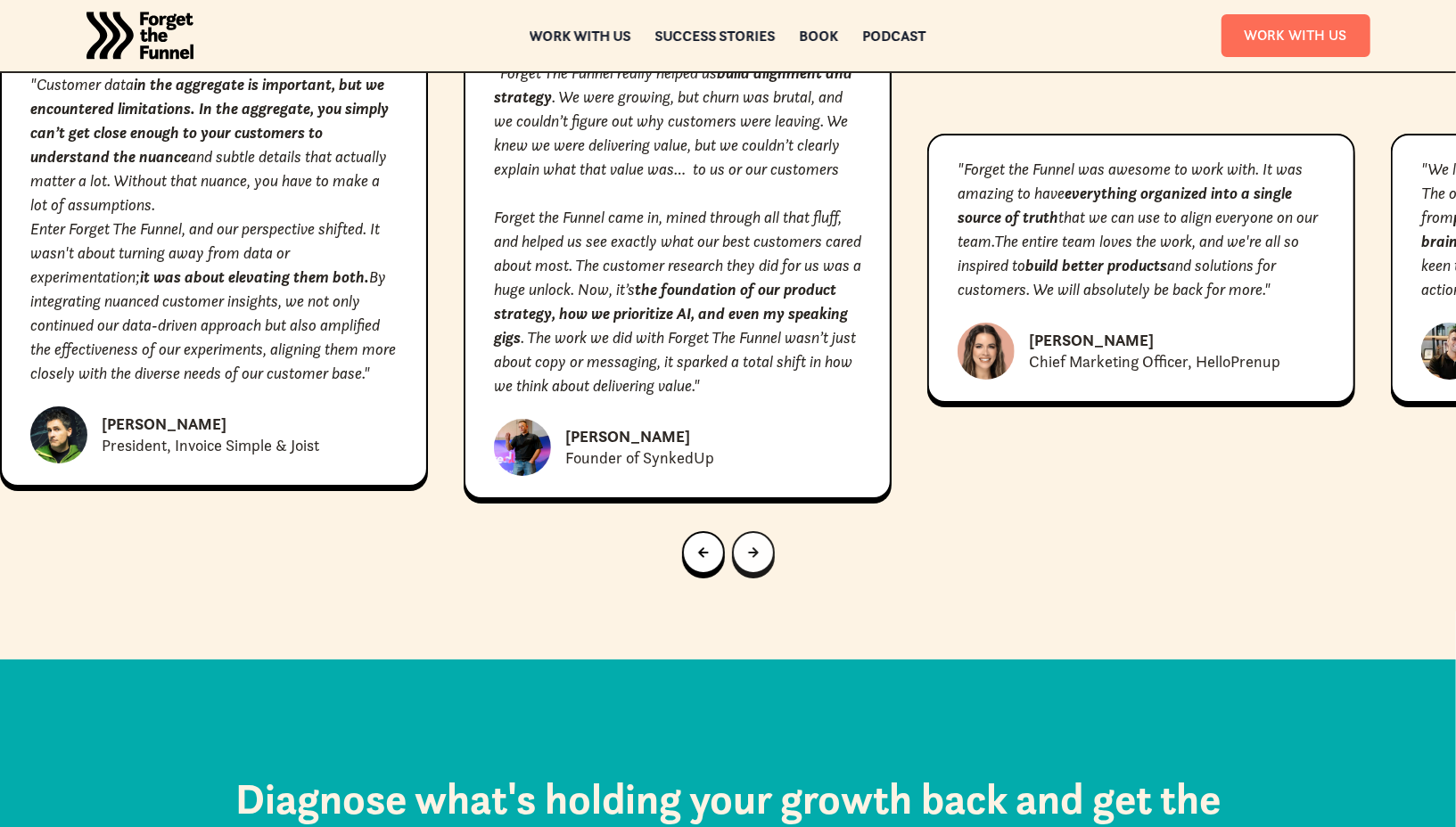
click at [749, 543] on div "Next slide" at bounding box center [752, 552] width 10 height 20
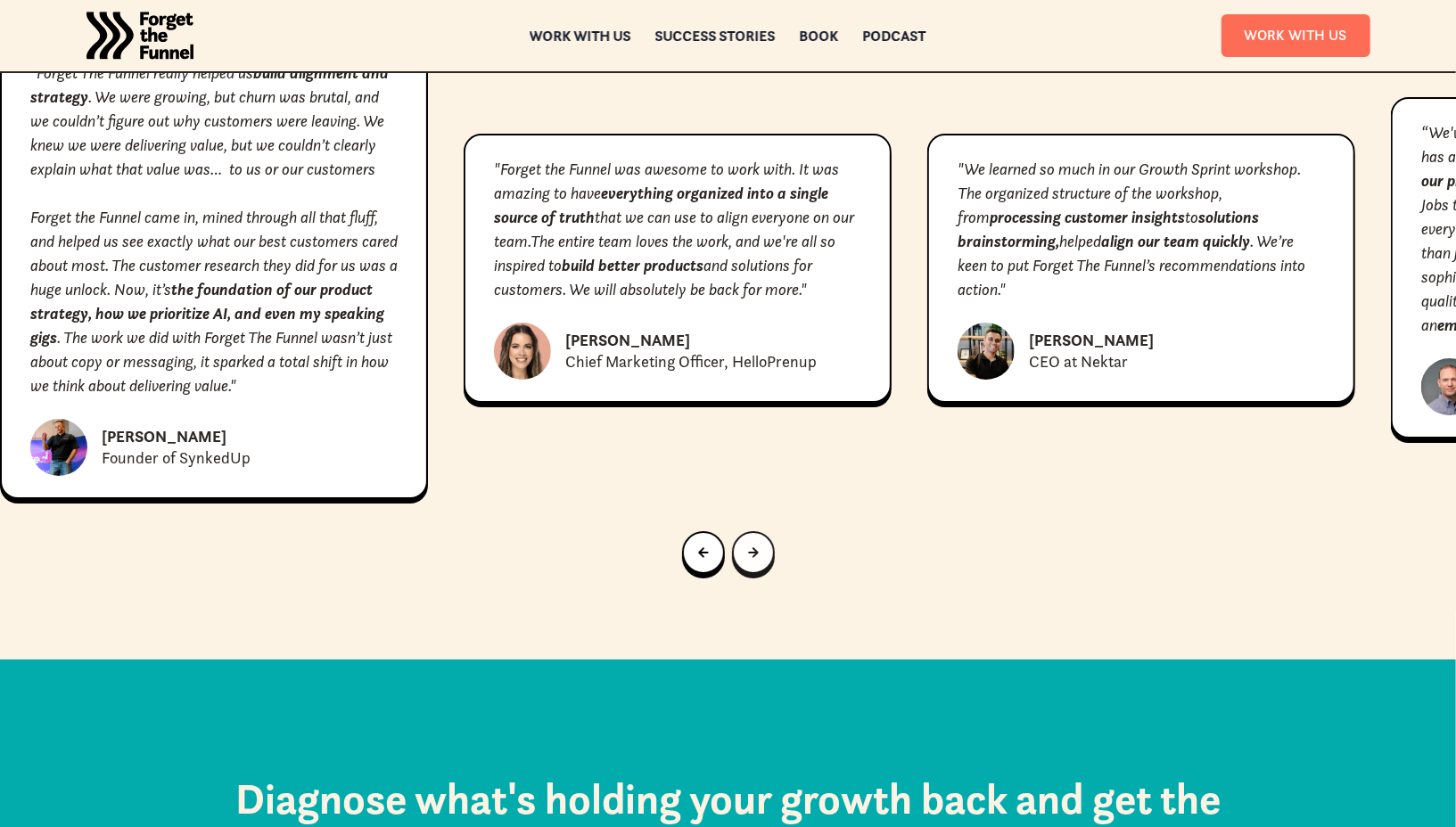
click at [749, 543] on div "Next slide" at bounding box center [752, 552] width 10 height 20
